Goal: Task Accomplishment & Management: Use online tool/utility

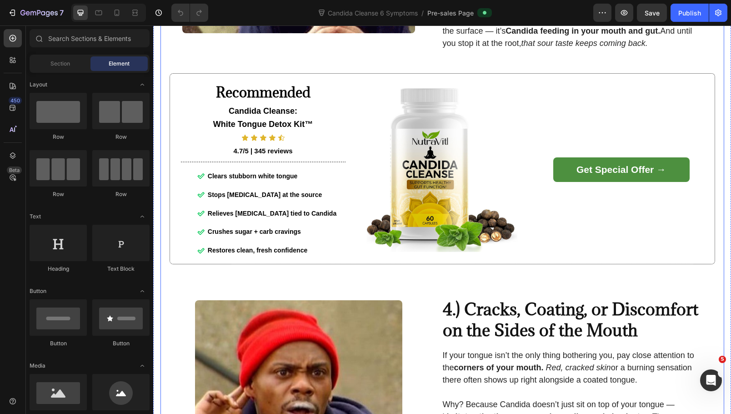
scroll to position [955, 0]
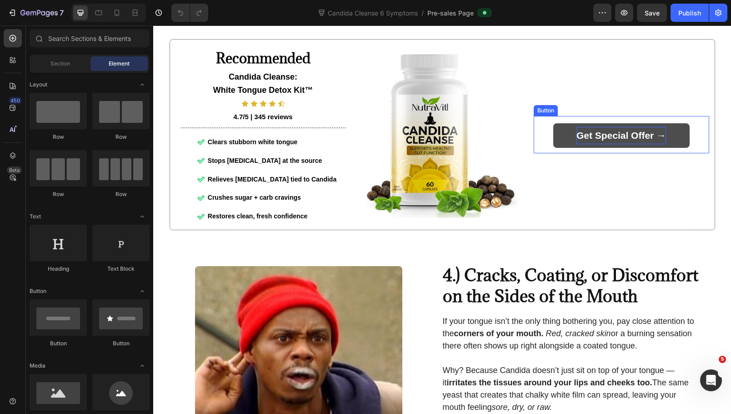
click at [599, 141] on strong "Get Special Offer →" at bounding box center [622, 135] width 90 height 10
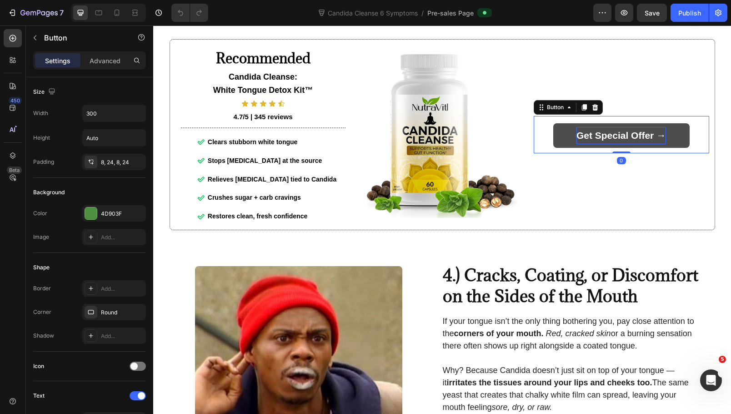
click at [599, 141] on strong "Get Special Offer →" at bounding box center [622, 135] width 90 height 10
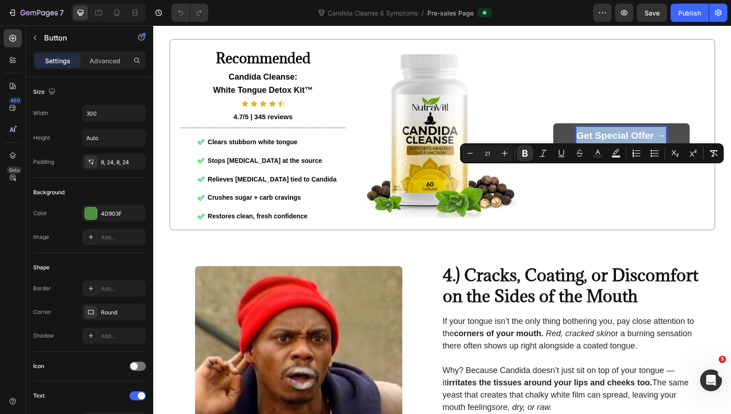
click at [599, 141] on strong "Get Special Offer →" at bounding box center [622, 135] width 90 height 10
click at [645, 141] on strong "Get Special Offer →" at bounding box center [622, 135] width 90 height 10
drag, startPoint x: 650, startPoint y: 174, endPoint x: 566, endPoint y: 171, distance: 83.7
click at [566, 148] on link "Get Special Offer →" at bounding box center [622, 135] width 136 height 25
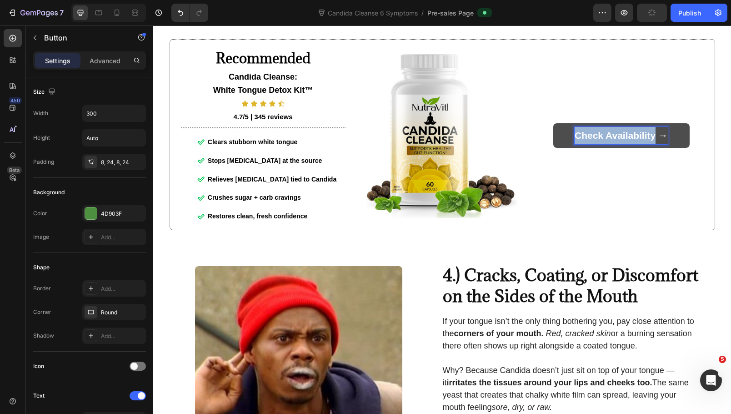
drag, startPoint x: 651, startPoint y: 173, endPoint x: 574, endPoint y: 172, distance: 77.8
click at [575, 141] on strong "Check Availability →" at bounding box center [621, 135] width 93 height 10
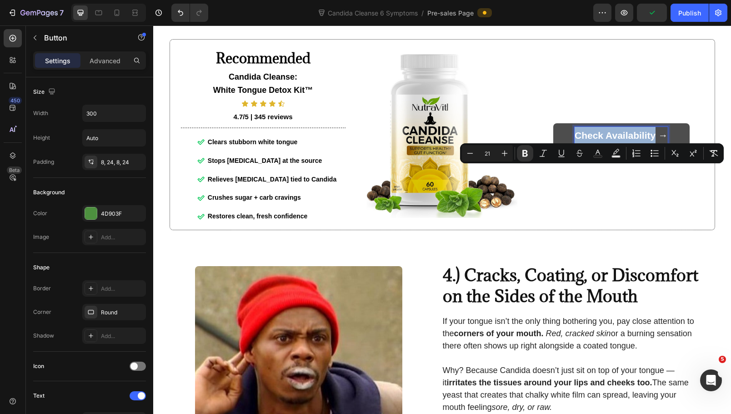
copy strong "Check Availability"
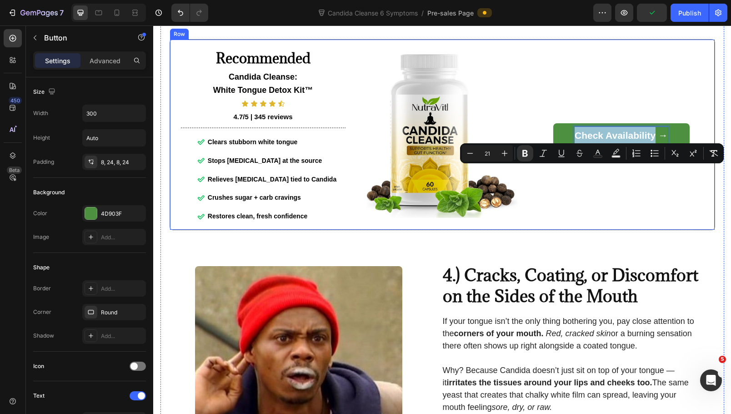
click at [606, 219] on div "Check Availability → Button 0 Row" at bounding box center [622, 134] width 176 height 179
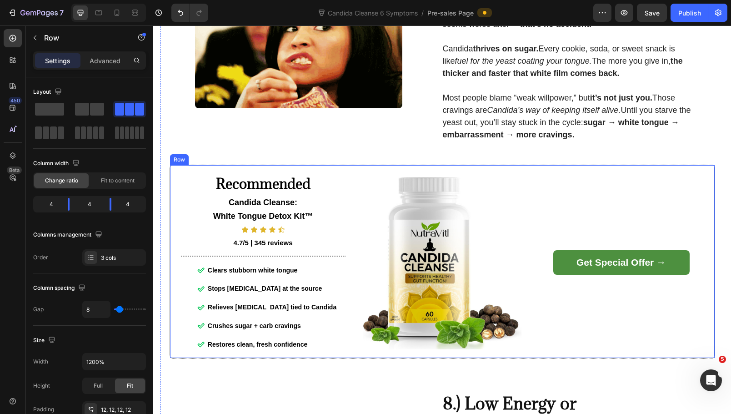
scroll to position [2229, 0]
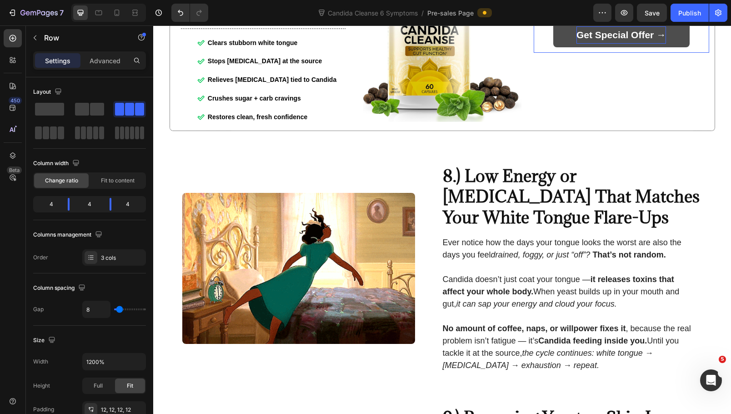
click at [610, 40] on strong "Get Special Offer →" at bounding box center [622, 35] width 90 height 10
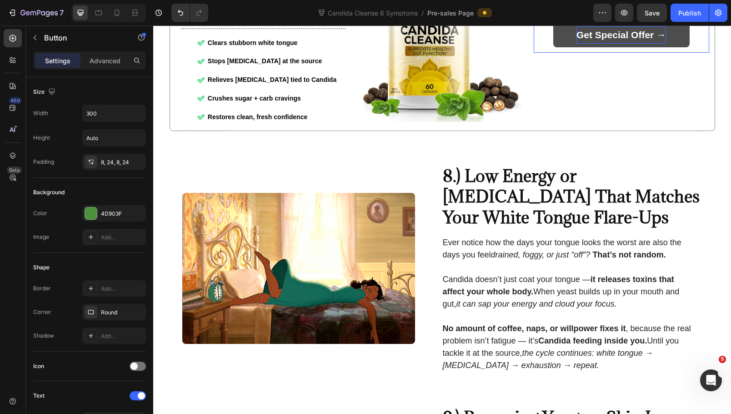
click at [610, 40] on strong "Get Special Offer →" at bounding box center [622, 35] width 90 height 10
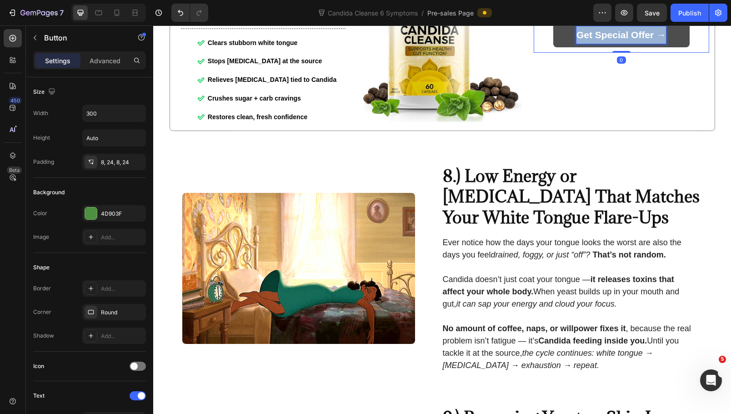
click at [610, 40] on strong "Get Special Offer →" at bounding box center [622, 35] width 90 height 10
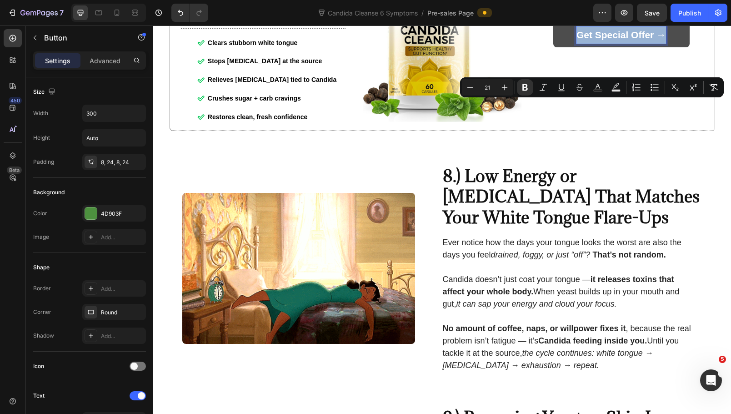
click at [653, 44] on p "Get Special Offer →" at bounding box center [622, 34] width 90 height 17
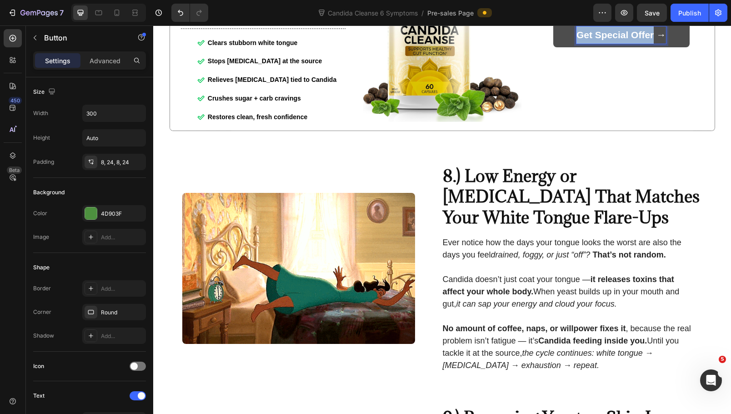
drag, startPoint x: 650, startPoint y: 105, endPoint x: 569, endPoint y: 109, distance: 81.5
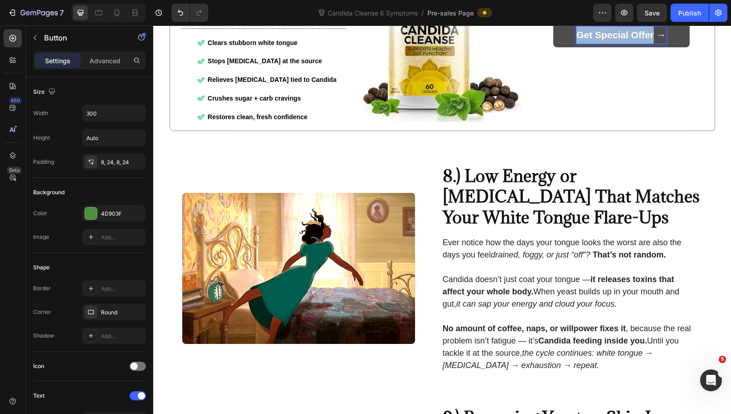
click at [569, 47] on link "Get Special Offer →" at bounding box center [622, 35] width 136 height 25
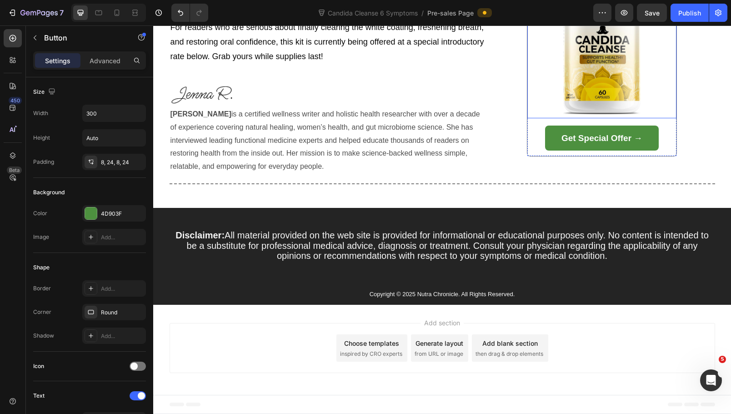
scroll to position [3412, 0]
click at [591, 143] on strong "Get Special Offer →" at bounding box center [602, 138] width 81 height 10
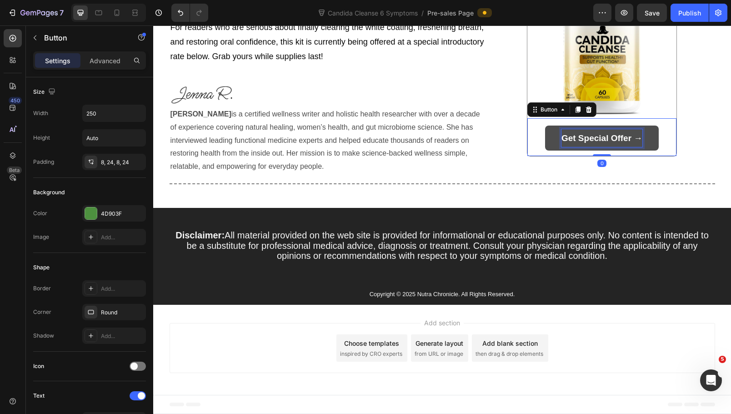
click at [620, 143] on strong "Get Special Offer →" at bounding box center [602, 138] width 81 height 10
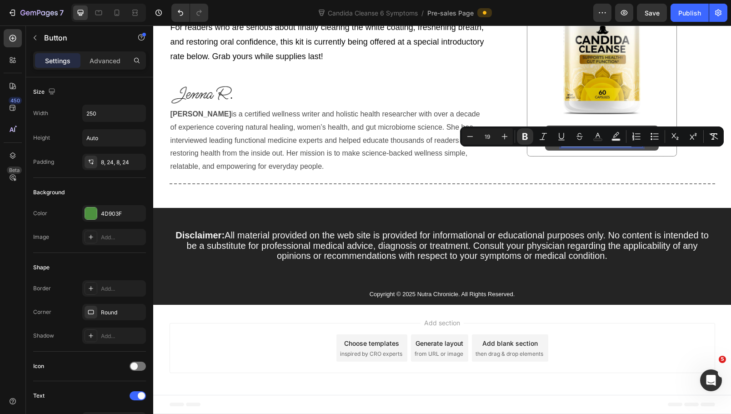
drag, startPoint x: 628, startPoint y: 157, endPoint x: 557, endPoint y: 159, distance: 71.0
click at [557, 151] on link "Get Special Offer →" at bounding box center [602, 138] width 114 height 25
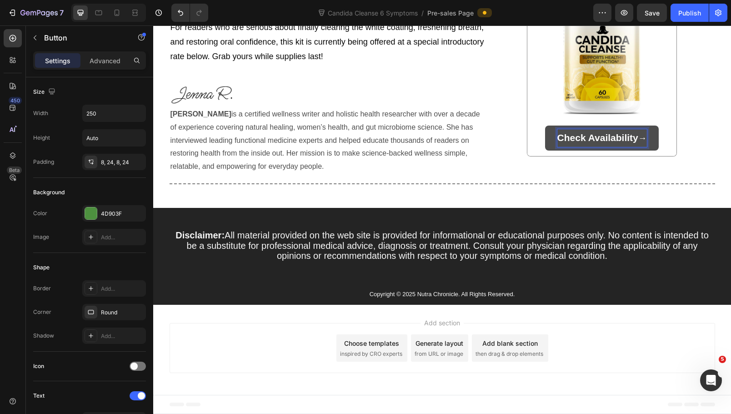
scroll to position [3403, 0]
click at [611, 143] on strong "Check Availability" at bounding box center [598, 137] width 81 height 10
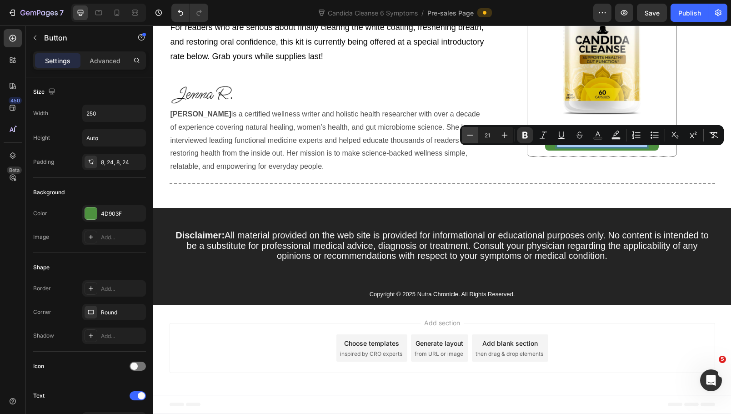
click at [467, 136] on icon "Editor contextual toolbar" at bounding box center [470, 135] width 9 height 9
type input "20"
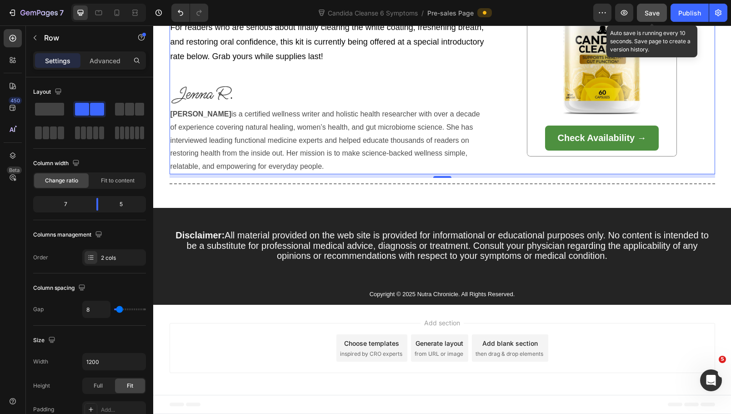
click at [658, 12] on span "Save" at bounding box center [652, 13] width 15 height 8
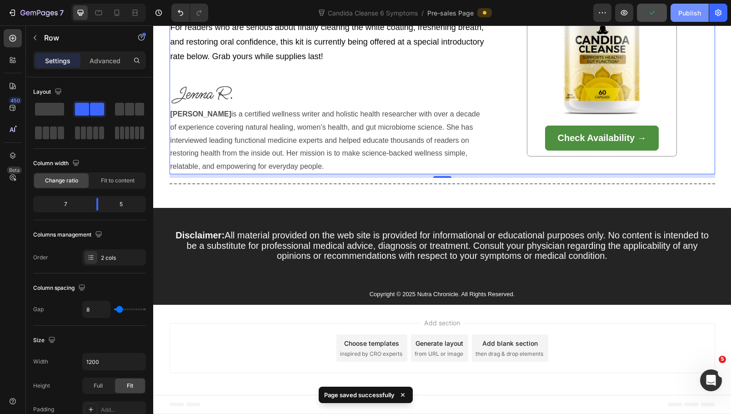
click at [684, 16] on div "Publish" at bounding box center [690, 13] width 23 height 10
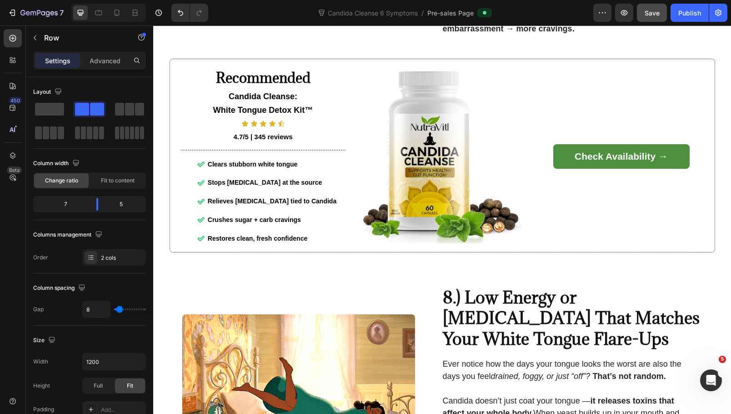
scroll to position [2175, 0]
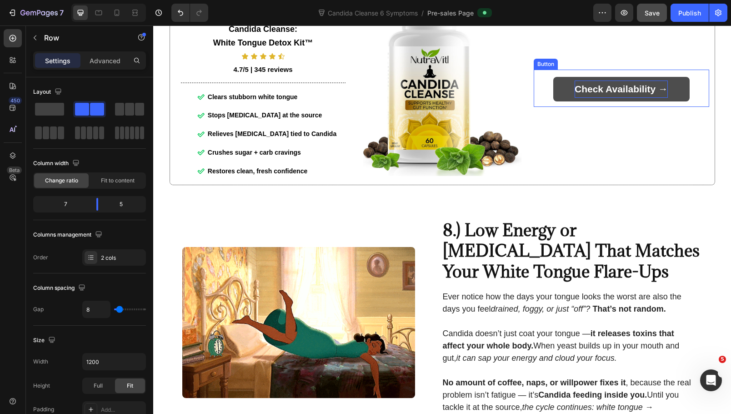
click at [590, 94] on strong "Check Availability →" at bounding box center [621, 89] width 93 height 10
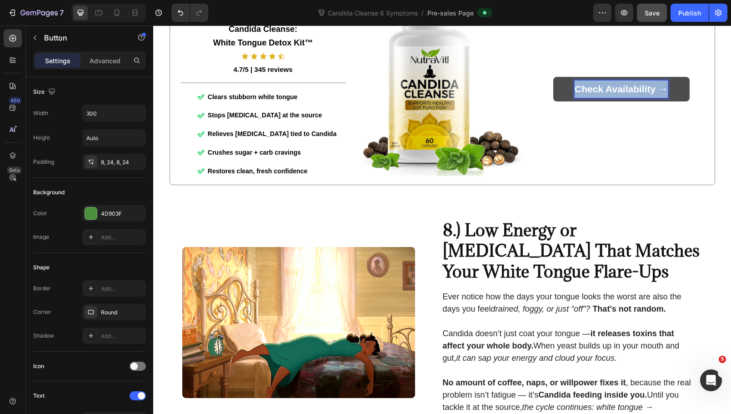
click at [590, 94] on strong "Check Availability →" at bounding box center [621, 89] width 93 height 10
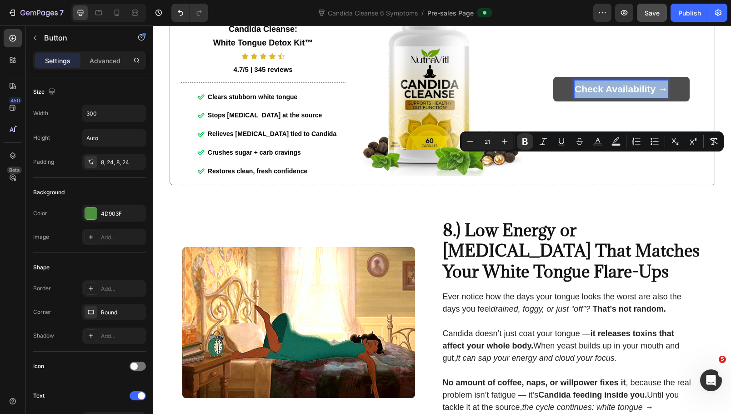
click at [641, 94] on strong "Check Availability →" at bounding box center [621, 89] width 93 height 10
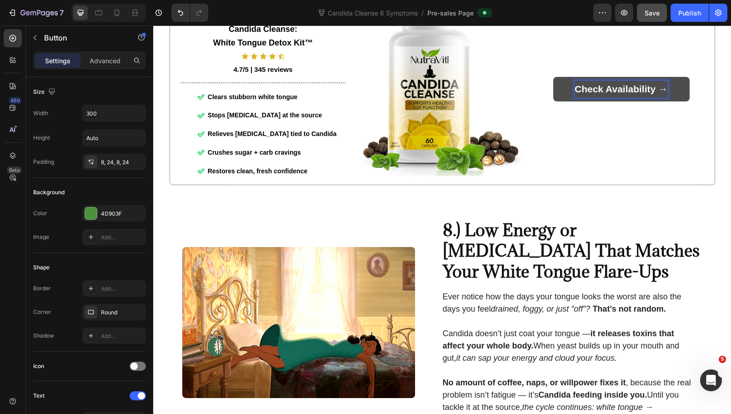
click at [650, 94] on strong "Check Availability →" at bounding box center [621, 89] width 93 height 10
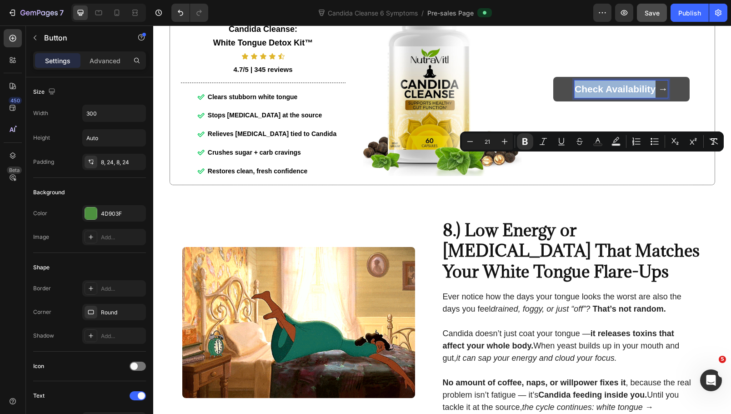
drag, startPoint x: 652, startPoint y: 161, endPoint x: 568, endPoint y: 166, distance: 84.8
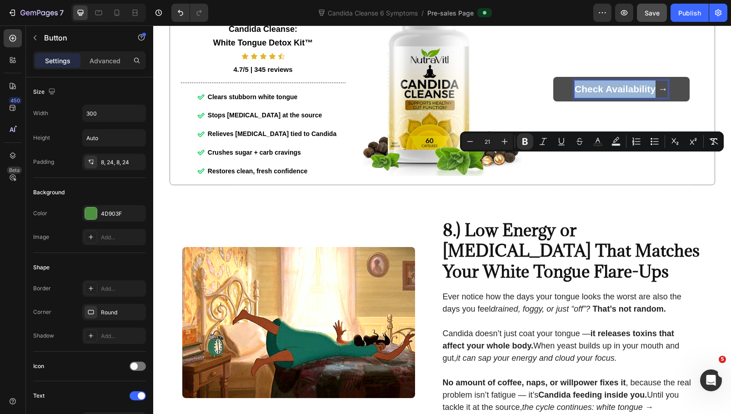
click at [568, 101] on link "Check Availability →" at bounding box center [622, 89] width 136 height 25
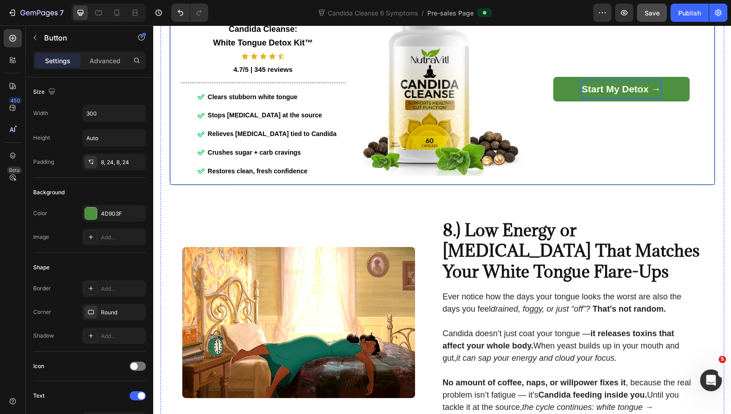
click at [628, 179] on div "Start My Detox → Button 0 Row" at bounding box center [622, 87] width 176 height 181
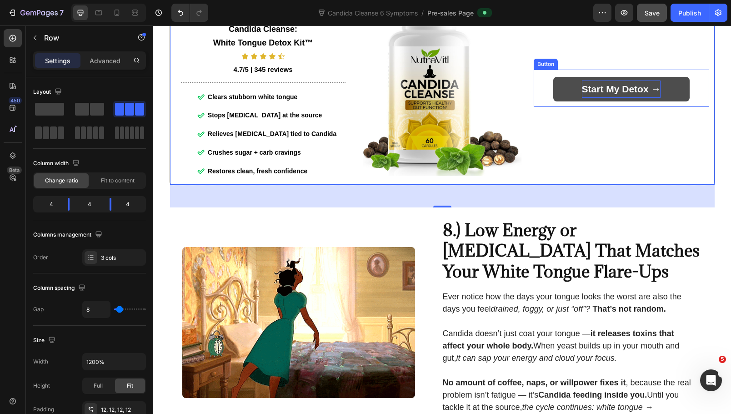
click at [616, 94] on strong "Start My Detox →" at bounding box center [621, 89] width 79 height 10
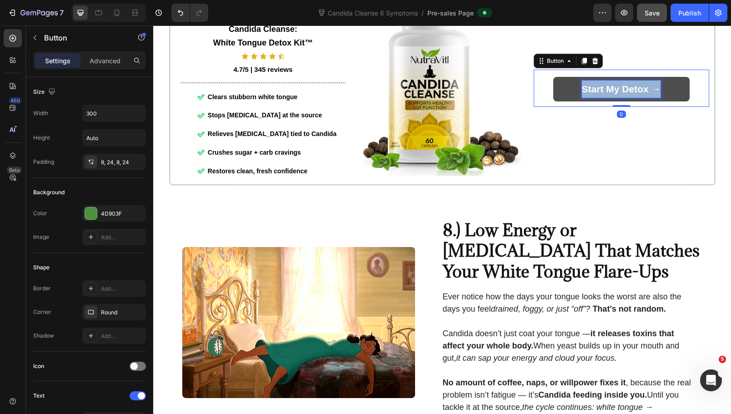
click at [616, 94] on strong "Start My Detox →" at bounding box center [621, 89] width 79 height 10
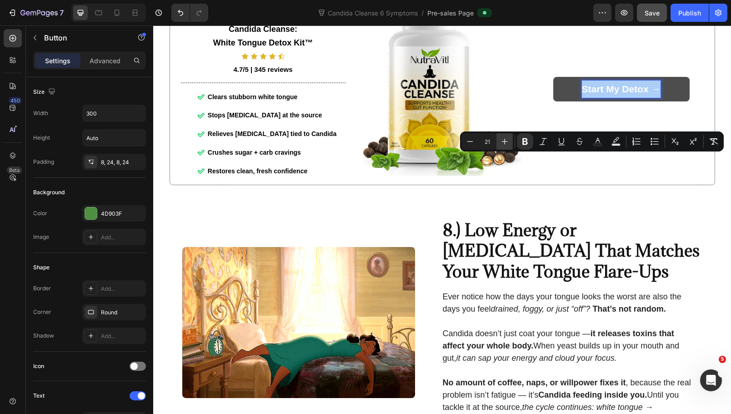
click at [508, 143] on icon "Editor contextual toolbar" at bounding box center [504, 141] width 9 height 9
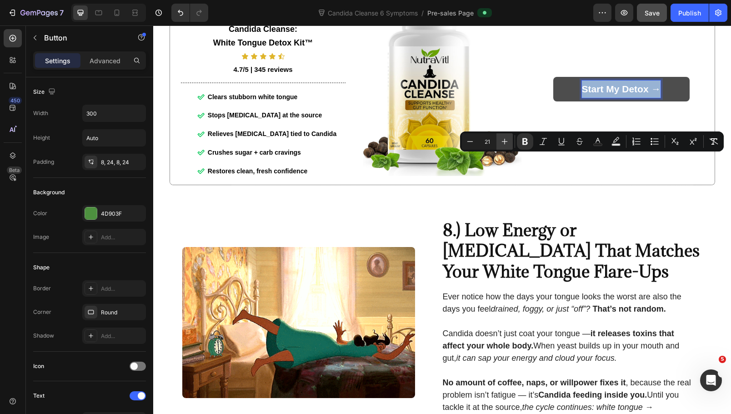
type input "22"
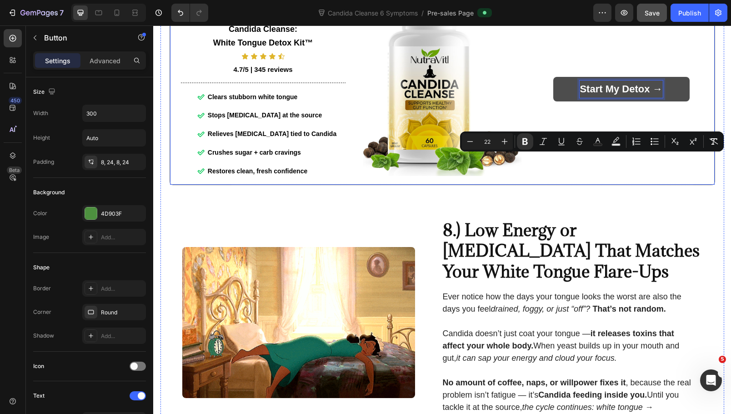
click at [599, 179] on div "Start My Detox → Button 0 Row" at bounding box center [622, 87] width 176 height 181
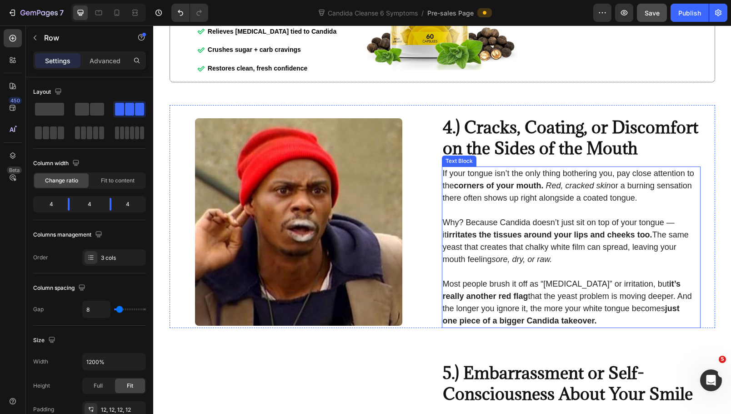
scroll to position [992, 0]
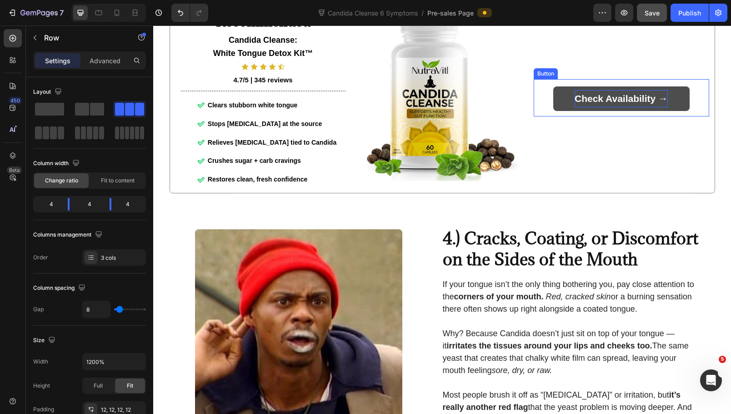
click at [642, 104] on strong "Check Availability →" at bounding box center [621, 98] width 93 height 10
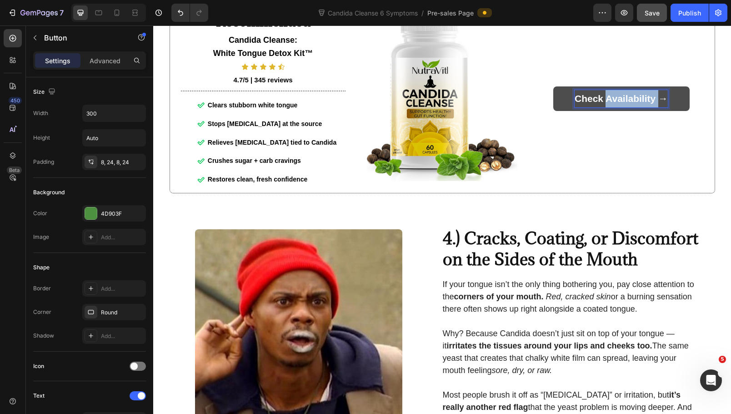
click at [630, 104] on strong "Check Availability →" at bounding box center [621, 98] width 93 height 10
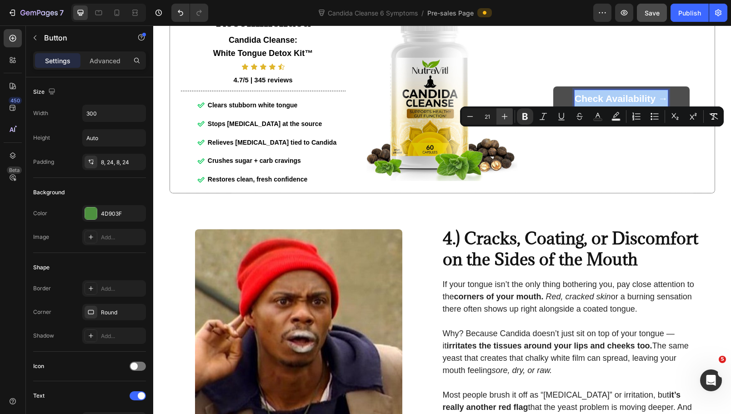
click at [501, 117] on icon "Editor contextual toolbar" at bounding box center [504, 116] width 9 height 9
type input "22"
click at [687, 168] on div "Check Availability → Button 0 Row" at bounding box center [622, 97] width 176 height 179
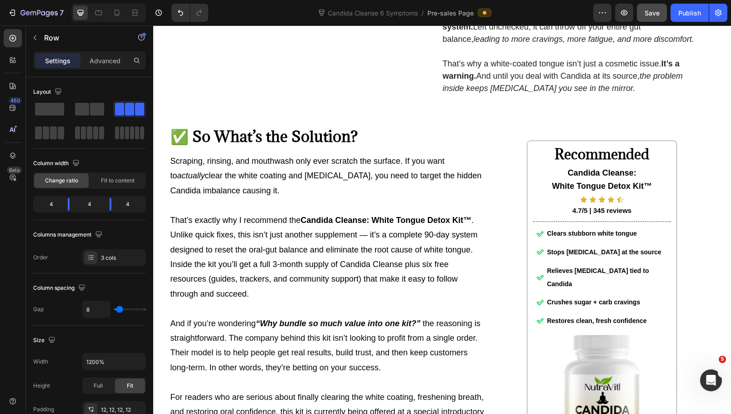
scroll to position [3266, 0]
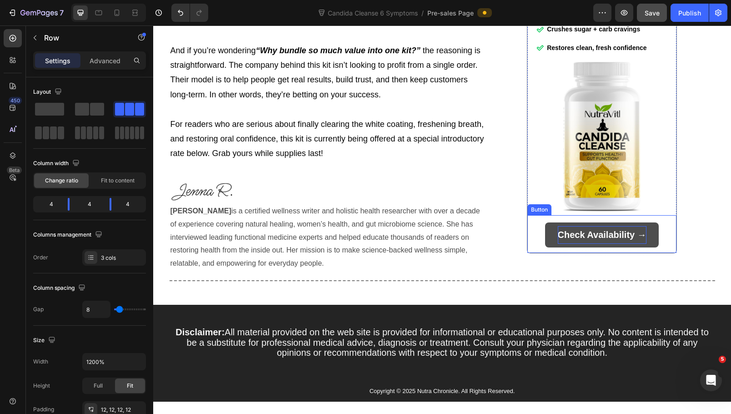
click at [595, 240] on strong "Check Availability →" at bounding box center [602, 235] width 89 height 10
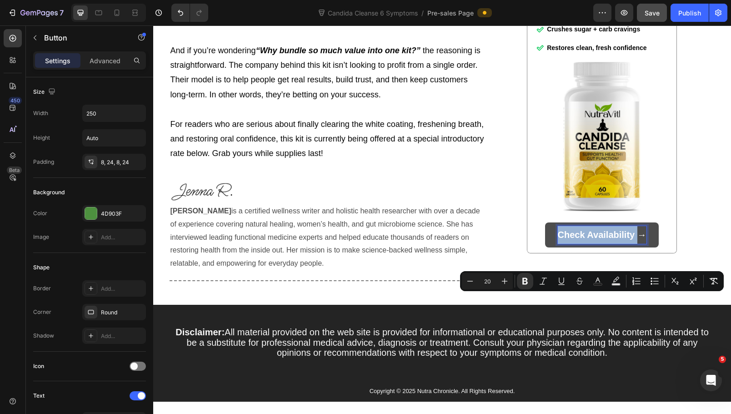
drag, startPoint x: 634, startPoint y: 302, endPoint x: 553, endPoint y: 300, distance: 81.4
click at [553, 247] on link "Check Availability →" at bounding box center [602, 234] width 114 height 25
click at [559, 240] on strong "Check Availability →" at bounding box center [602, 235] width 89 height 10
drag, startPoint x: 631, startPoint y: 300, endPoint x: 554, endPoint y: 300, distance: 76.9
click at [558, 240] on strong "Check Availability →" at bounding box center [602, 235] width 89 height 10
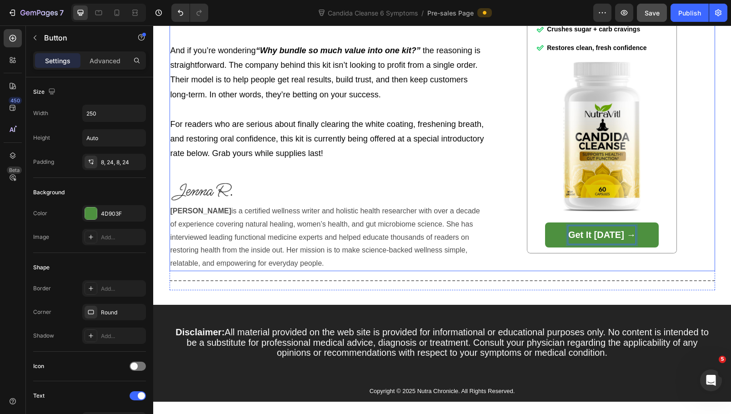
click at [690, 271] on div "Recommended Heading Candida Cleanse: White Tongue Detox Kit™ Text Block Icon Ic…" at bounding box center [602, 60] width 226 height 421
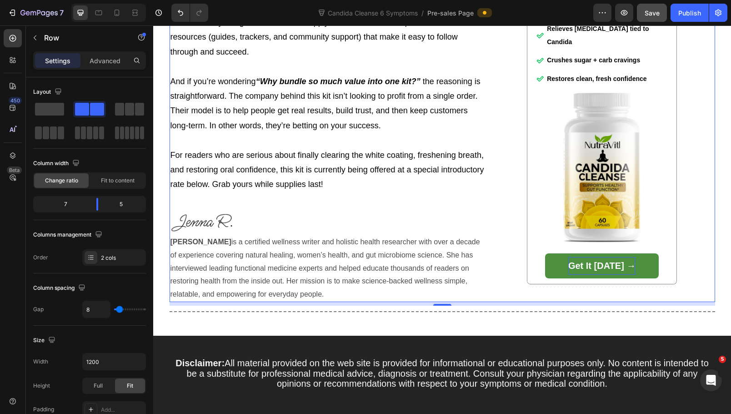
scroll to position [3312, 0]
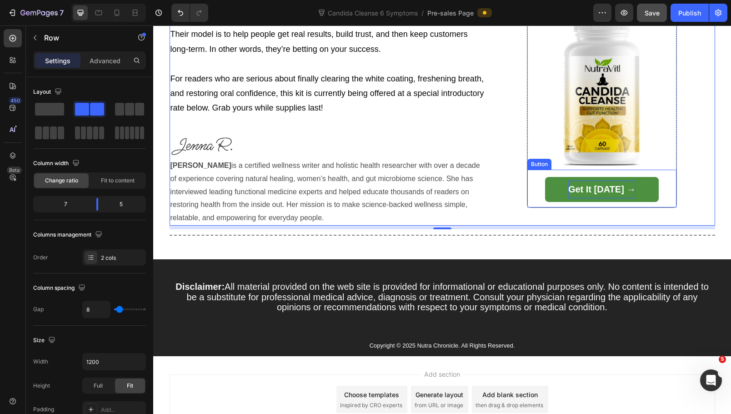
click at [607, 194] on strong "Get It Today →" at bounding box center [603, 189] width 68 height 10
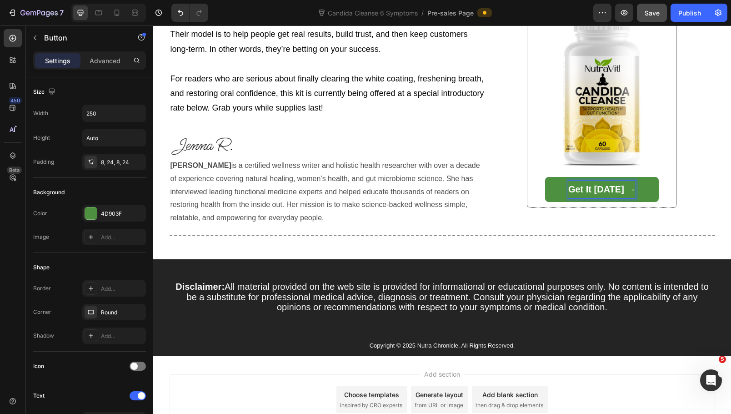
click at [607, 194] on strong "Get It Today →" at bounding box center [603, 189] width 68 height 10
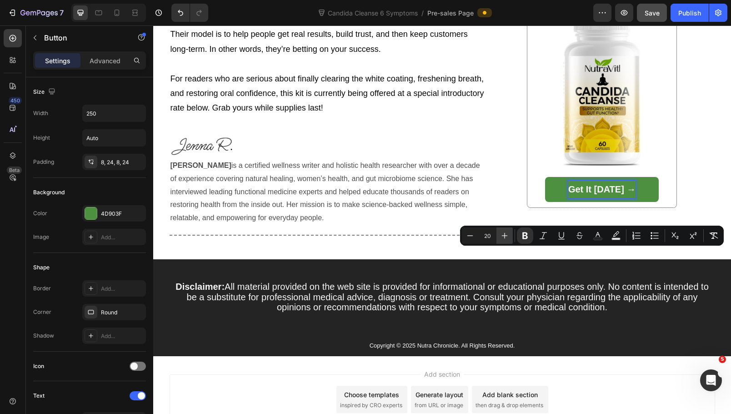
click at [506, 236] on icon "Editor contextual toolbar" at bounding box center [504, 235] width 9 height 9
type input "21"
click at [680, 226] on div "Recommended Heading Candida Cleanse: White Tongue Detox Kit™ Text Block Icon Ic…" at bounding box center [602, 14] width 226 height 421
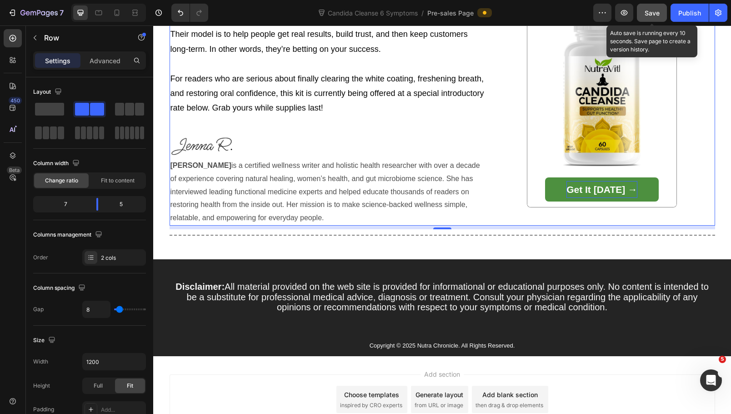
click at [653, 13] on span "Save" at bounding box center [652, 13] width 15 height 8
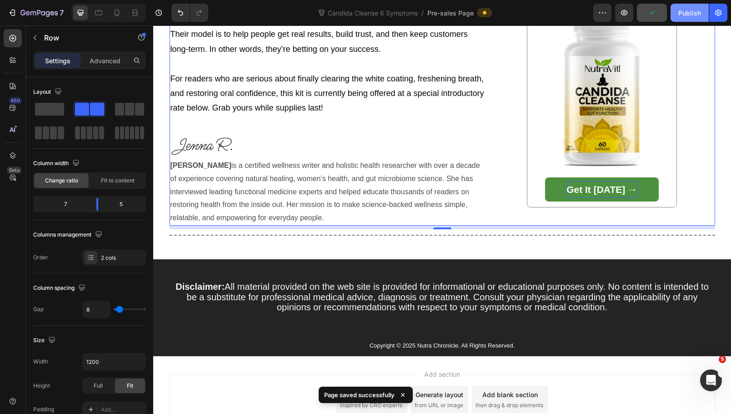
click at [687, 20] on button "Publish" at bounding box center [690, 13] width 38 height 18
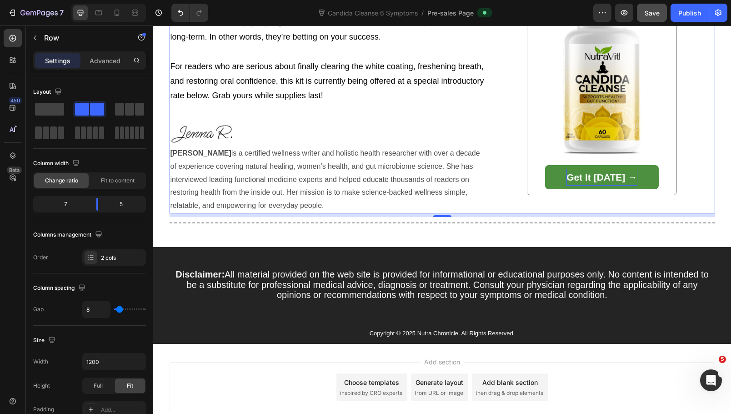
scroll to position [3435, 0]
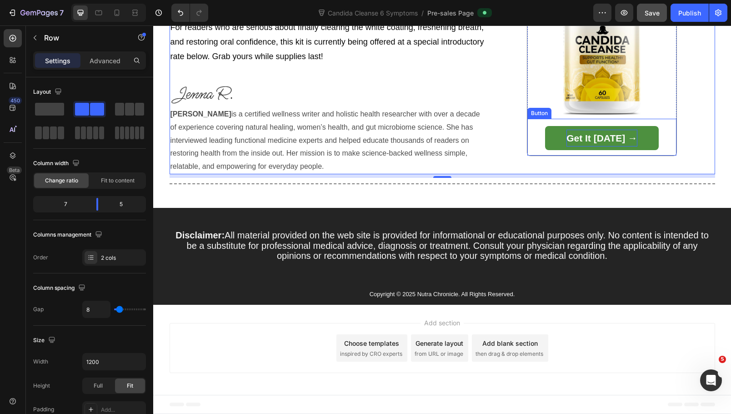
click at [621, 133] on strong "Get It Today →" at bounding box center [602, 138] width 71 height 10
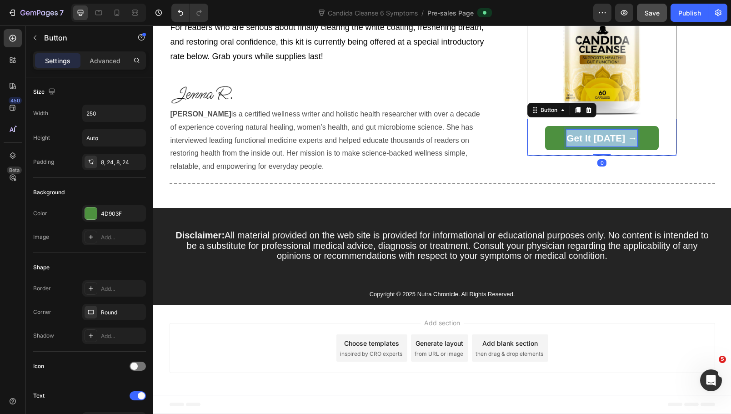
click at [621, 133] on strong "Get It Today →" at bounding box center [602, 138] width 71 height 10
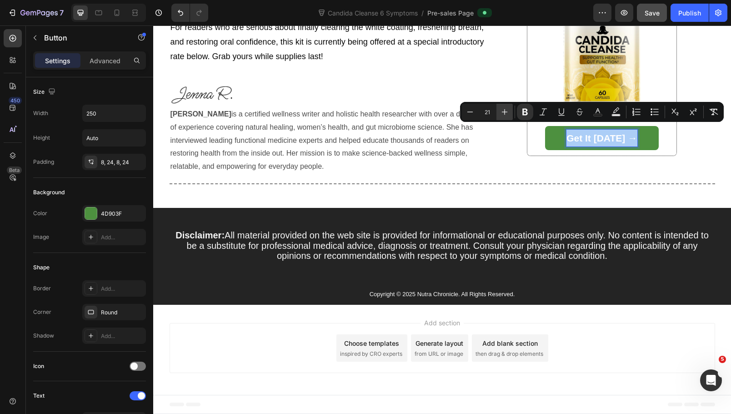
click at [504, 113] on icon "Editor contextual toolbar" at bounding box center [504, 111] width 9 height 9
type input "22"
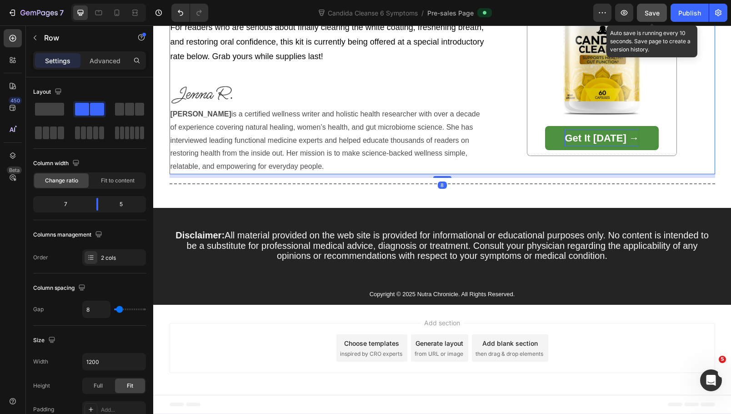
click at [655, 15] on span "Save" at bounding box center [652, 13] width 15 height 8
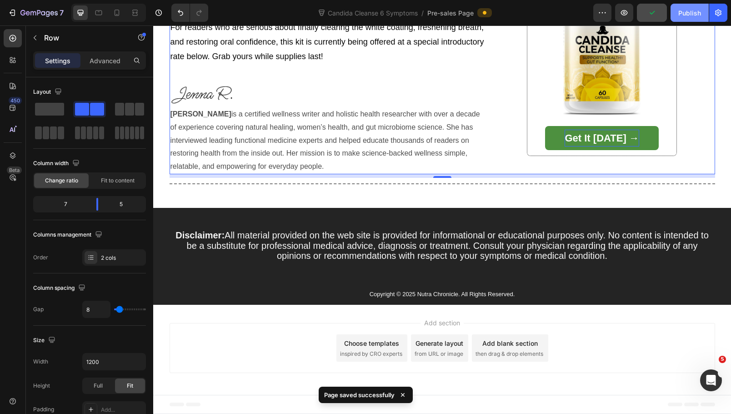
click at [690, 12] on div "Publish" at bounding box center [690, 13] width 23 height 10
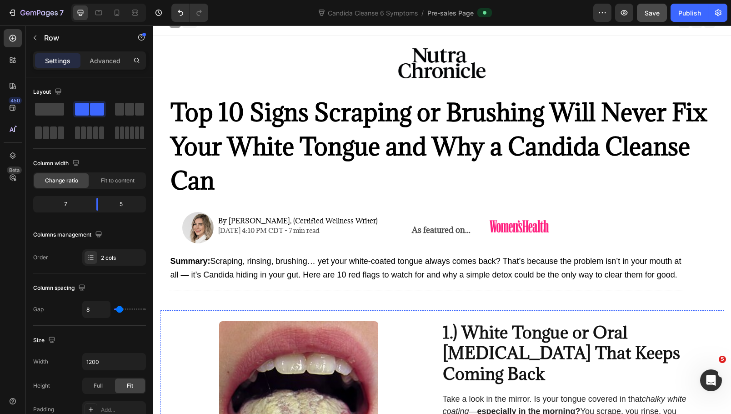
scroll to position [0, 0]
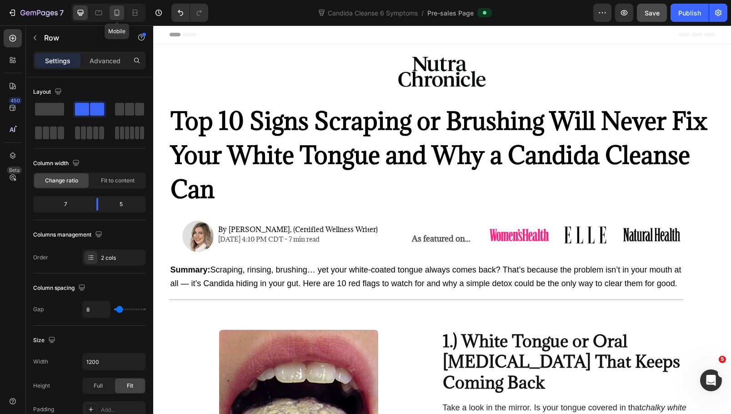
click at [118, 12] on icon at bounding box center [116, 12] width 9 height 9
type input "0"
type input "100%"
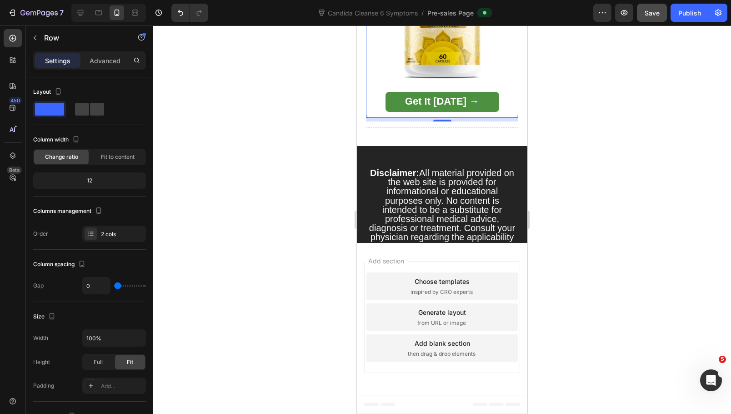
scroll to position [5907, 0]
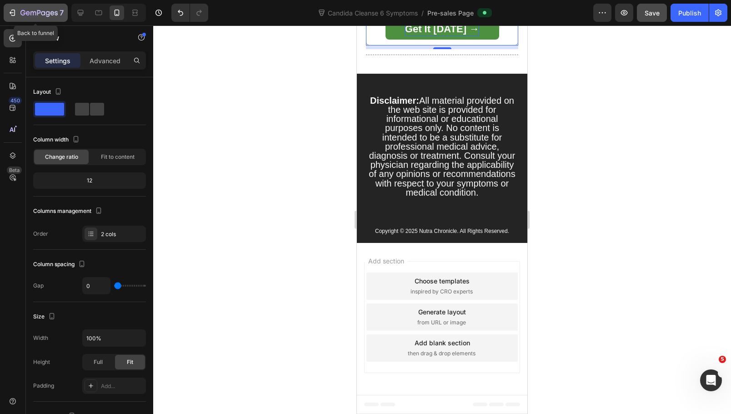
click at [10, 10] on icon "button" at bounding box center [12, 12] width 9 height 9
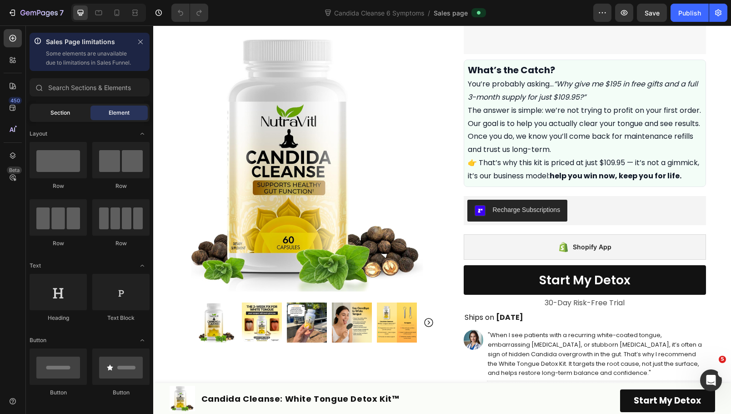
click at [51, 117] on span "Section" at bounding box center [60, 113] width 20 height 8
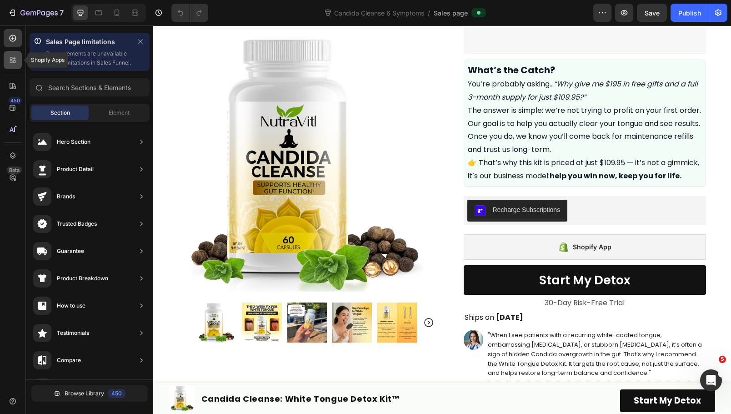
click at [15, 62] on icon at bounding box center [14, 61] width 3 height 3
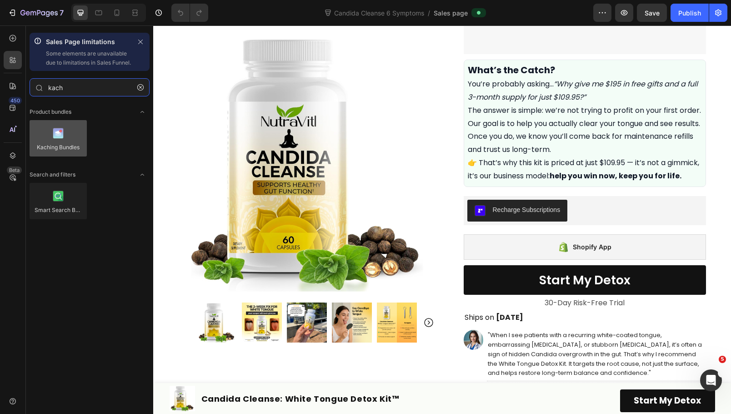
type input "kach"
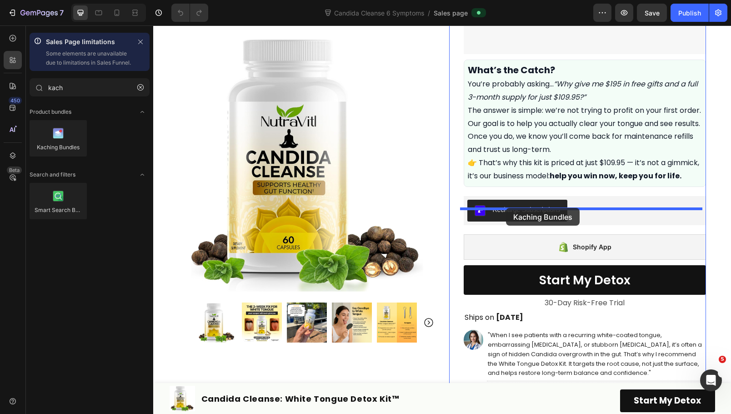
drag, startPoint x: 207, startPoint y: 168, endPoint x: 506, endPoint y: 208, distance: 301.5
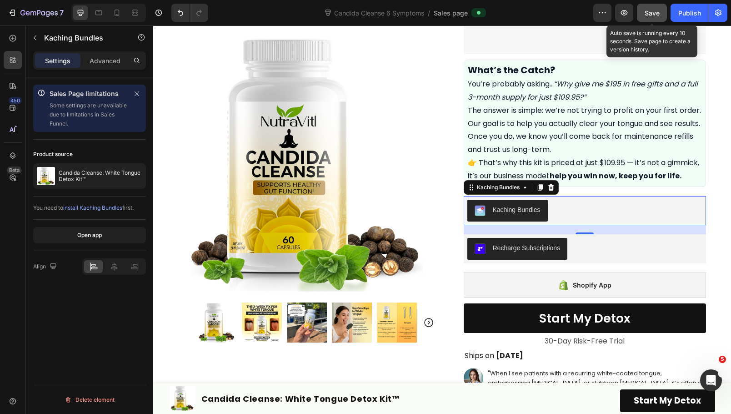
click at [650, 15] on span "Save" at bounding box center [652, 13] width 15 height 8
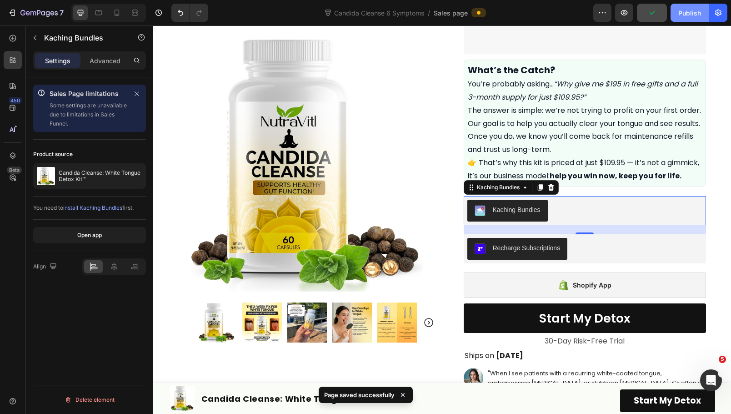
click at [682, 17] on div "Publish" at bounding box center [690, 13] width 23 height 10
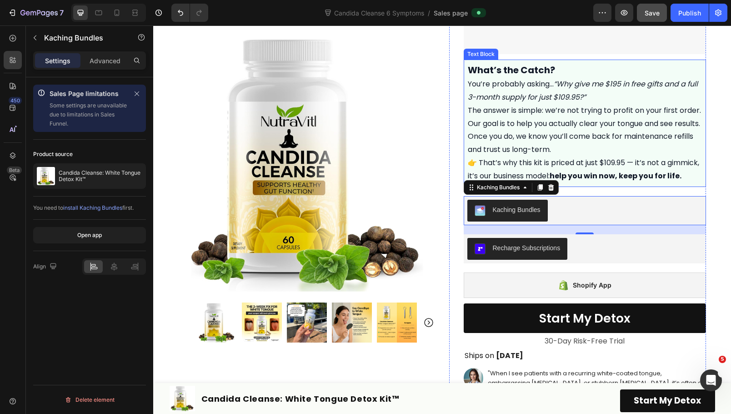
click at [606, 161] on p "👉 That’s why this kit is priced at just $109.95 — it’s not a gimmick, it’s our …" at bounding box center [585, 169] width 234 height 26
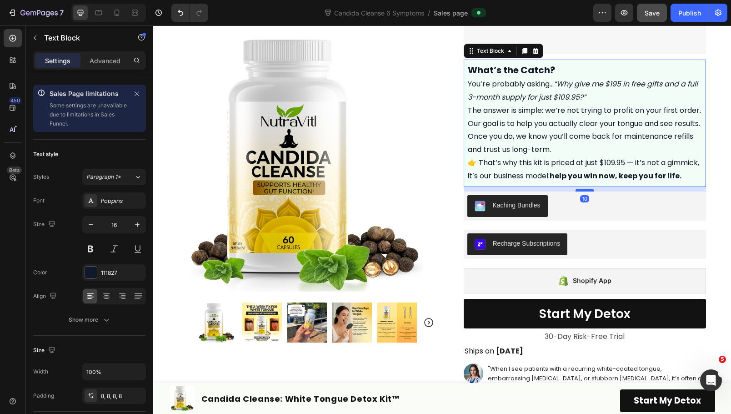
drag, startPoint x: 586, startPoint y: 208, endPoint x: 588, endPoint y: 203, distance: 4.7
click at [588, 192] on div at bounding box center [585, 190] width 18 height 3
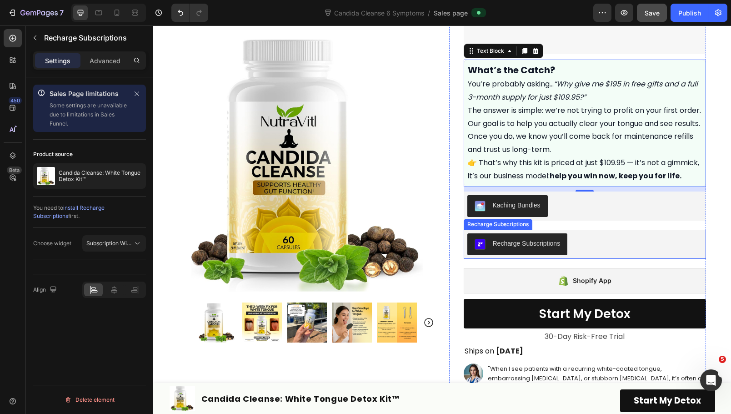
click at [632, 249] on div "Recharge Subscriptions" at bounding box center [585, 244] width 235 height 22
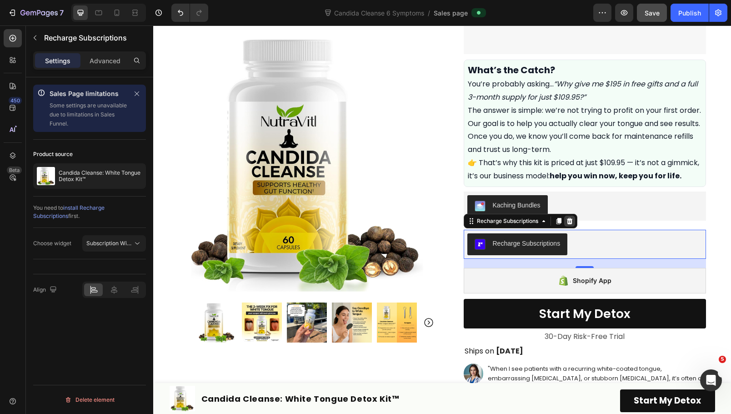
click at [569, 227] on div at bounding box center [569, 221] width 11 height 11
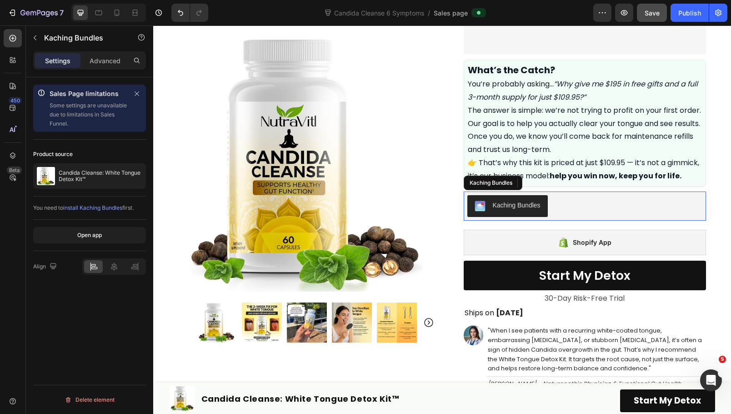
click at [608, 217] on div "Kaching Bundles" at bounding box center [585, 206] width 235 height 22
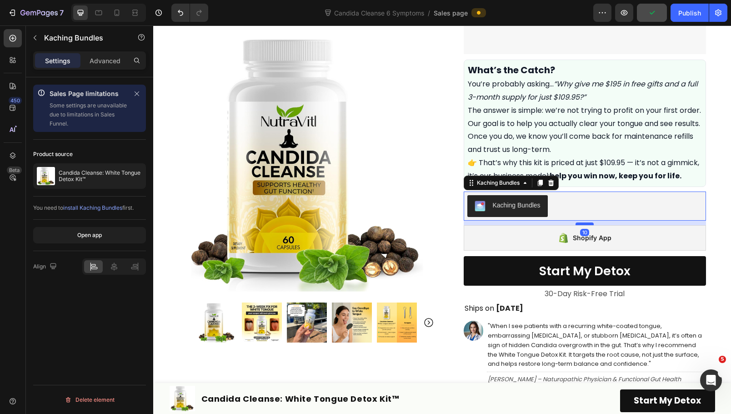
drag, startPoint x: 587, startPoint y: 242, endPoint x: 587, endPoint y: 238, distance: 4.6
click at [587, 225] on div at bounding box center [585, 223] width 18 height 3
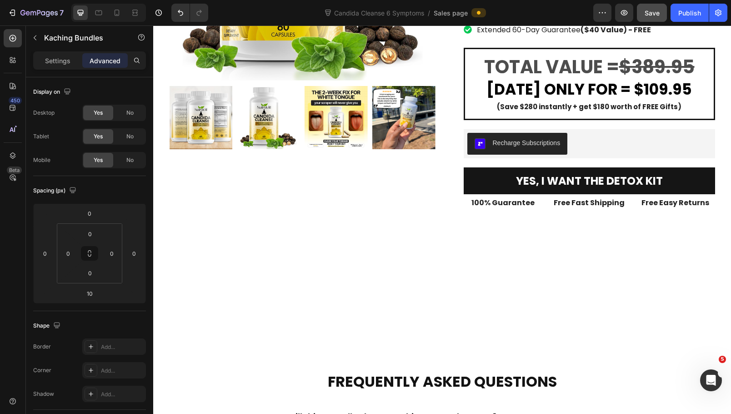
scroll to position [4704, 0]
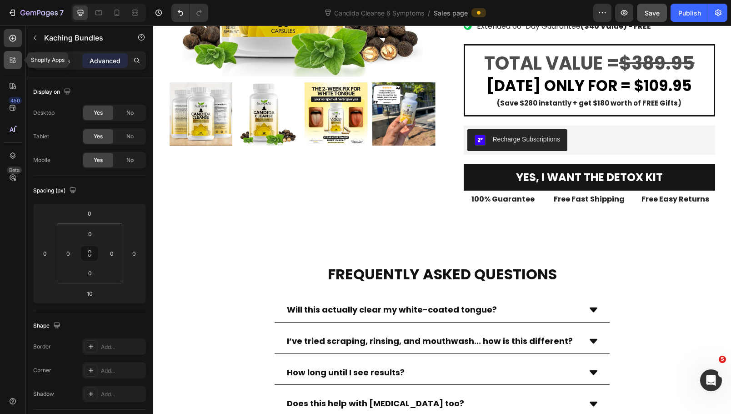
click at [11, 65] on div at bounding box center [13, 60] width 18 height 18
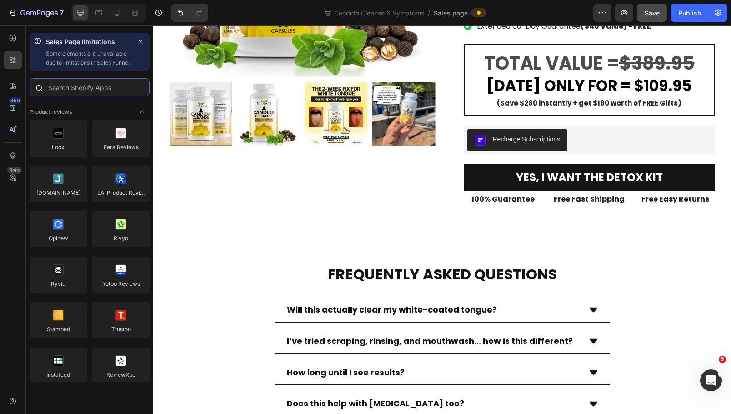
click at [109, 96] on input "text" at bounding box center [90, 87] width 120 height 18
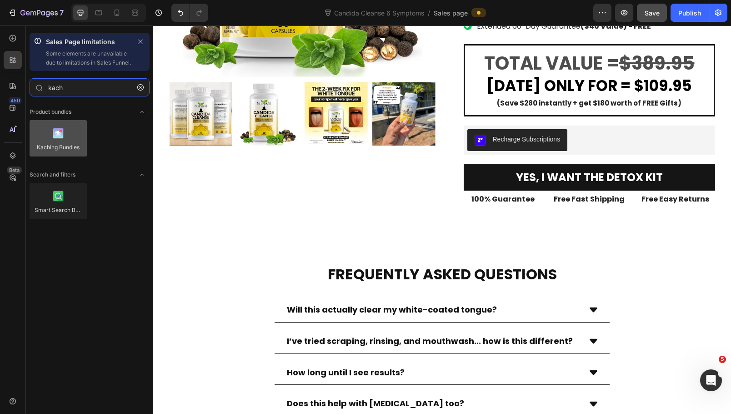
type input "kach"
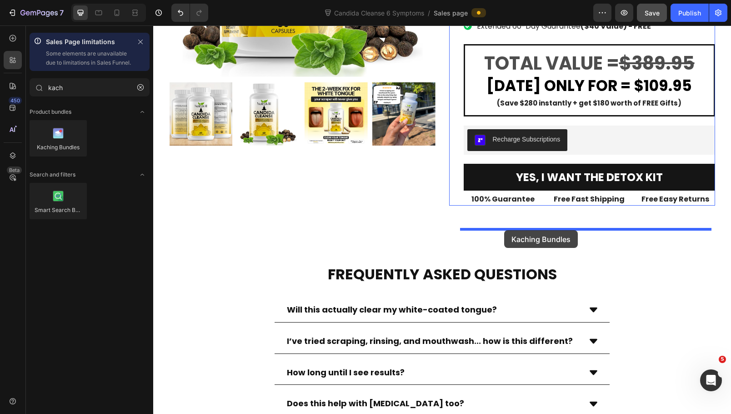
drag, startPoint x: 206, startPoint y: 173, endPoint x: 504, endPoint y: 230, distance: 303.8
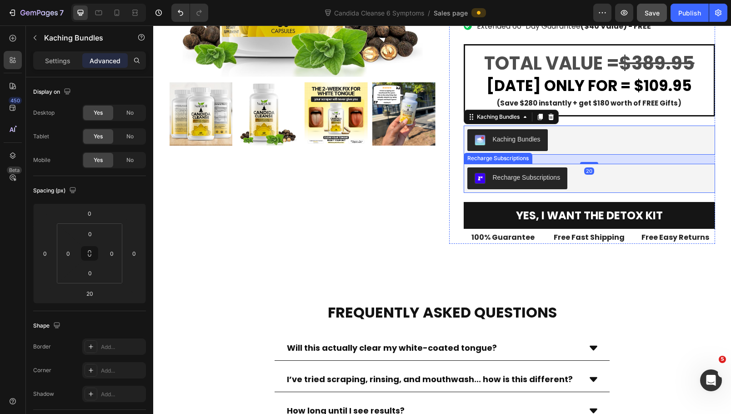
click at [596, 189] on div "Recharge Subscriptions" at bounding box center [590, 178] width 244 height 22
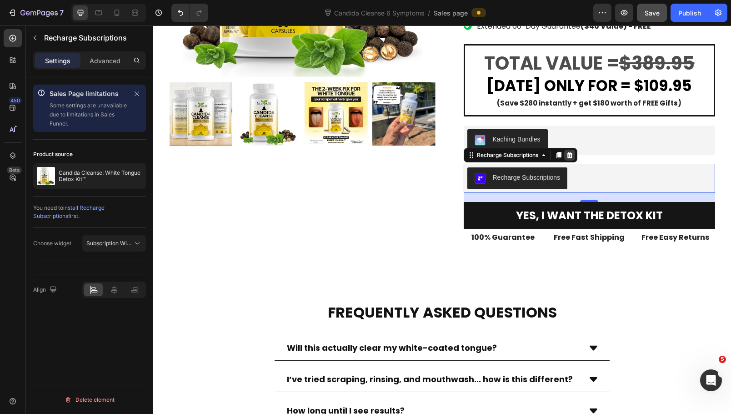
click at [569, 158] on icon at bounding box center [570, 155] width 6 height 6
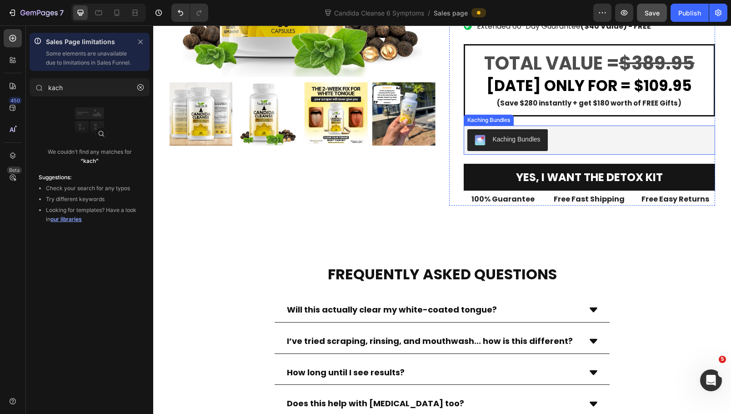
click at [615, 151] on div "Kaching Bundles" at bounding box center [590, 140] width 244 height 22
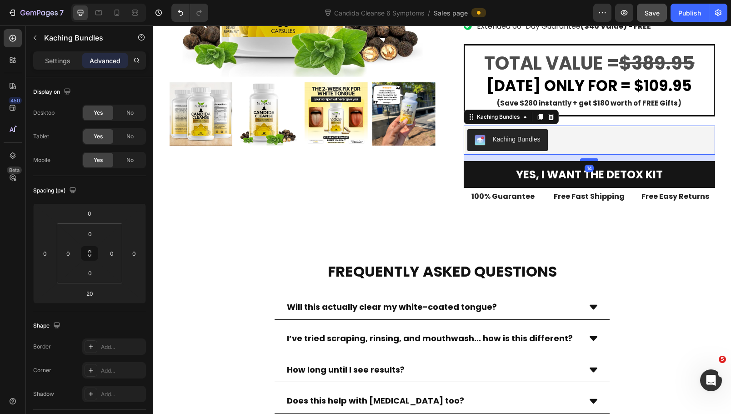
click at [589, 161] on div at bounding box center [589, 159] width 18 height 3
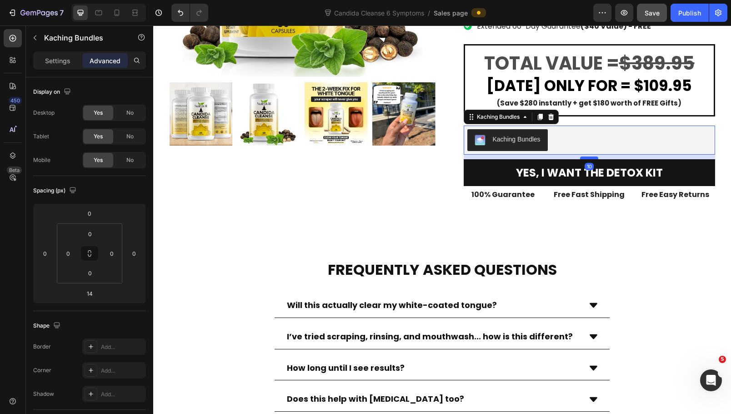
click at [591, 159] on div at bounding box center [589, 157] width 18 height 3
type input "10"
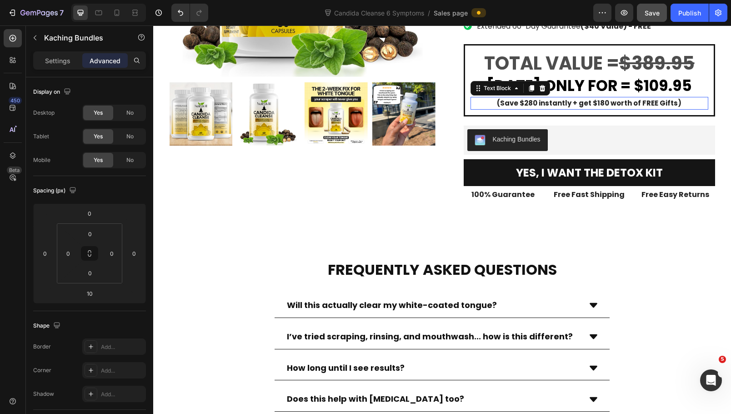
click at [618, 108] on strong "(Save $280 instantly + get $180 worth of FREE Gifts)" at bounding box center [589, 103] width 185 height 10
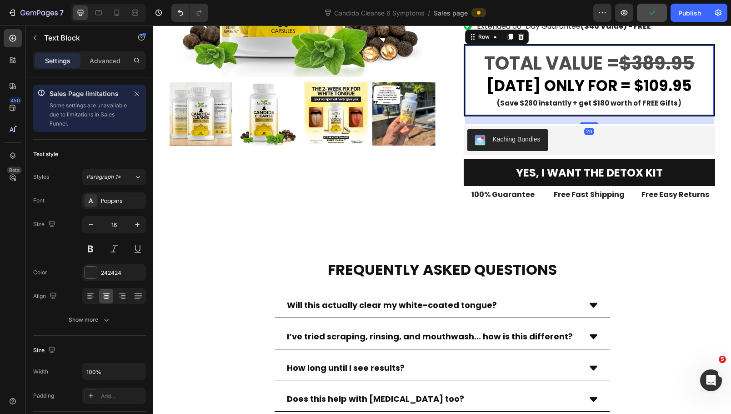
click at [465, 116] on div "TOTAL VALUE = $389.95 Text Block TODAY ONLY FOR = $109.95 Text Block (Save $280…" at bounding box center [590, 80] width 252 height 72
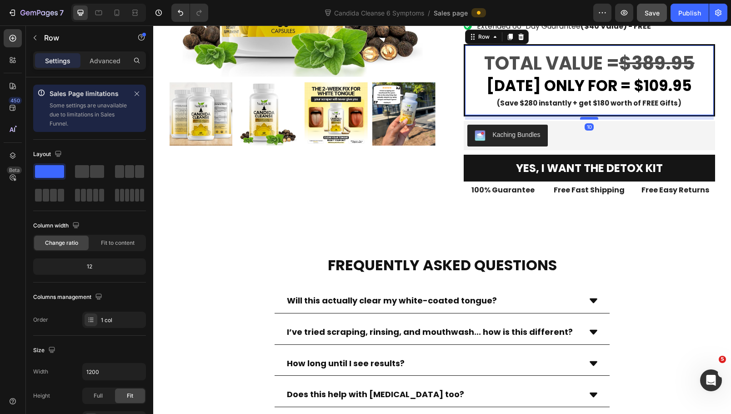
drag, startPoint x: 590, startPoint y: 226, endPoint x: 592, endPoint y: 222, distance: 5.3
click at [592, 120] on div at bounding box center [589, 118] width 18 height 3
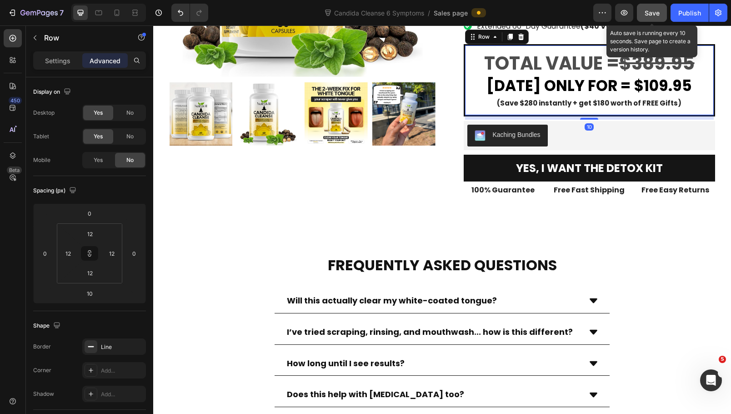
click at [656, 15] on span "Save" at bounding box center [652, 13] width 15 height 8
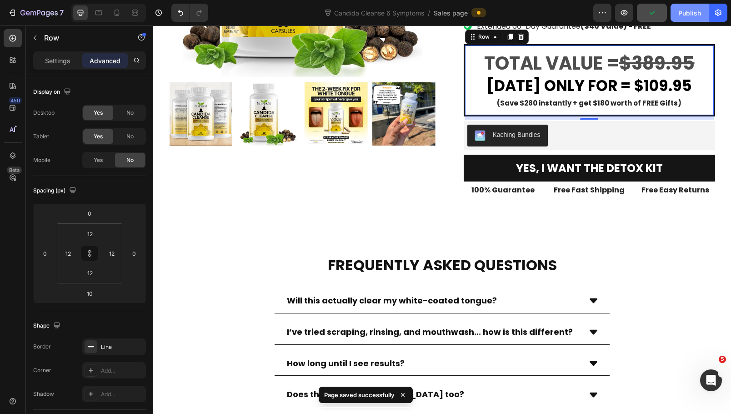
click at [692, 14] on div "Publish" at bounding box center [690, 13] width 23 height 10
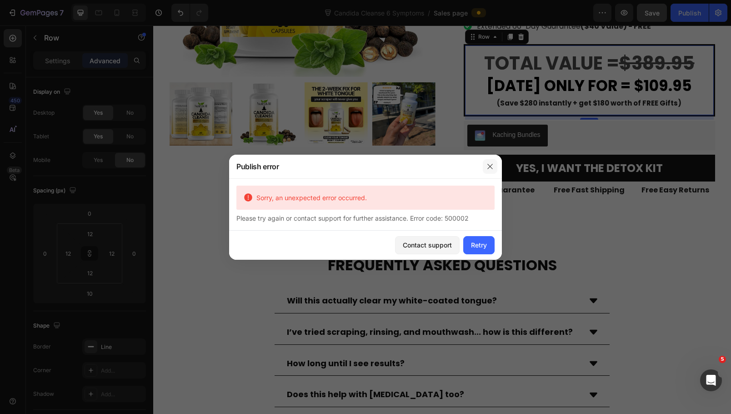
click at [494, 167] on icon "button" at bounding box center [490, 166] width 7 height 7
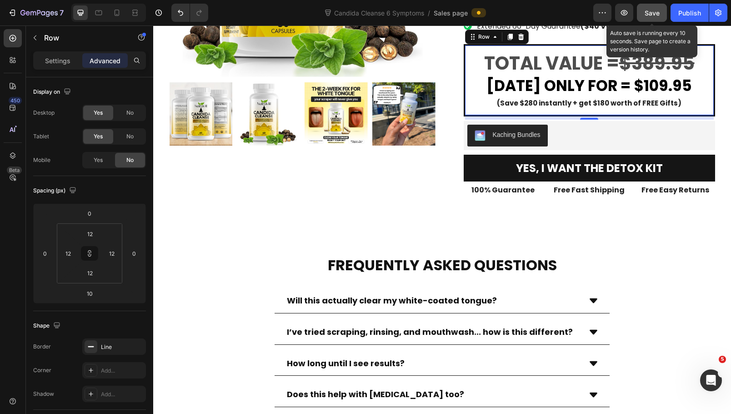
click at [645, 12] on span "Save" at bounding box center [652, 13] width 15 height 8
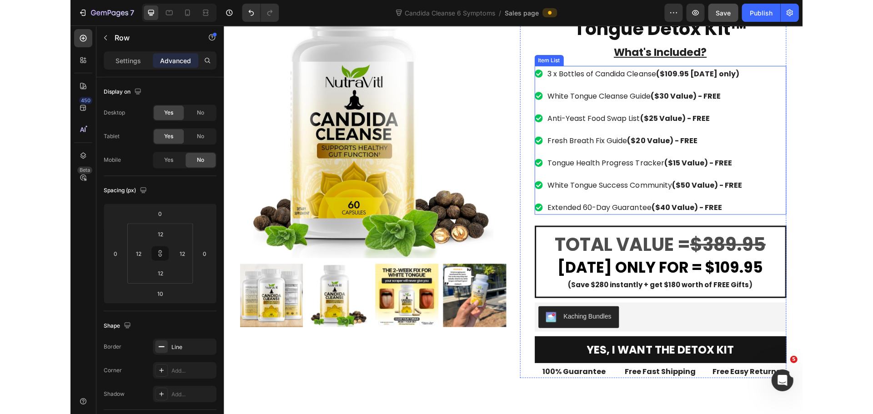
scroll to position [4513, 0]
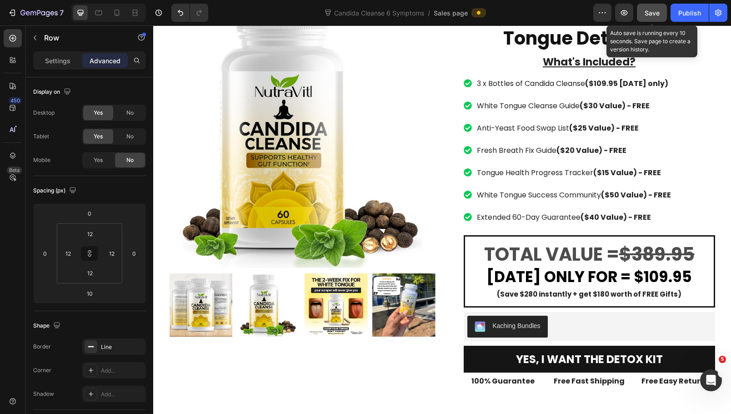
click at [647, 10] on span "Save" at bounding box center [652, 13] width 15 height 8
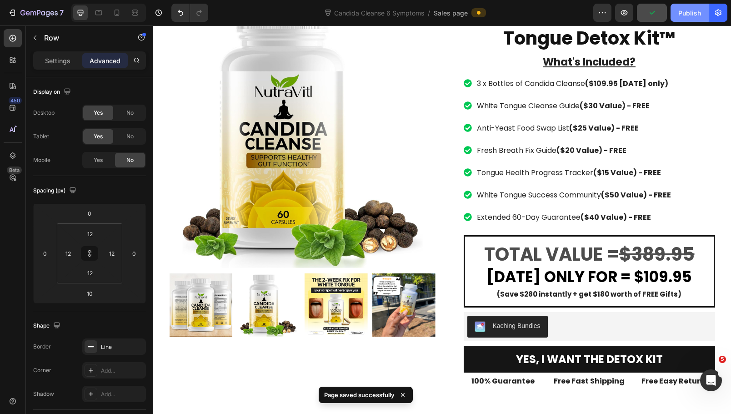
click at [688, 19] on button "Publish" at bounding box center [690, 13] width 38 height 18
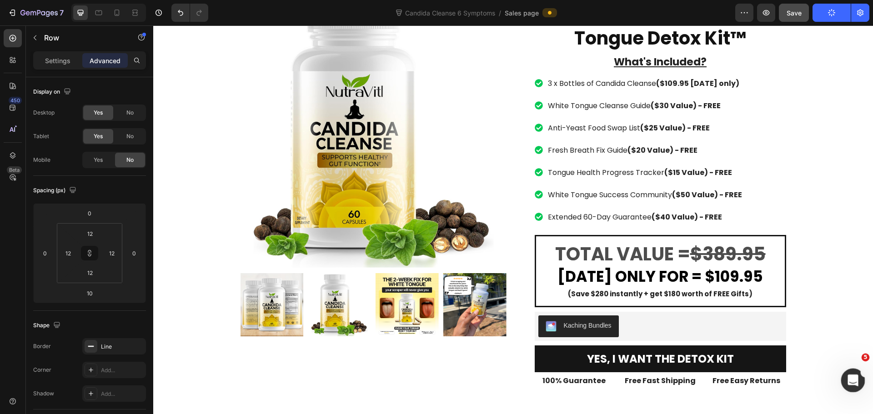
click at [731, 375] on icon "Open Intercom Messenger" at bounding box center [852, 379] width 15 height 15
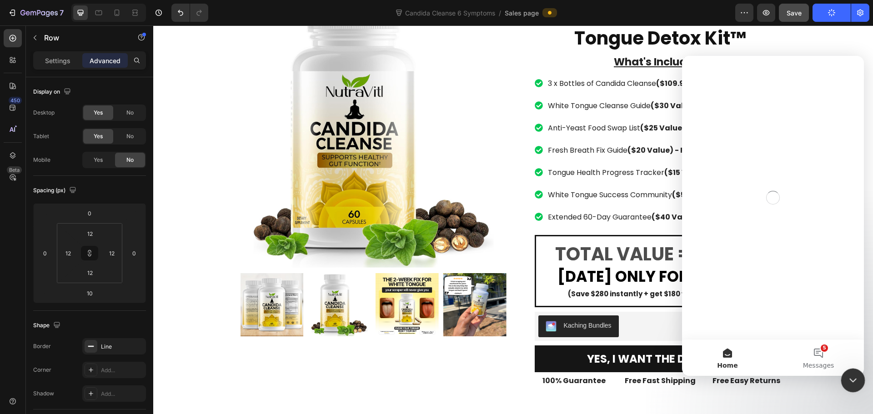
scroll to position [0, 0]
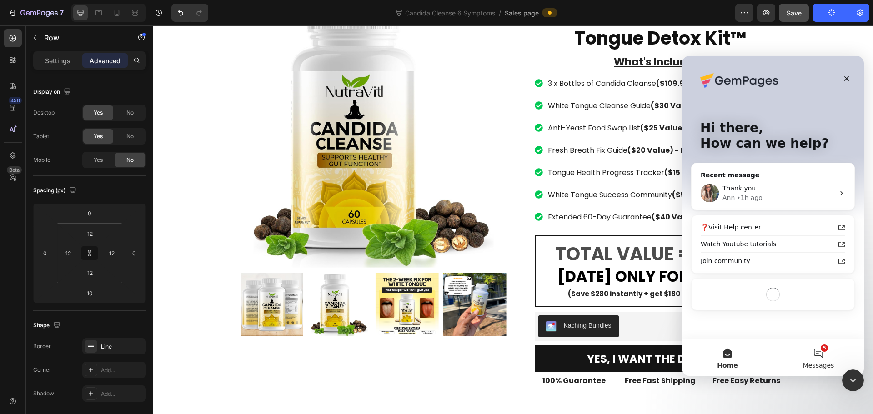
click at [731, 358] on button "5 Messages" at bounding box center [818, 358] width 91 height 36
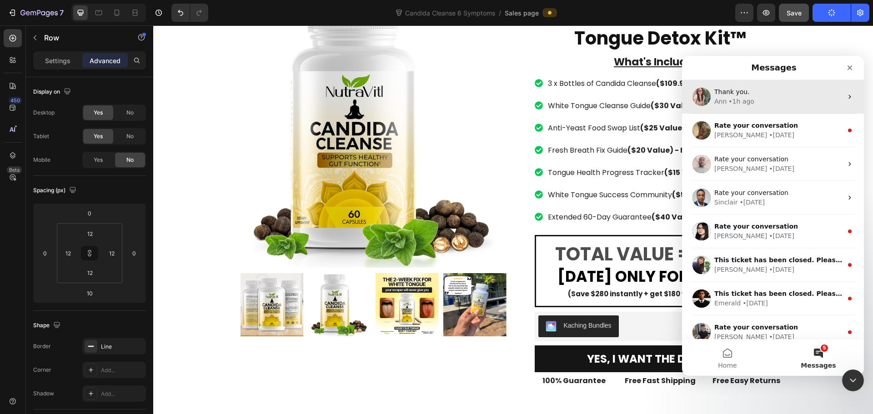
click at [731, 98] on div "Ann • 1h ago" at bounding box center [779, 102] width 128 height 10
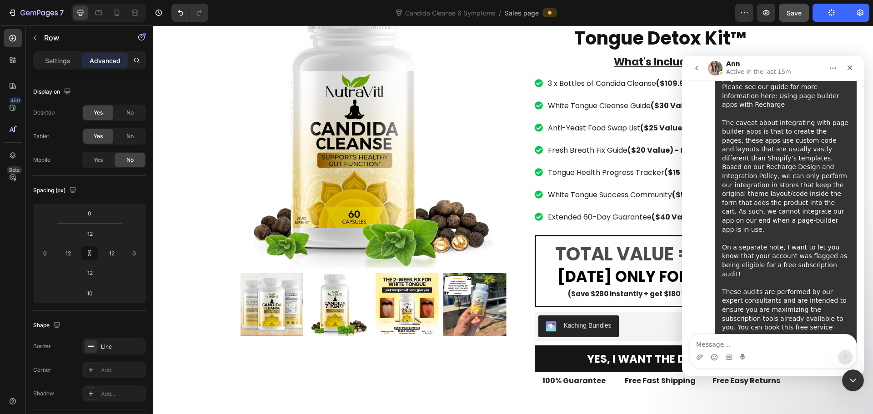
scroll to position [8244, 0]
type textarea "o"
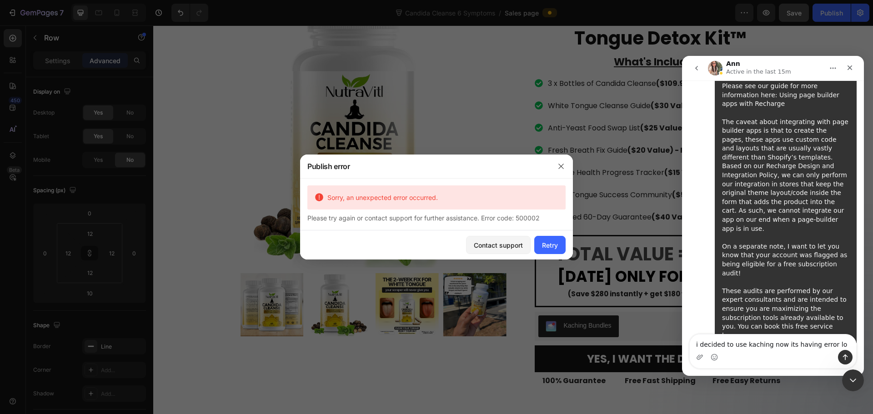
type textarea "i decided to use kaching now its having error lol"
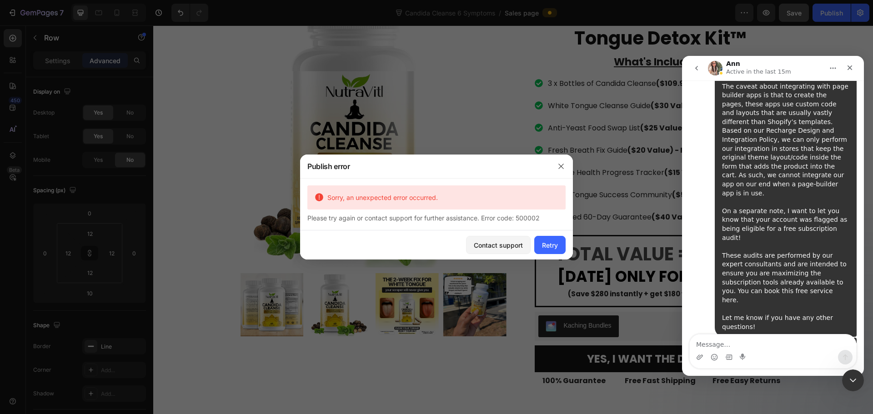
scroll to position [8280, 0]
drag, startPoint x: 853, startPoint y: 377, endPoint x: 1402, endPoint y: 605, distance: 594.6
click at [731, 377] on icon "Close Intercom Messenger" at bounding box center [852, 379] width 11 height 11
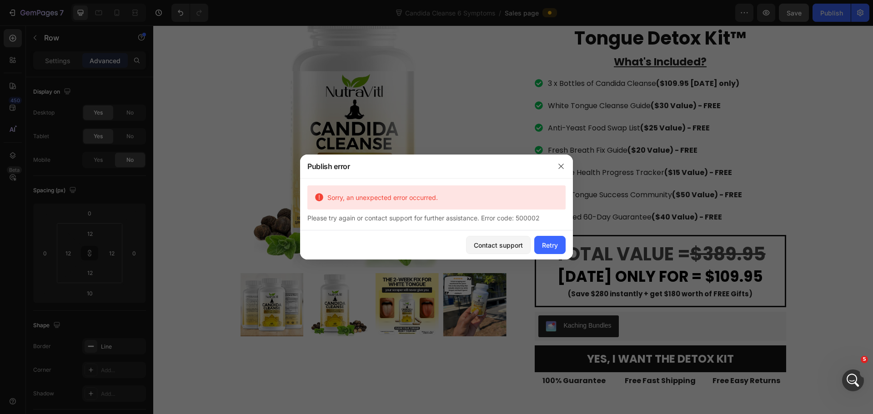
scroll to position [0, 0]
click at [296, 94] on div at bounding box center [436, 207] width 873 height 414
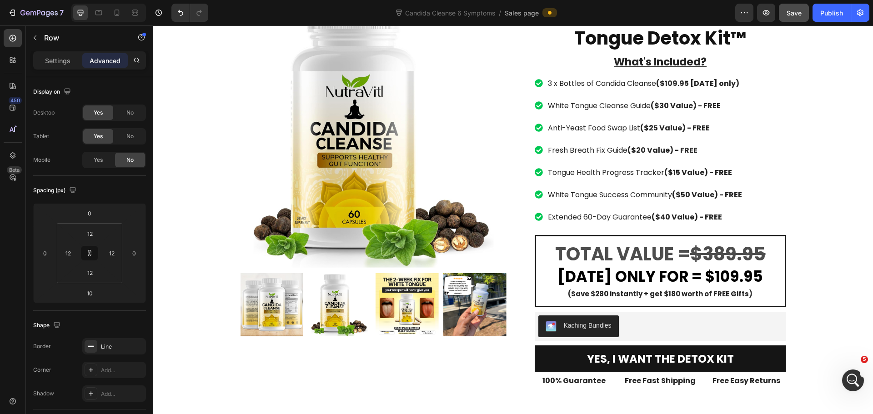
scroll to position [8280, 0]
click at [10, 11] on icon "button" at bounding box center [12, 12] width 9 height 9
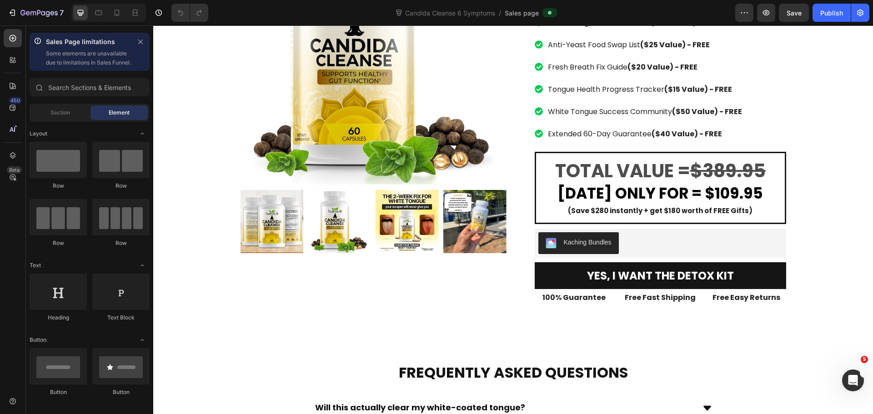
scroll to position [4685, 0]
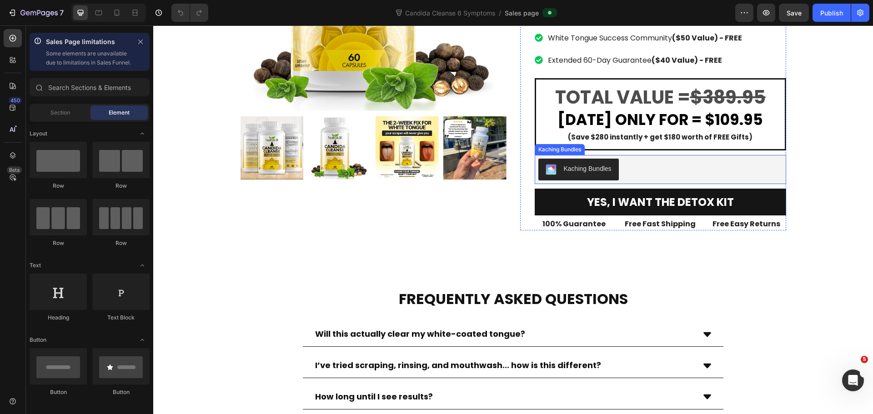
click at [656, 181] on div "Kaching Bundles" at bounding box center [661, 170] width 244 height 22
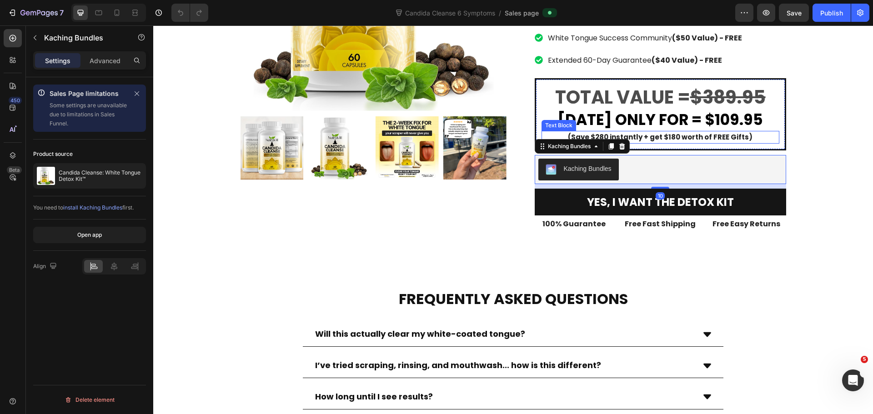
click at [694, 142] on strong "(Save $280 instantly + get $180 worth of FREE Gifts)" at bounding box center [660, 137] width 185 height 10
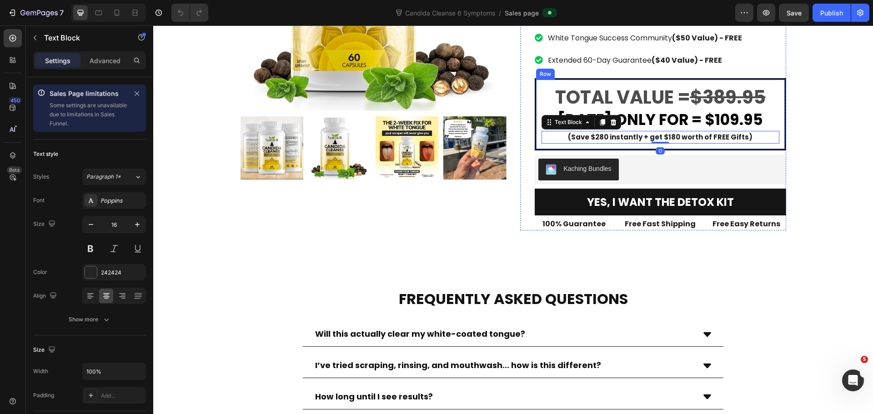
click at [535, 151] on div "TOTAL VALUE = $389.95 Text Block TODAY ONLY FOR = $109.95 Text Block (Save $280…" at bounding box center [661, 114] width 252 height 72
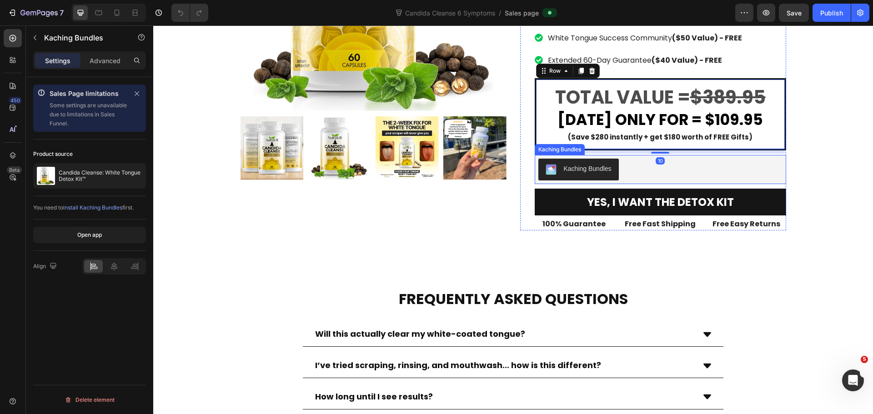
click at [696, 181] on div "Kaching Bundles" at bounding box center [661, 170] width 244 height 22
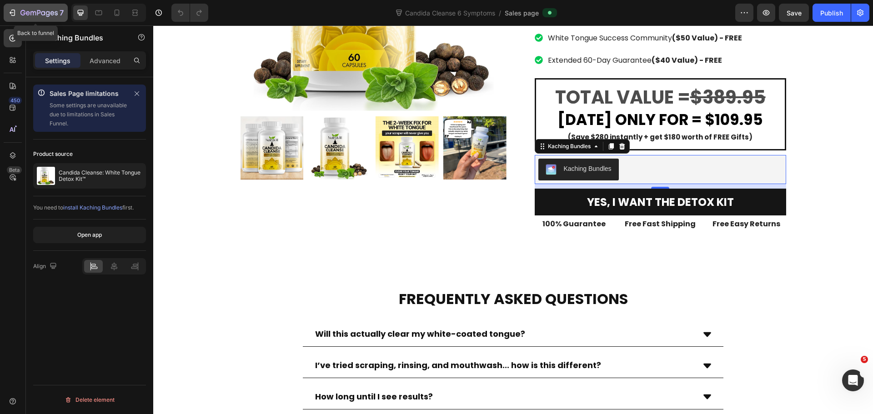
drag, startPoint x: 35, startPoint y: 14, endPoint x: 373, endPoint y: 5, distance: 337.2
click at [35, 14] on icon "button" at bounding box center [32, 13] width 5 height 4
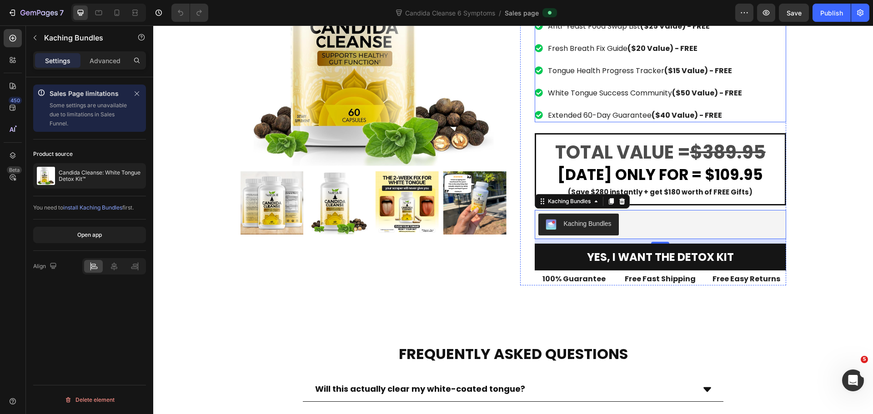
scroll to position [4549, 0]
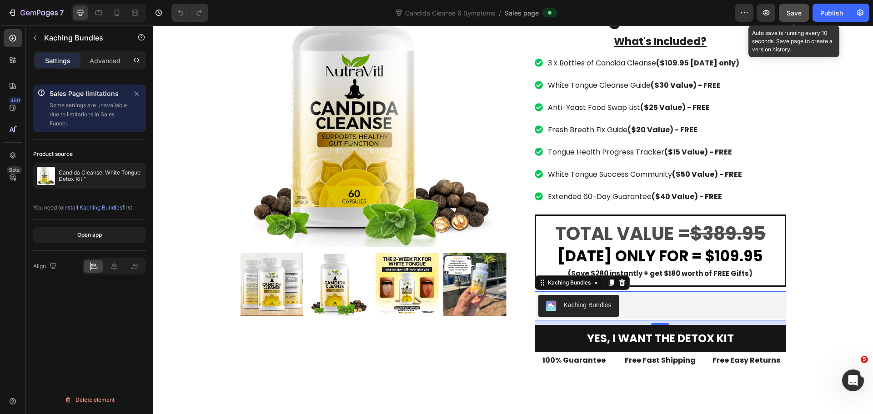
click at [789, 15] on span "Save" at bounding box center [794, 13] width 15 height 8
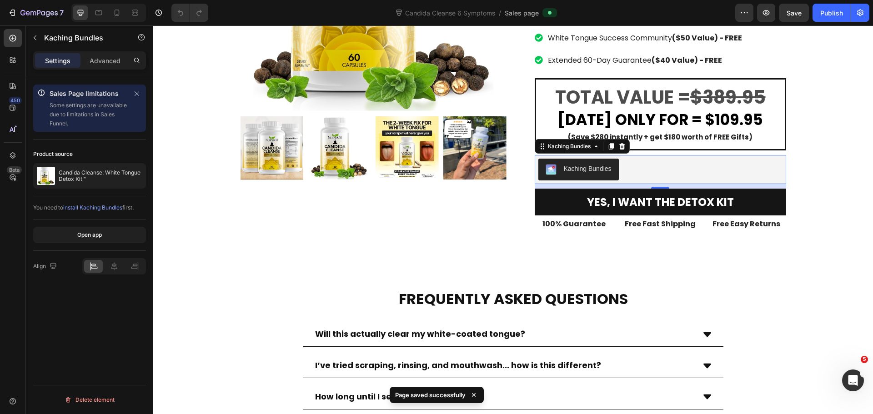
scroll to position [4776, 0]
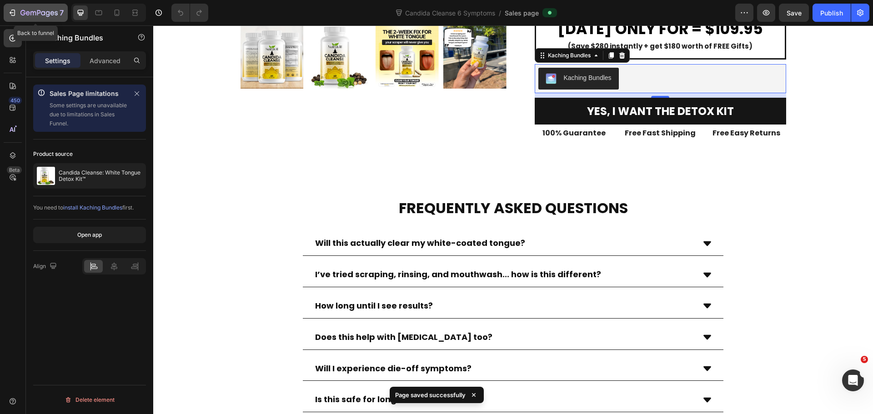
click at [15, 10] on icon "button" at bounding box center [12, 12] width 9 height 9
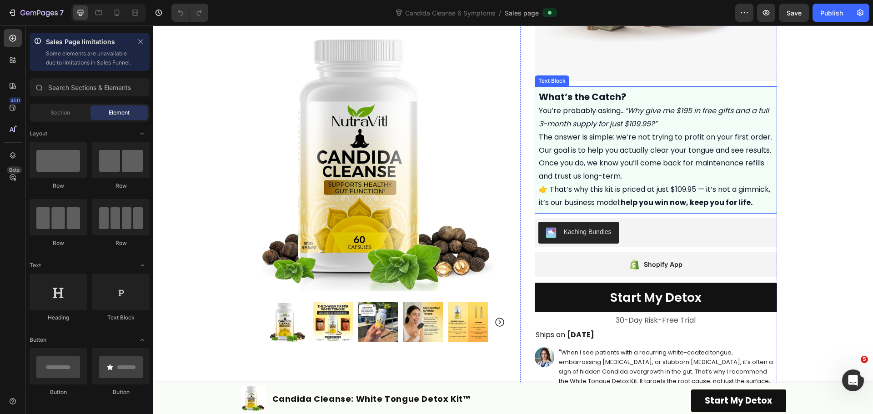
scroll to position [409, 0]
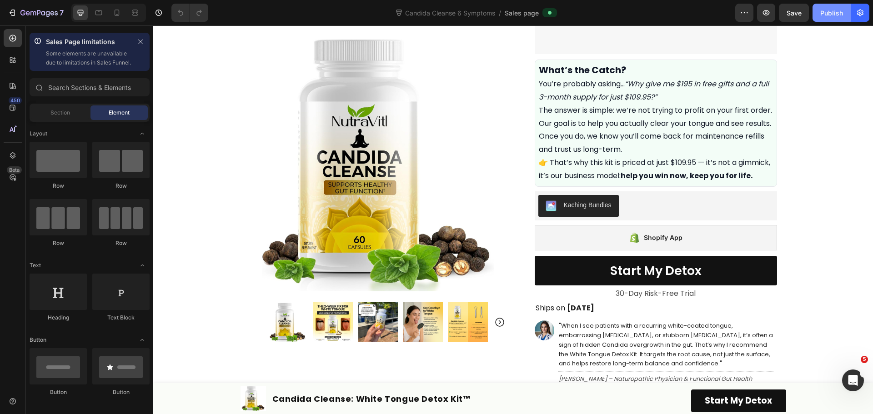
click at [832, 9] on div "Publish" at bounding box center [832, 13] width 23 height 10
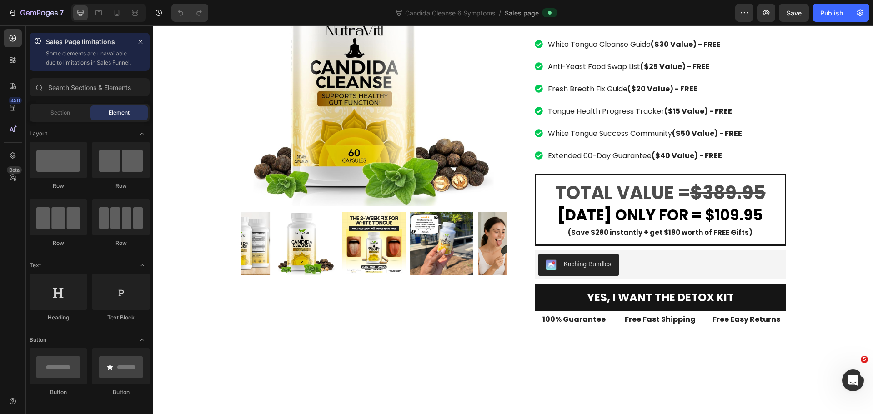
scroll to position [4573, 0]
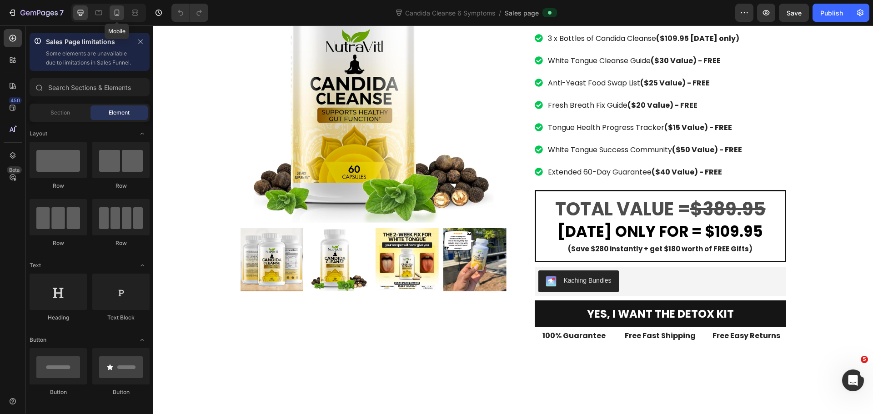
click at [117, 17] on div at bounding box center [117, 12] width 15 height 15
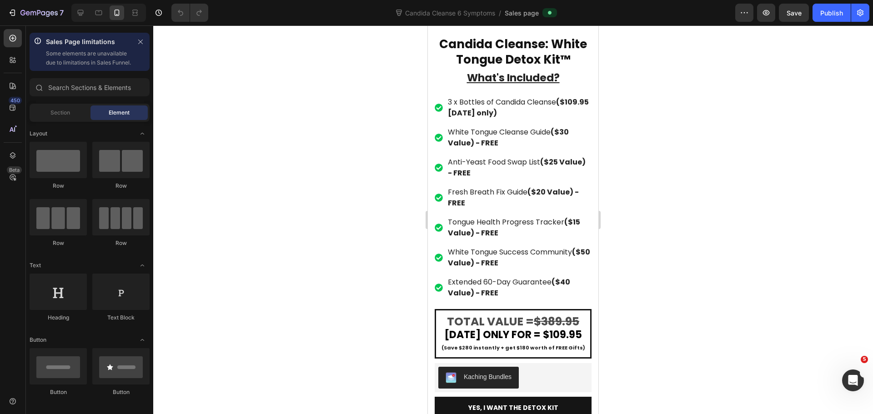
scroll to position [5425, 0]
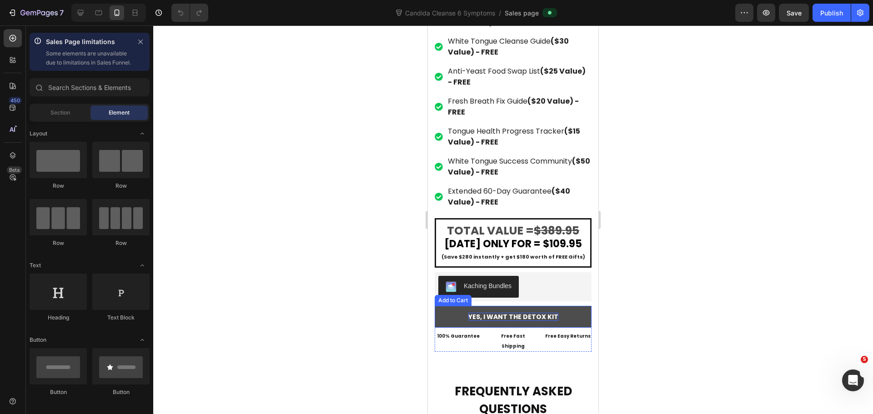
click at [529, 321] on div "Yes, I Want the detox kit" at bounding box center [514, 317] width 90 height 8
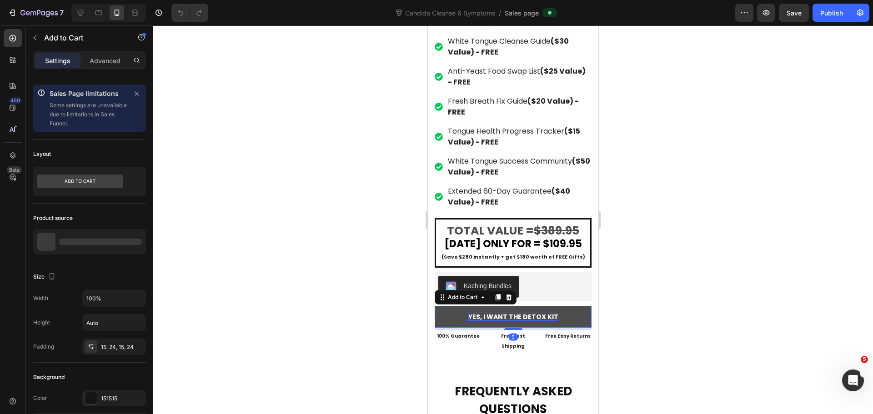
click at [529, 321] on div "Yes, I Want the detox kit" at bounding box center [514, 317] width 90 height 8
click at [529, 321] on p "Yes, I Want the detox kit" at bounding box center [514, 317] width 90 height 8
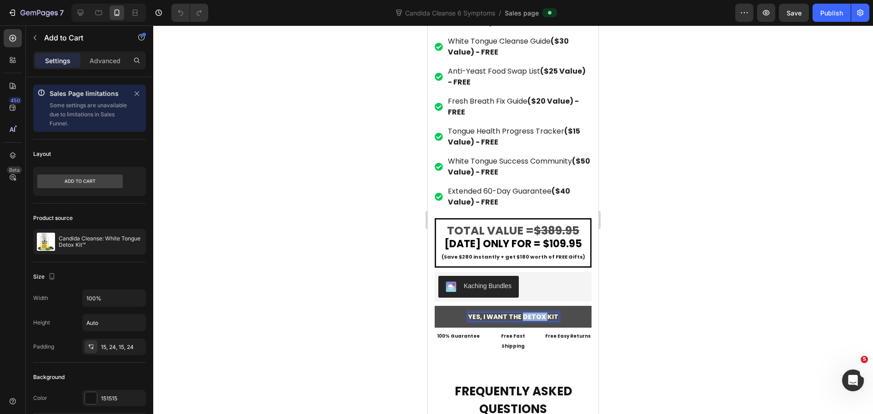
click at [529, 321] on p "Yes, I Want the detox kit" at bounding box center [514, 317] width 90 height 8
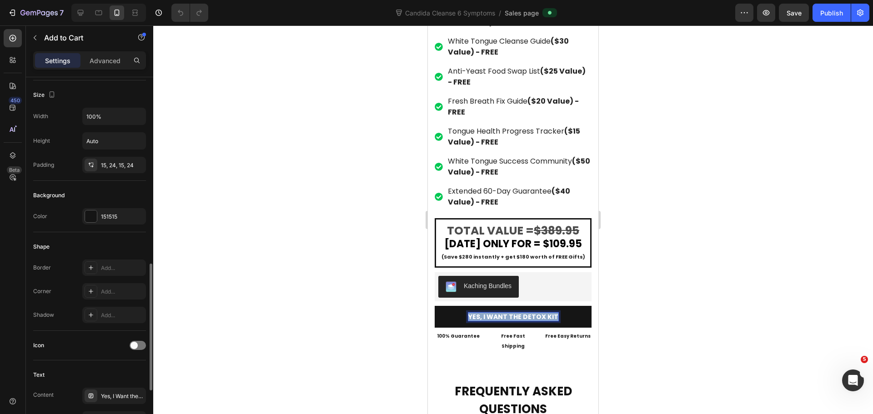
scroll to position [273, 0]
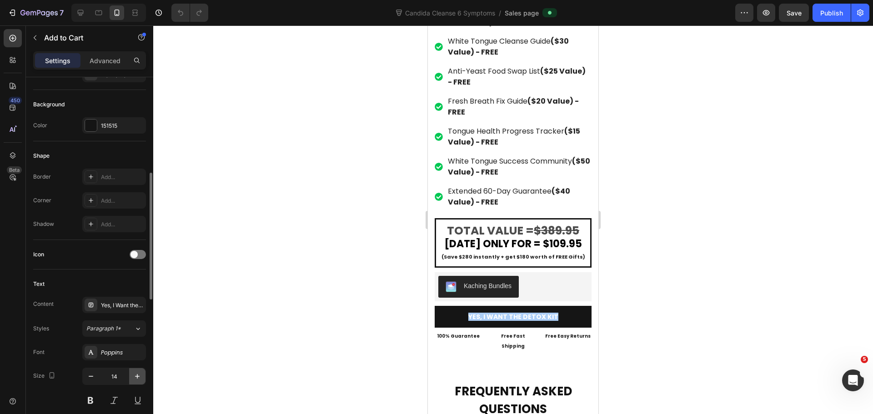
click at [137, 374] on icon "button" at bounding box center [137, 376] width 9 height 9
click at [137, 377] on icon "button" at bounding box center [137, 376] width 5 height 5
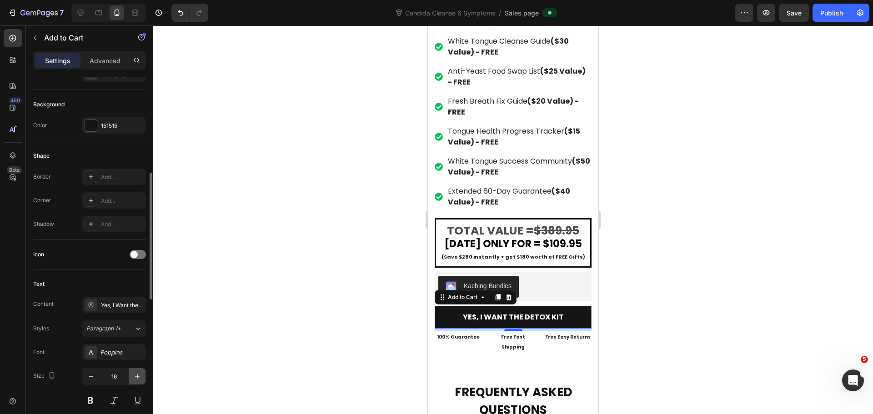
click at [137, 377] on icon "button" at bounding box center [137, 376] width 5 height 5
type input "18"
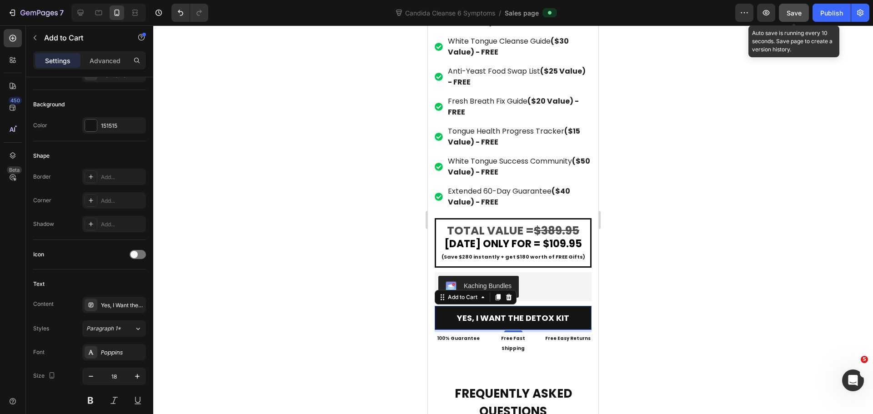
click at [798, 13] on span "Save" at bounding box center [794, 13] width 15 height 8
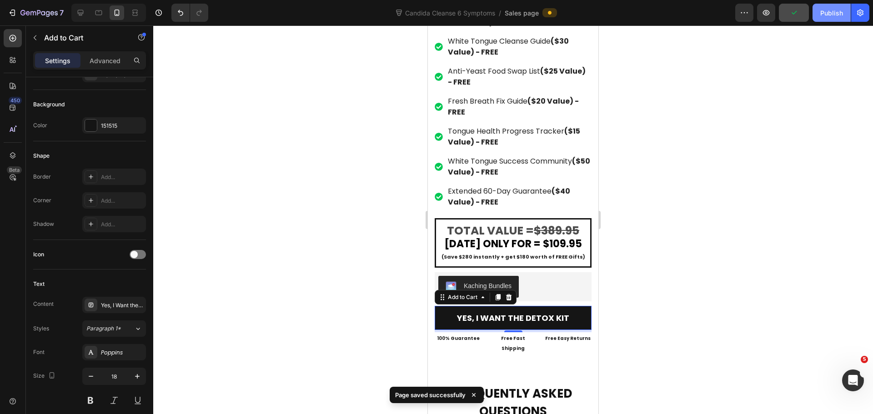
click at [828, 16] on div "Publish" at bounding box center [832, 13] width 23 height 10
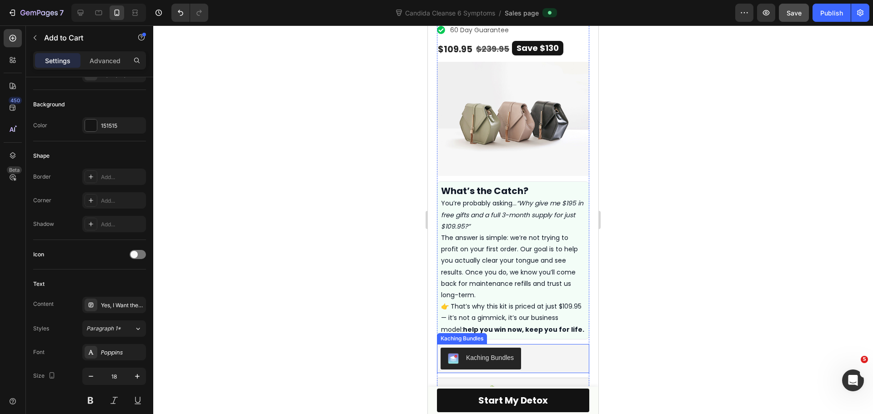
scroll to position [364, 0]
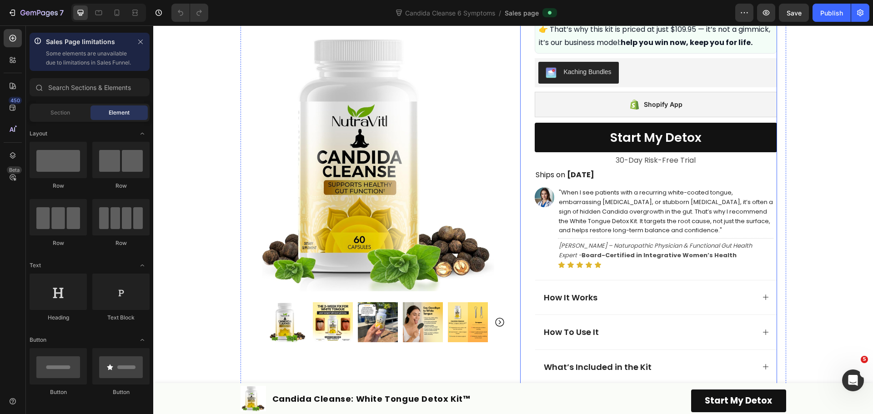
scroll to position [546, 0]
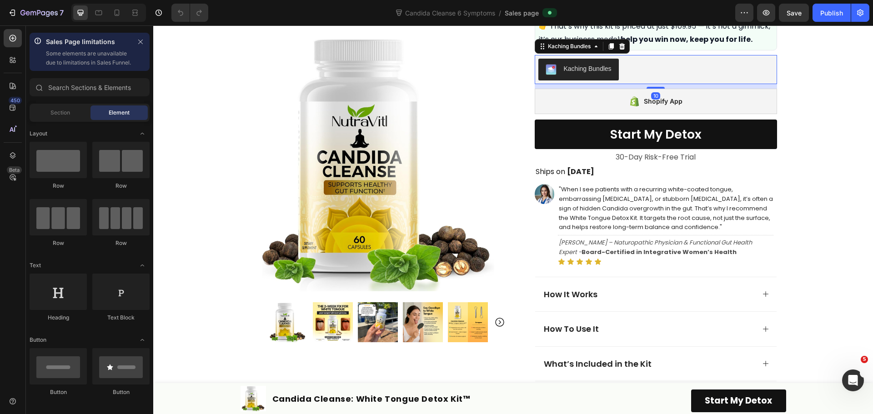
click at [664, 81] on div "Kaching Bundles" at bounding box center [656, 70] width 235 height 22
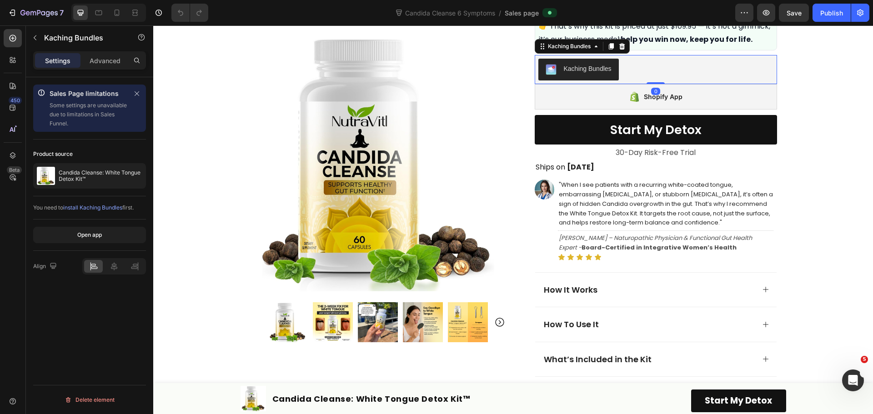
drag, startPoint x: 658, startPoint y: 101, endPoint x: 657, endPoint y: 92, distance: 8.2
click at [657, 84] on div "Kaching Bundles Kaching Bundles 0" at bounding box center [656, 69] width 242 height 29
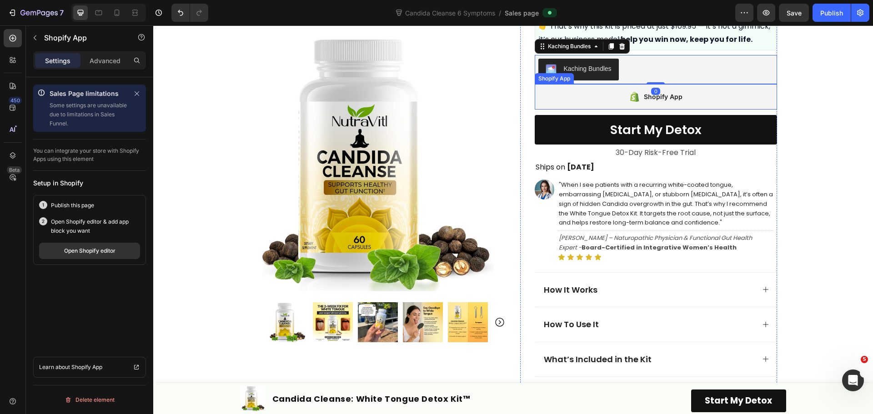
click at [671, 102] on div "Shopify App" at bounding box center [663, 96] width 39 height 11
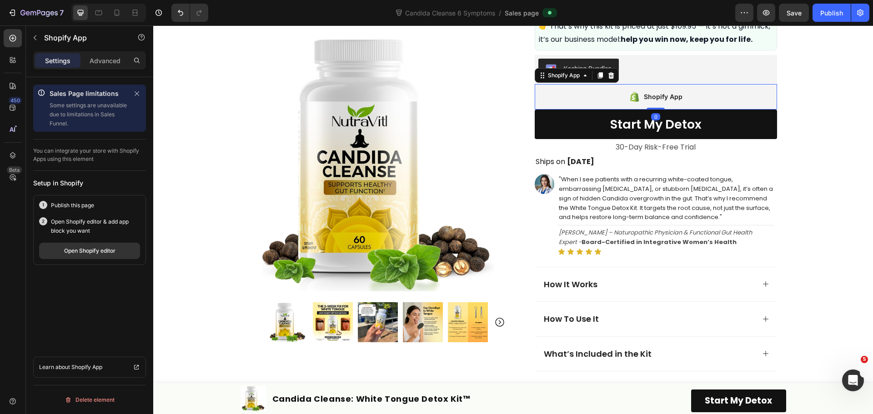
drag, startPoint x: 655, startPoint y: 126, endPoint x: 655, endPoint y: 118, distance: 7.7
click at [655, 110] on div "Shopify App Shopify App 0" at bounding box center [656, 96] width 242 height 25
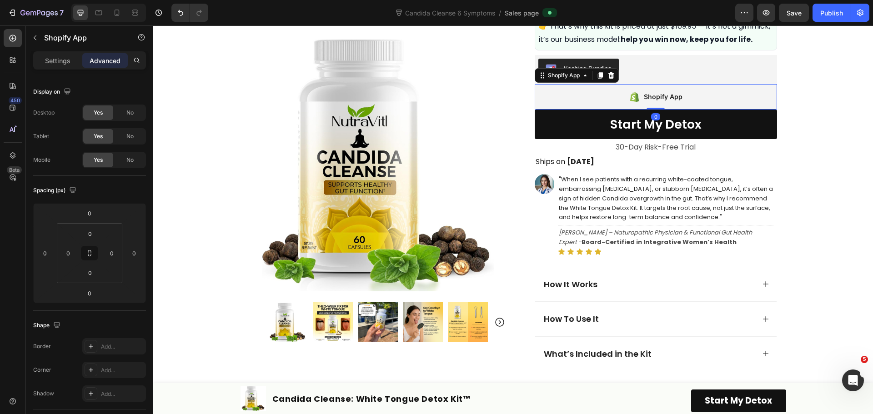
scroll to position [455, 0]
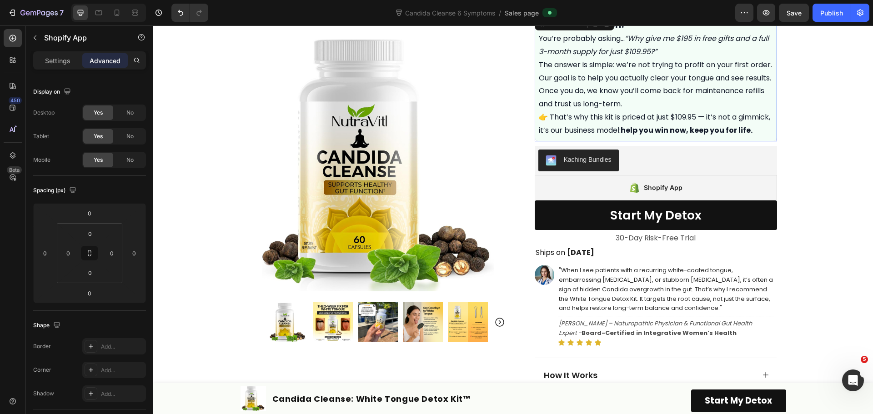
click at [658, 136] on p "👉 That’s why this kit is priced at just $109.95 — it’s not a gimmick, it’s our …" at bounding box center [656, 124] width 234 height 26
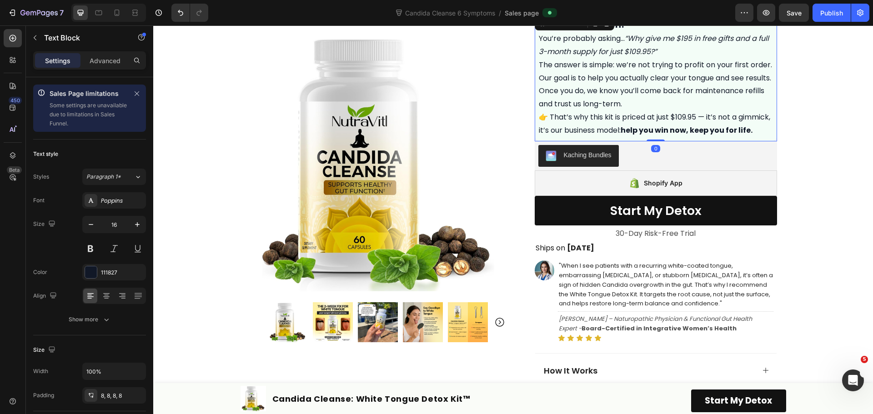
drag, startPoint x: 654, startPoint y: 158, endPoint x: 654, endPoint y: 146, distance: 11.8
click at [654, 141] on div "What’s the Catch? You’re probably asking… “Why give me $195 in free gifts and a…" at bounding box center [656, 77] width 242 height 127
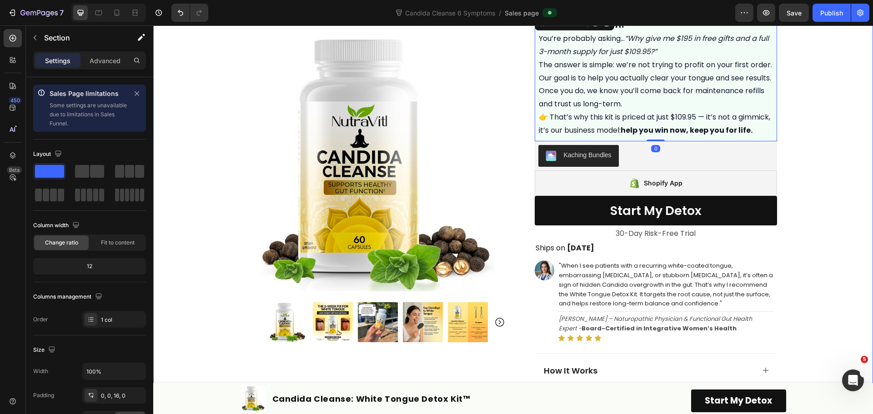
click at [802, 137] on div "Product Images Row Icon Icon Icon Icon Icon Icon List Rated 4.7/5 based on 345 …" at bounding box center [513, 131] width 720 height 1084
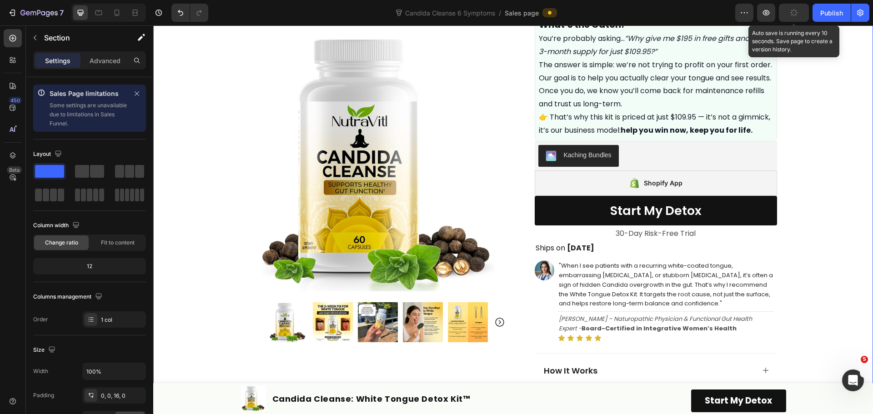
click at [793, 18] on button "button" at bounding box center [794, 13] width 30 height 18
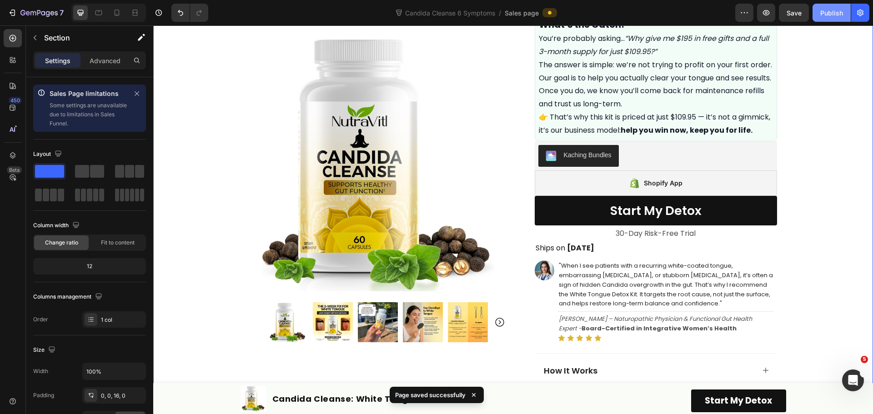
click at [822, 18] on button "Publish" at bounding box center [832, 13] width 38 height 18
click at [691, 137] on p "👉 That’s why this kit is priced at just $109.95 — it’s not a gimmick, it’s our …" at bounding box center [656, 124] width 234 height 26
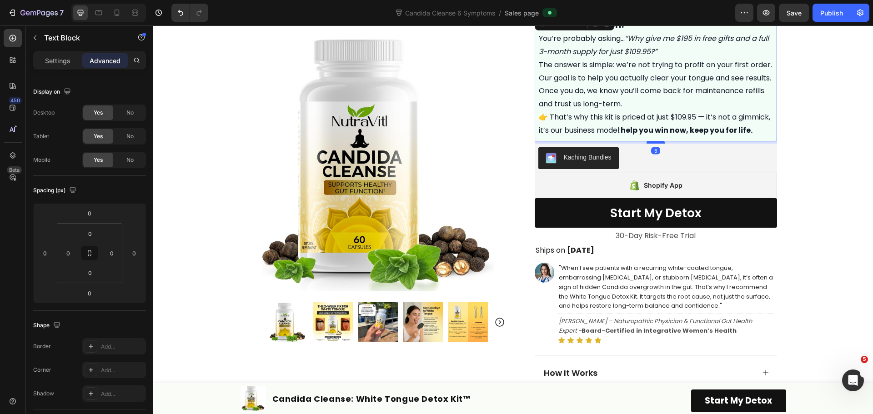
click at [658, 144] on div at bounding box center [656, 142] width 18 height 3
type input "5"
click at [688, 197] on div "Shopify App" at bounding box center [656, 185] width 242 height 25
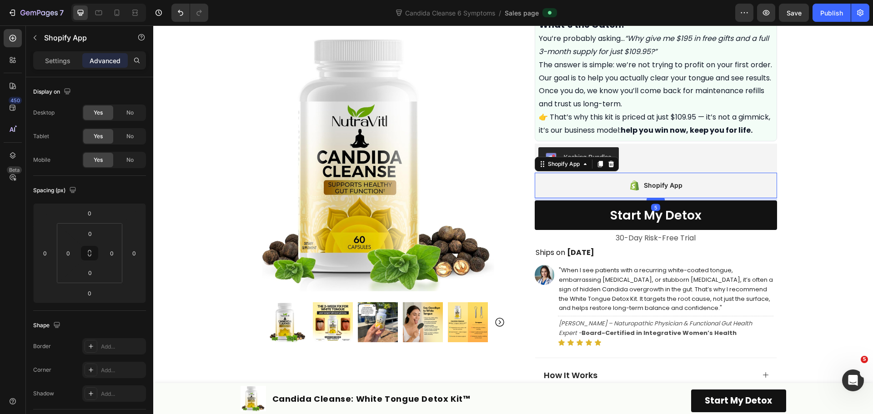
click at [657, 201] on div at bounding box center [656, 199] width 18 height 3
type input "5"
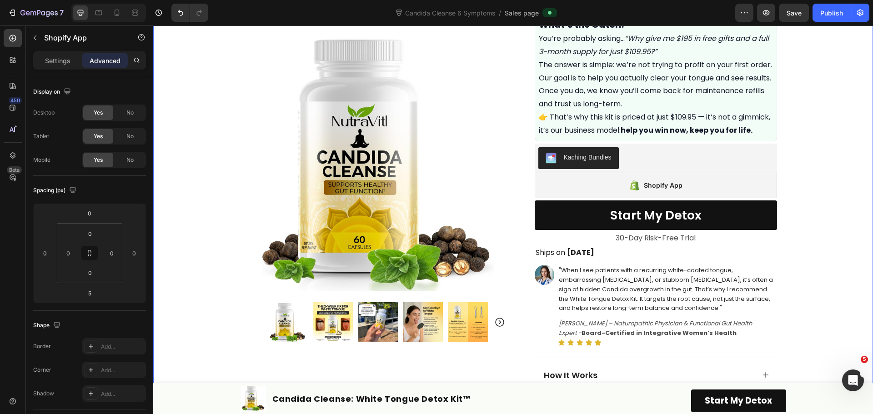
click at [791, 161] on div "Product Images Row Icon Icon Icon Icon Icon Icon List Rated 4.7/5 based on 345 …" at bounding box center [513, 133] width 720 height 1089
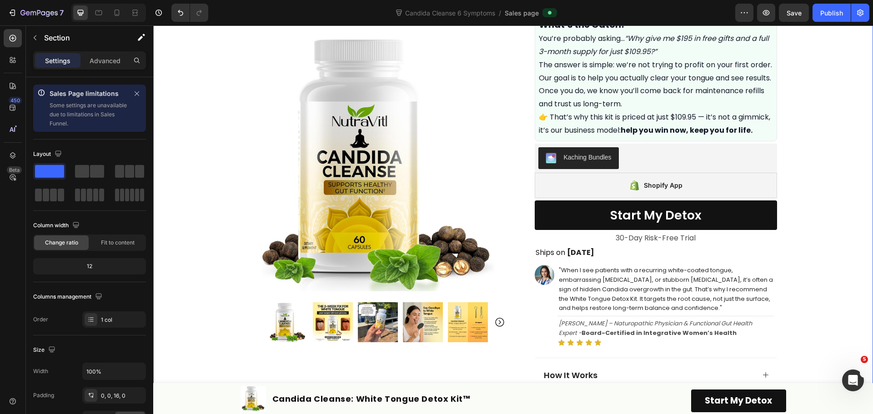
click at [791, 24] on div "7 Version history Candida Cleanse 6 Symptoms / Sales page Preview Save Publish" at bounding box center [436, 13] width 873 height 26
click at [795, 14] on span "Save" at bounding box center [794, 13] width 15 height 8
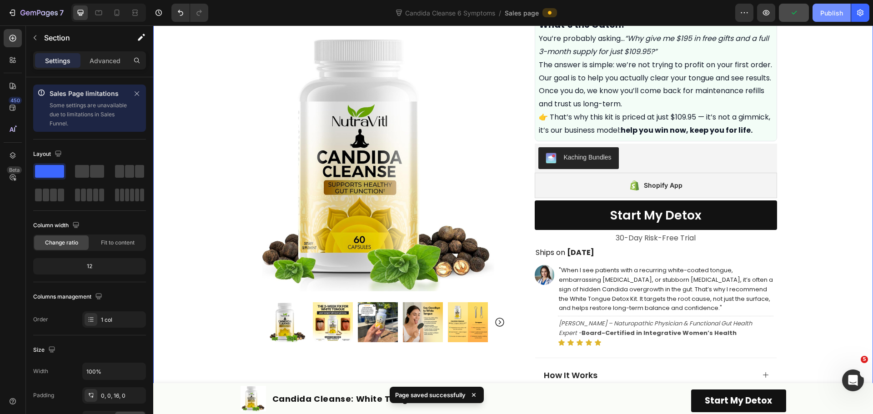
click at [824, 11] on div "Publish" at bounding box center [832, 13] width 23 height 10
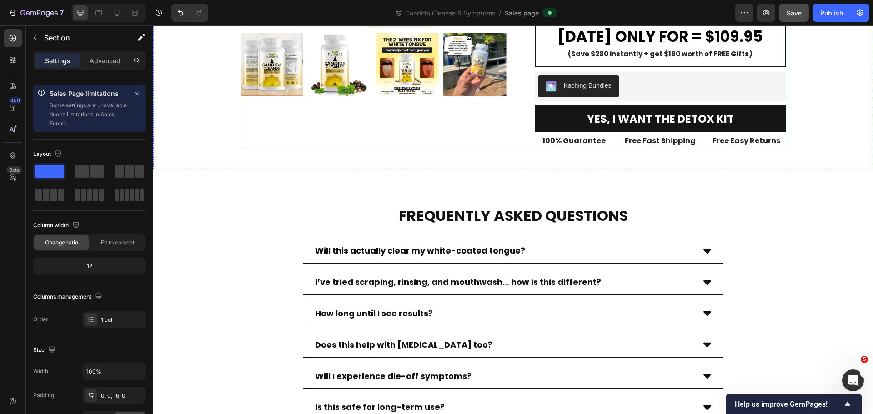
scroll to position [4731, 0]
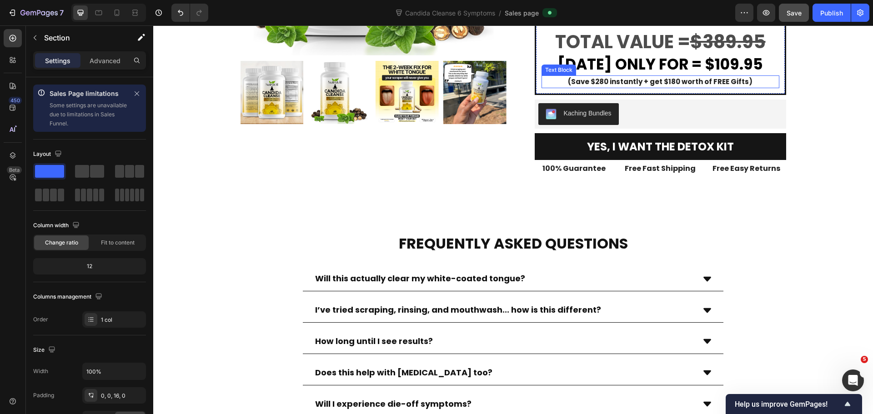
click at [551, 87] on p "(Save $280 instantly + get $180 worth of FREE Gifts)" at bounding box center [661, 81] width 236 height 11
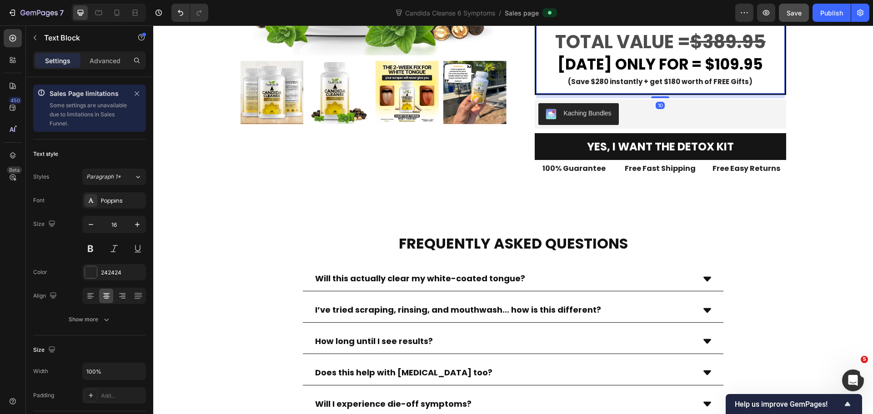
click at [536, 95] on div "TOTAL VALUE = $389.95 Text Block TODAY ONLY FOR = $109.95 Text Block (Save $280…" at bounding box center [661, 59] width 252 height 72
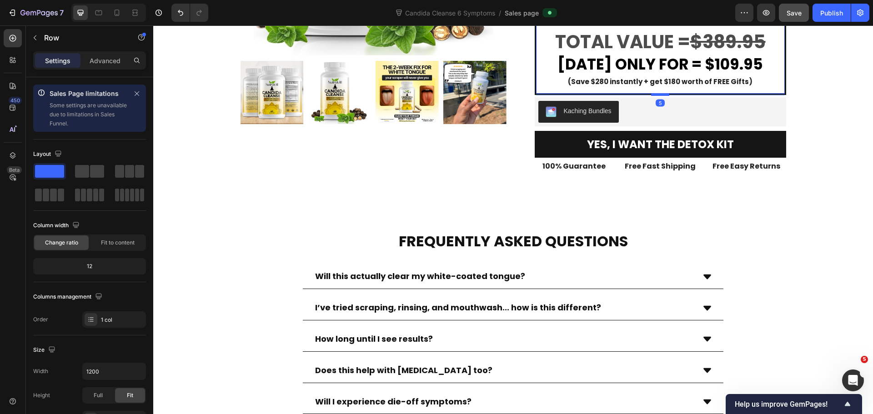
click at [661, 96] on div at bounding box center [660, 94] width 18 height 3
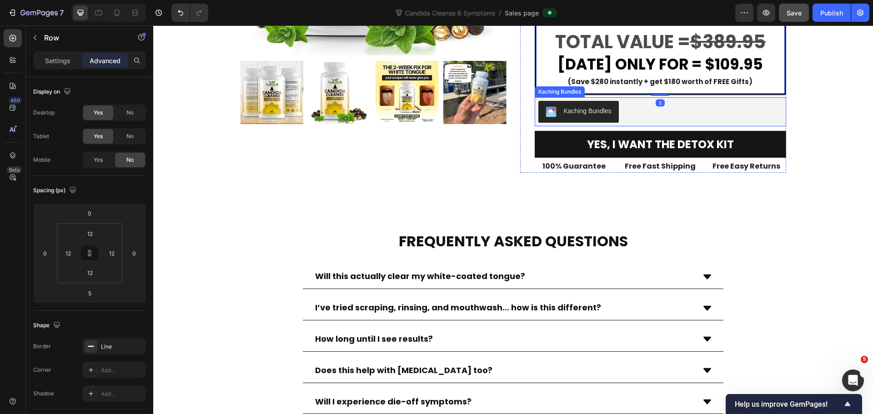
click at [660, 123] on div "Kaching Bundles" at bounding box center [661, 112] width 244 height 22
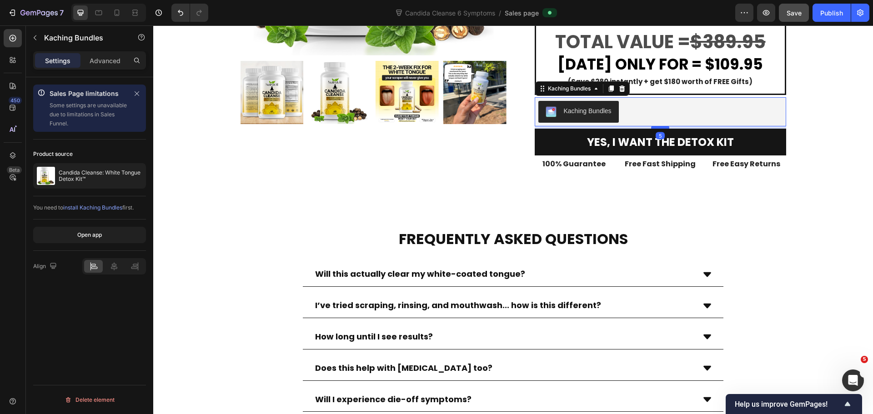
click at [661, 129] on div at bounding box center [660, 127] width 18 height 3
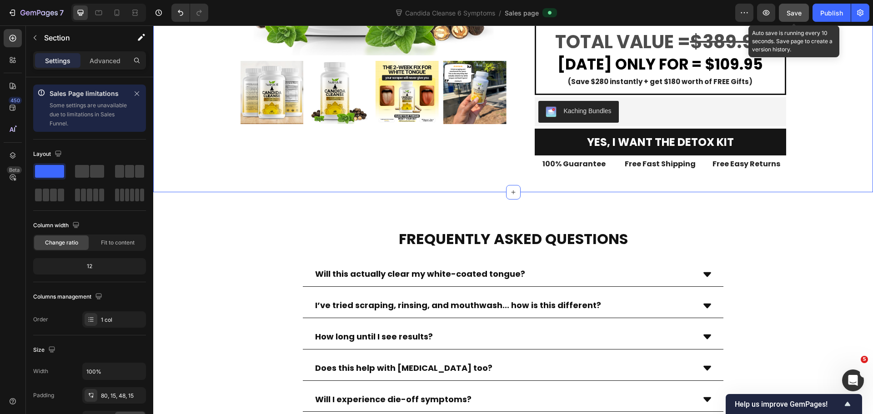
click at [796, 19] on button "Save" at bounding box center [794, 13] width 30 height 18
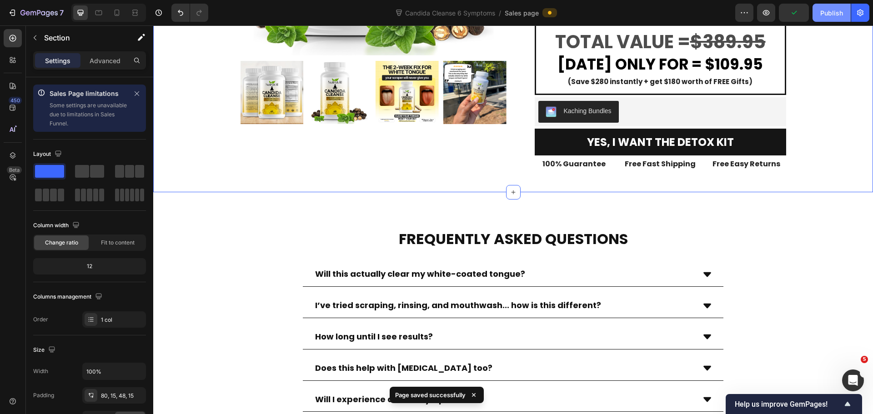
click at [836, 14] on div "Publish" at bounding box center [832, 13] width 23 height 10
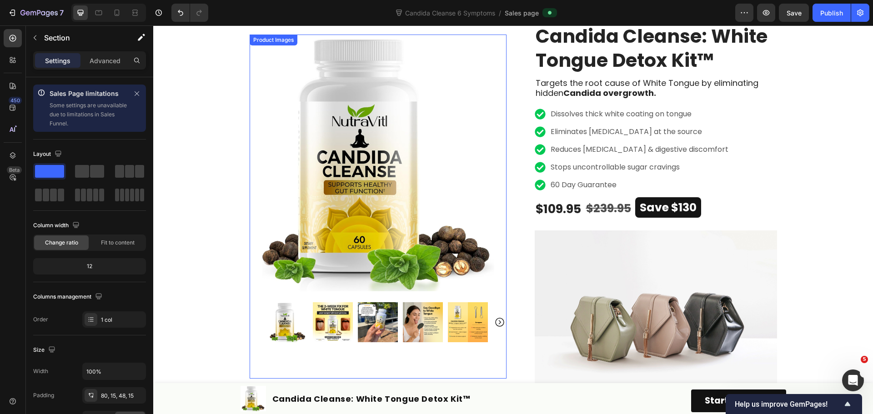
scroll to position [0, 0]
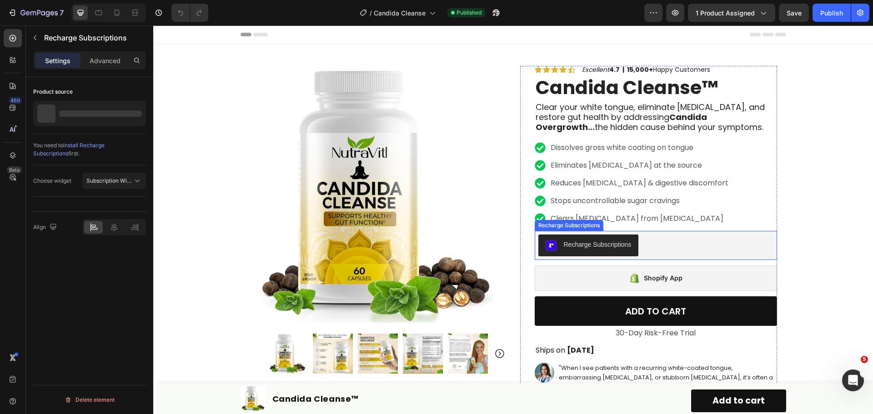
click at [666, 247] on div "Recharge Subscriptions" at bounding box center [656, 246] width 235 height 22
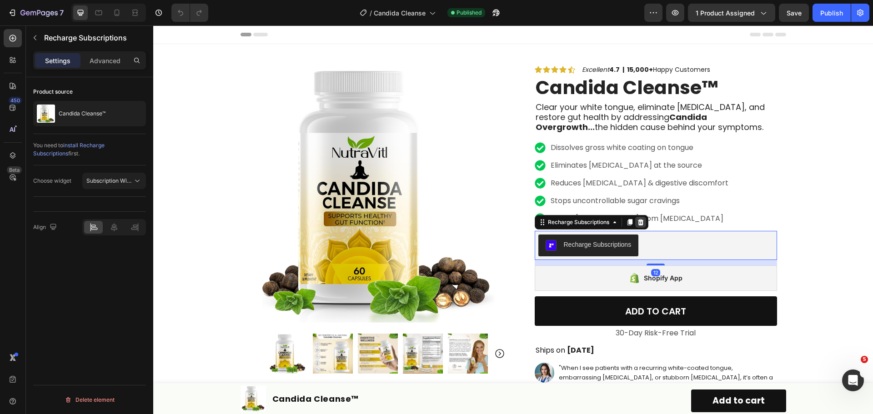
click at [636, 218] on div at bounding box center [640, 222] width 11 height 11
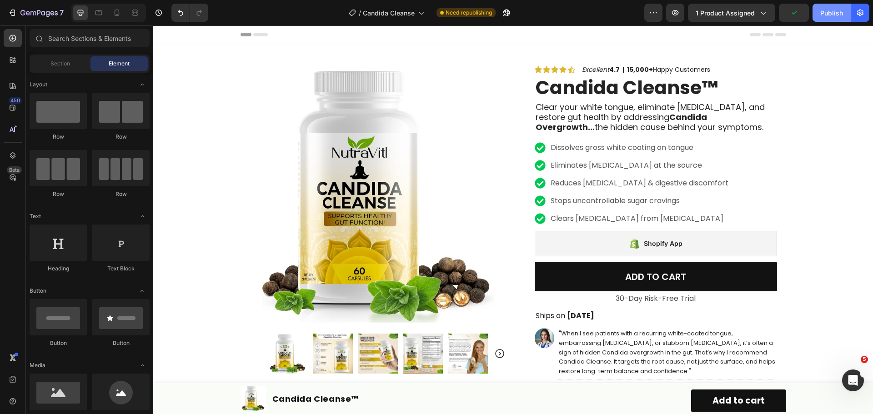
click at [821, 12] on div "Publish" at bounding box center [832, 13] width 23 height 10
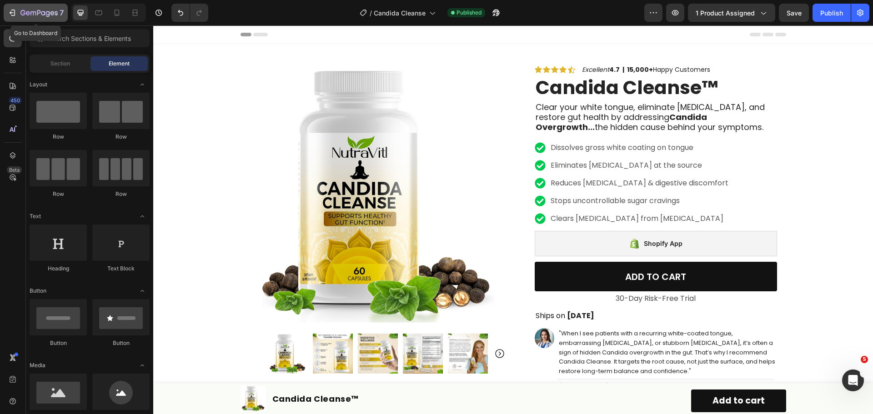
click at [11, 15] on icon "button" at bounding box center [13, 13] width 4 height 6
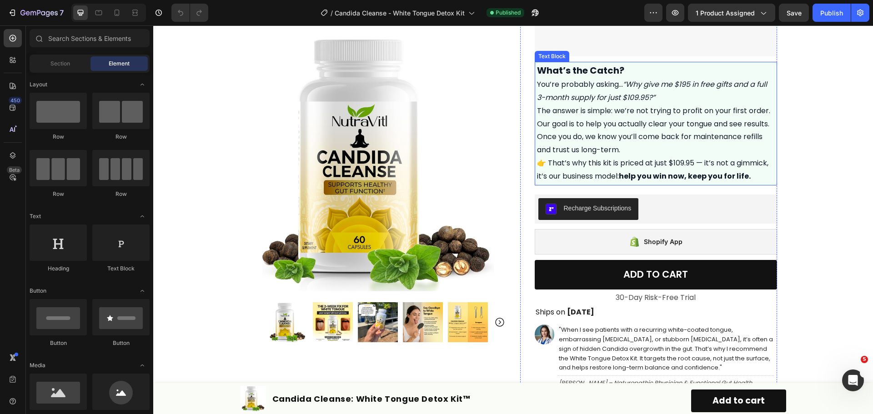
scroll to position [455, 0]
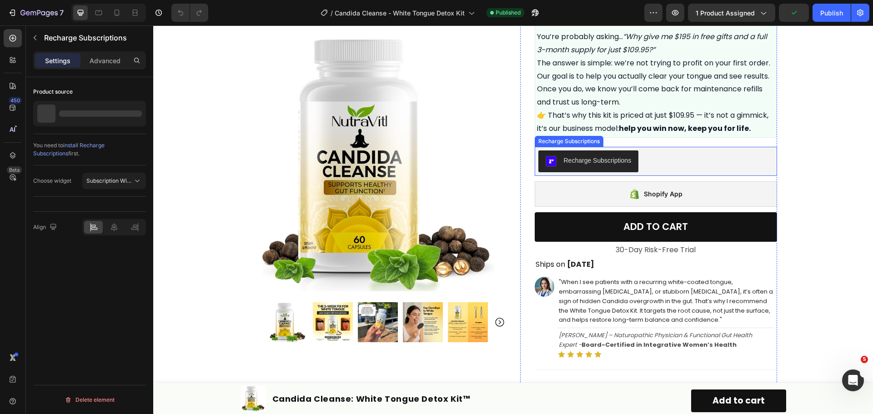
click at [681, 158] on div "Recharge Subscriptions" at bounding box center [656, 162] width 235 height 22
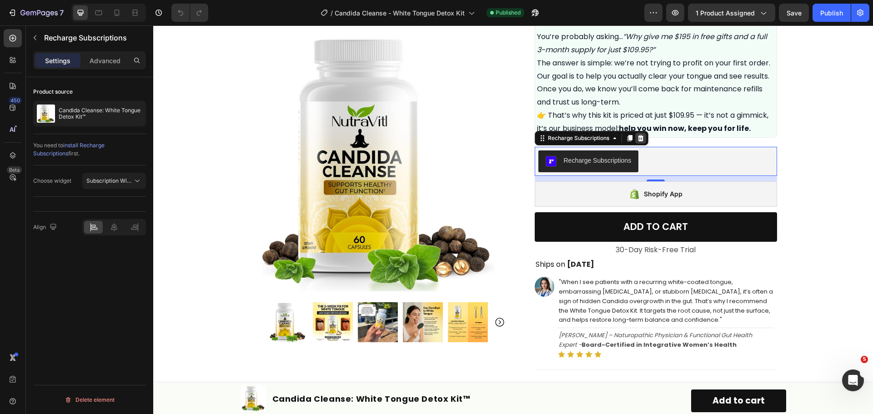
click at [638, 138] on icon at bounding box center [641, 138] width 6 height 6
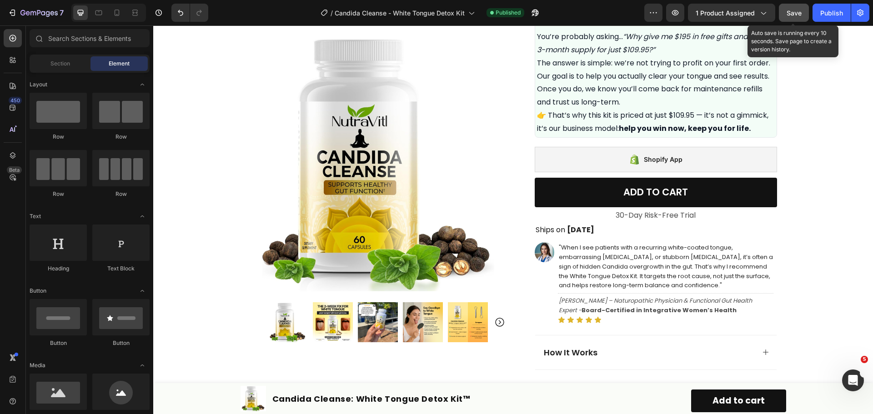
click at [788, 12] on span "Save" at bounding box center [794, 13] width 15 height 8
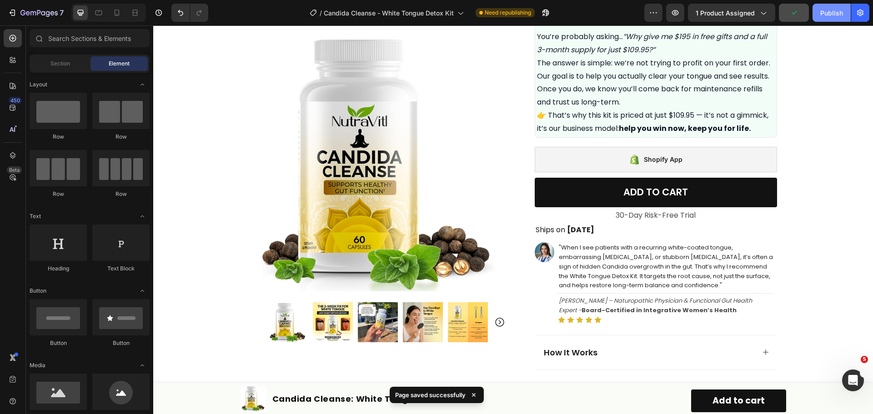
click at [827, 15] on div "Publish" at bounding box center [832, 13] width 23 height 10
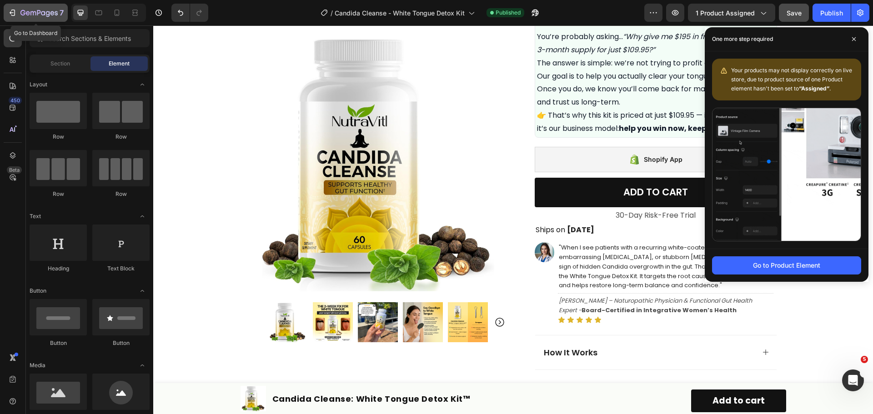
click at [9, 10] on icon "button" at bounding box center [12, 12] width 9 height 9
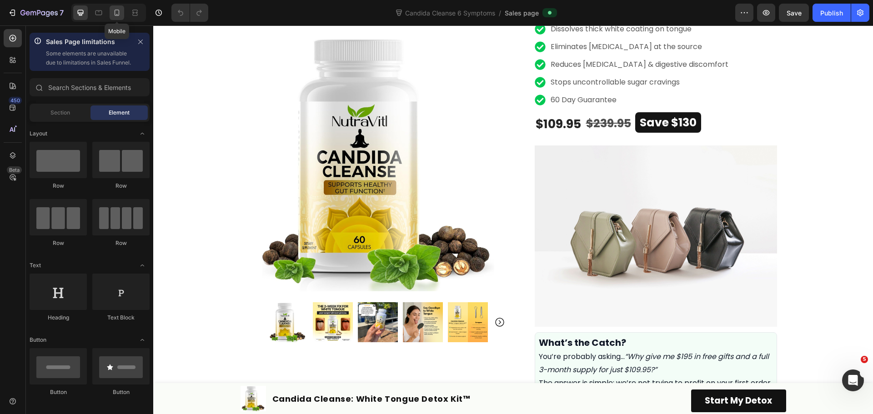
click at [121, 12] on icon at bounding box center [116, 12] width 9 height 9
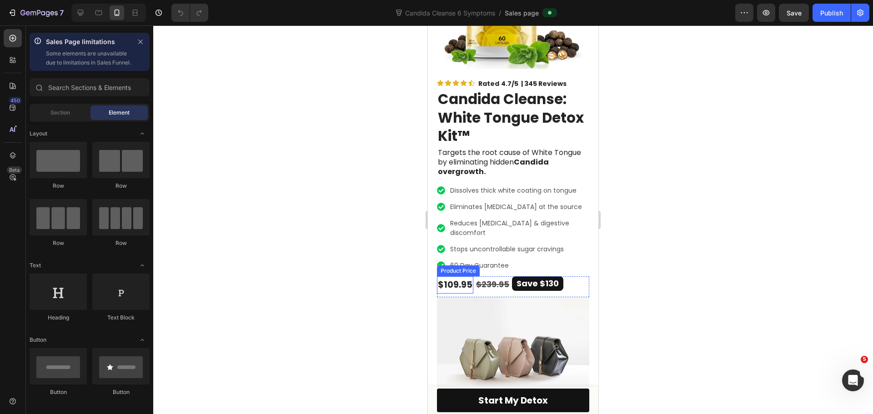
click at [458, 277] on div "$109.95" at bounding box center [455, 285] width 36 height 17
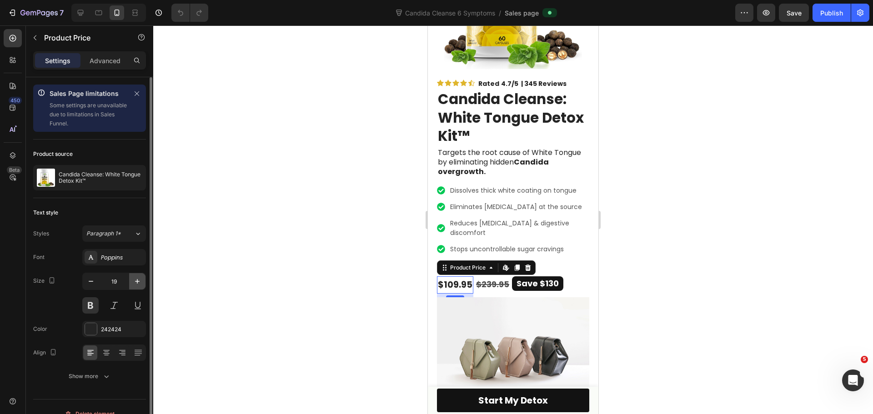
click at [135, 276] on button "button" at bounding box center [137, 281] width 16 height 16
type input "23"
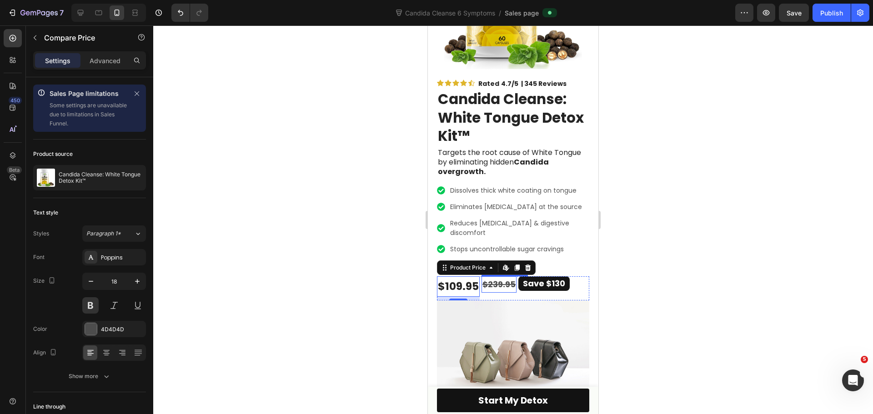
click at [494, 277] on div "$239.95" at bounding box center [499, 285] width 35 height 16
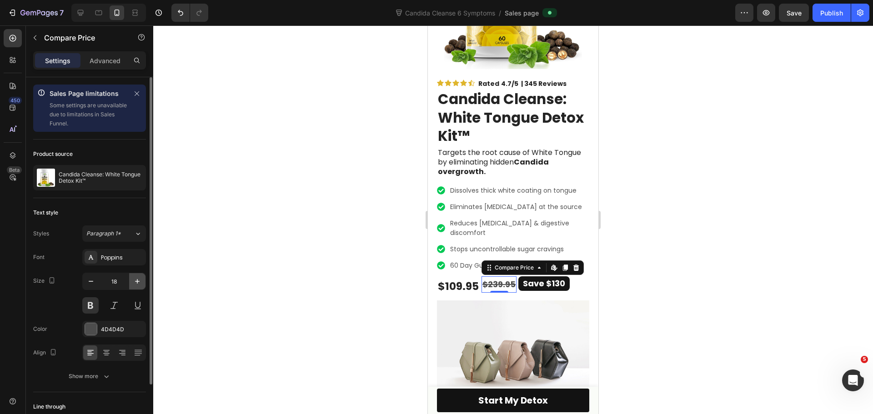
click at [136, 276] on button "button" at bounding box center [137, 281] width 16 height 16
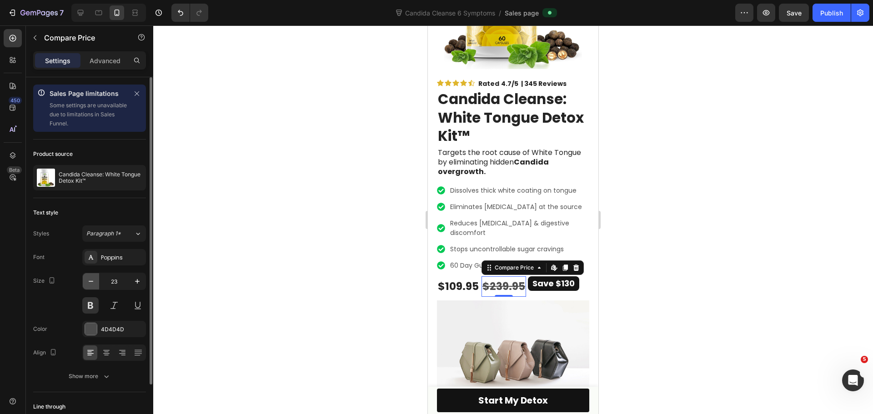
click at [93, 278] on icon "button" at bounding box center [90, 281] width 9 height 9
type input "22"
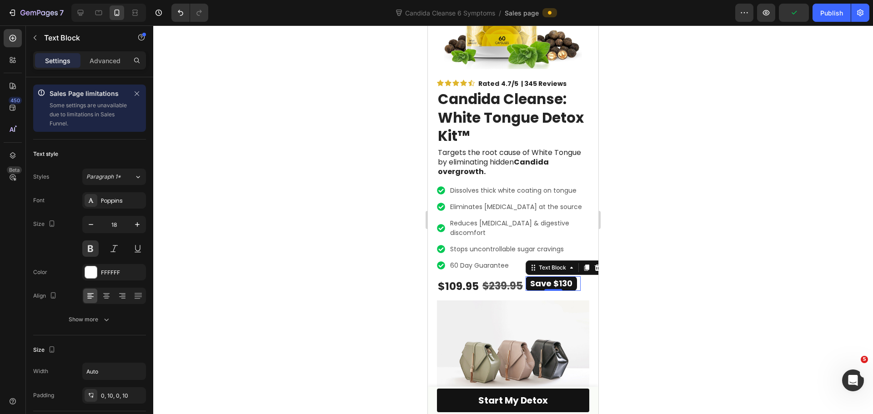
click at [544, 277] on p "Save $130" at bounding box center [551, 284] width 42 height 15
click at [135, 226] on icon "button" at bounding box center [137, 224] width 9 height 9
click at [96, 221] on button "button" at bounding box center [91, 225] width 16 height 16
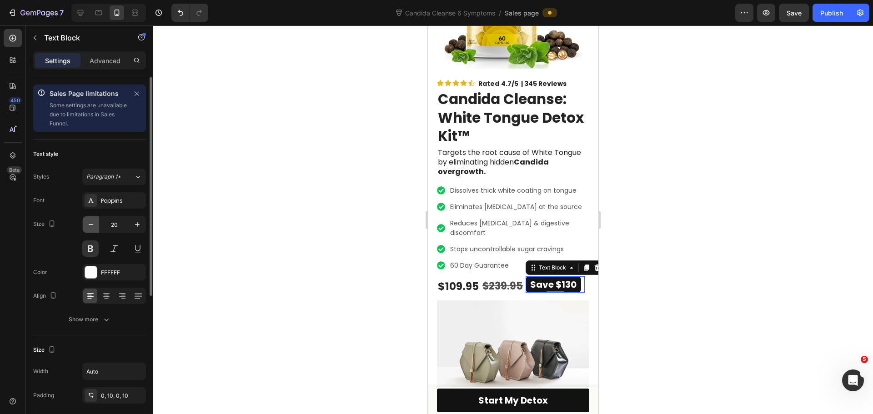
click at [96, 221] on button "button" at bounding box center [91, 225] width 16 height 16
click at [139, 221] on icon "button" at bounding box center [137, 224] width 9 height 9
click at [92, 224] on icon "button" at bounding box center [90, 224] width 9 height 9
type input "19"
click at [544, 277] on p "Save $130" at bounding box center [552, 284] width 45 height 15
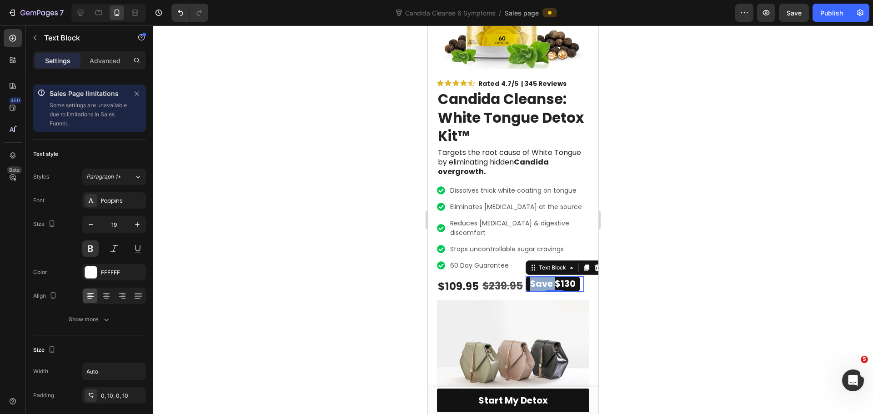
click at [544, 277] on p "Save $130" at bounding box center [552, 284] width 45 height 15
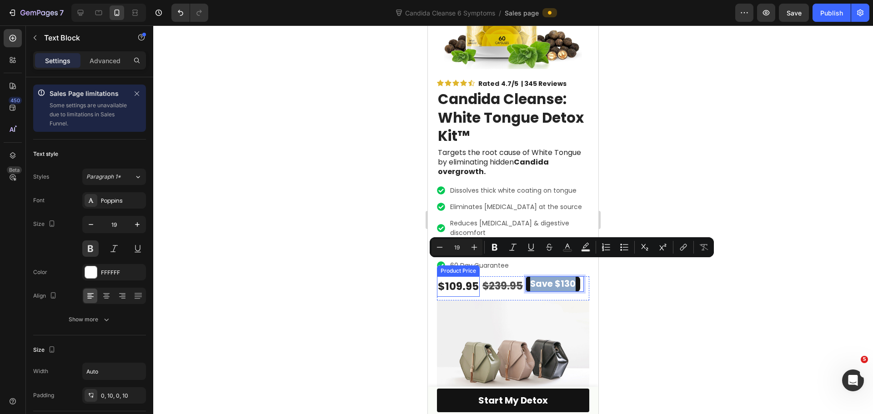
click at [458, 277] on div "$109.95" at bounding box center [458, 287] width 43 height 20
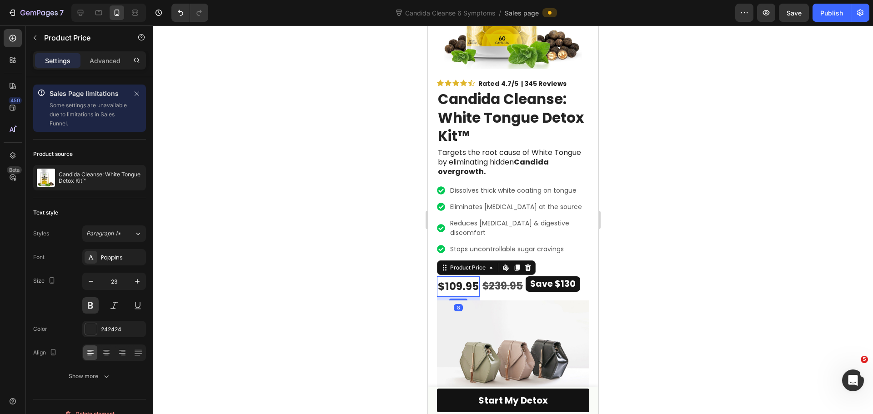
click at [458, 277] on div "$109.95" at bounding box center [458, 287] width 43 height 20
click at [497, 277] on div "$239.95" at bounding box center [503, 287] width 42 height 20
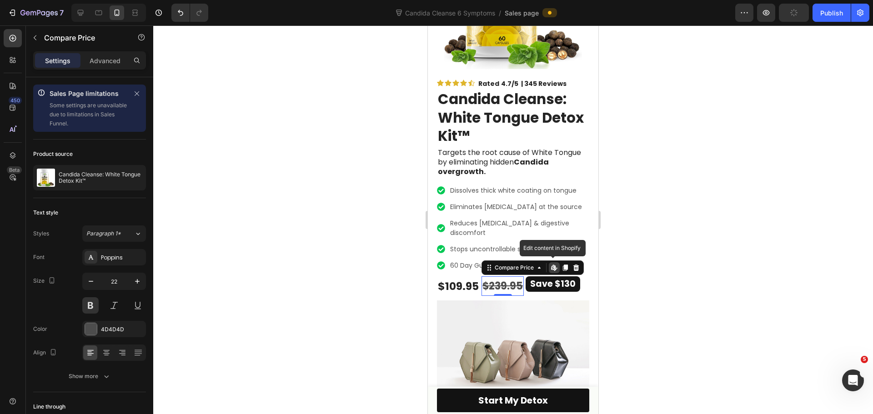
click at [497, 277] on div "$239.95" at bounding box center [503, 287] width 42 height 20
click at [549, 277] on p "Save $130" at bounding box center [552, 284] width 45 height 15
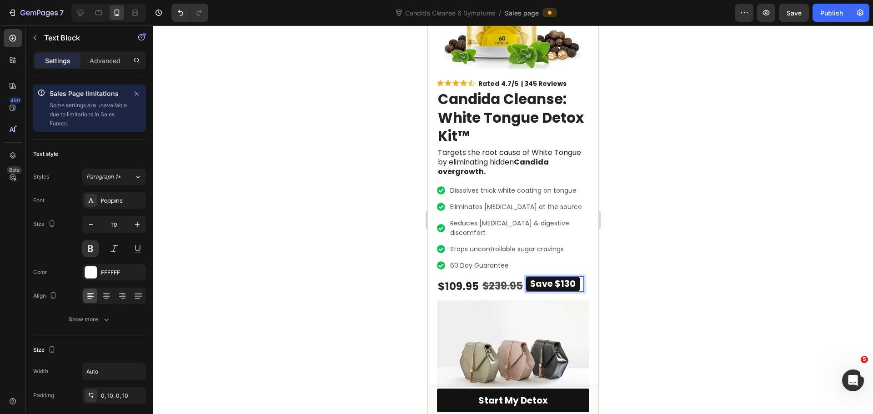
click at [659, 262] on div at bounding box center [513, 219] width 720 height 389
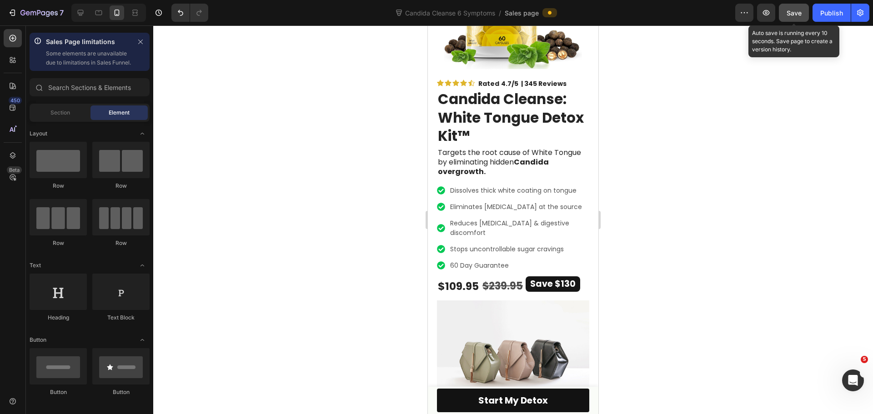
click at [795, 18] on button "Save" at bounding box center [794, 13] width 30 height 18
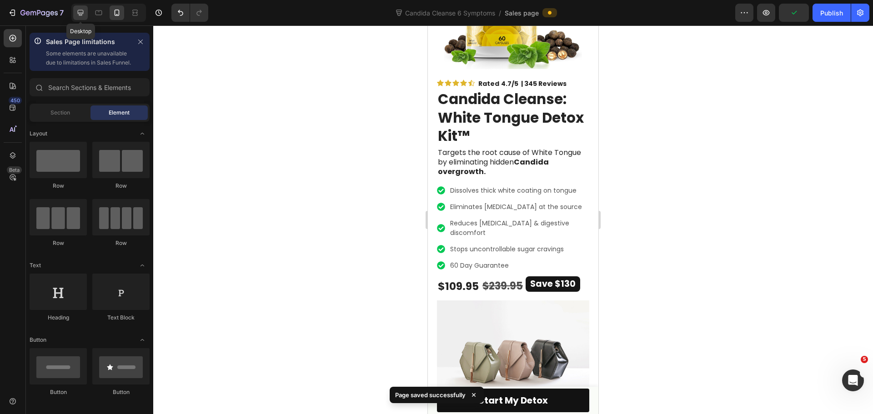
click at [81, 9] on icon at bounding box center [80, 12] width 9 height 9
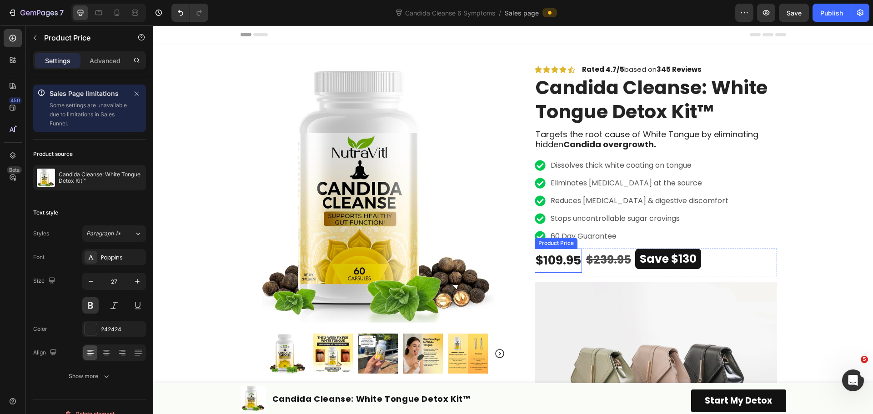
click at [556, 257] on div "$109.95" at bounding box center [558, 261] width 47 height 24
click at [603, 258] on div "$239.95" at bounding box center [608, 260] width 47 height 22
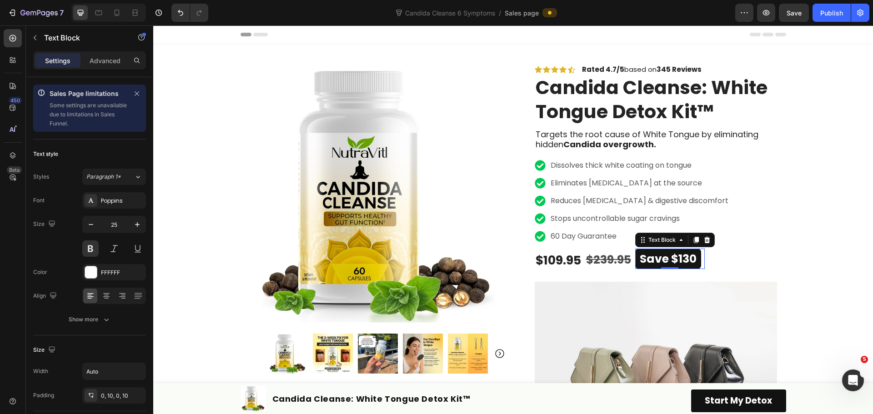
click at [653, 256] on p "Save $130" at bounding box center [668, 259] width 57 height 20
click at [112, 13] on icon at bounding box center [116, 12] width 9 height 9
type input "19"
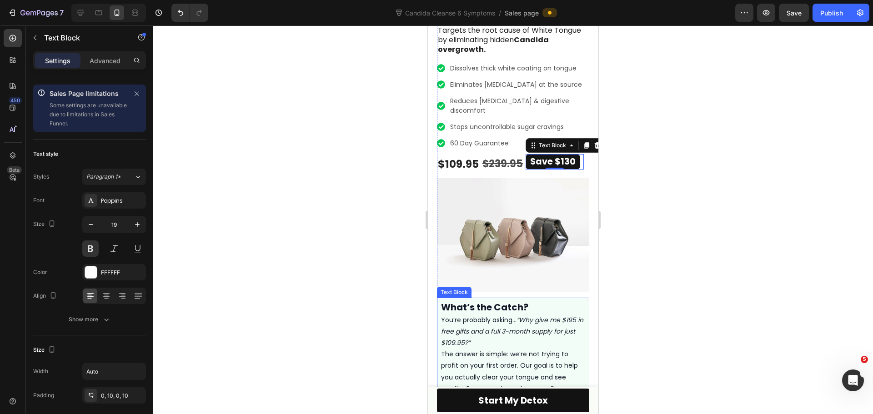
scroll to position [225, 0]
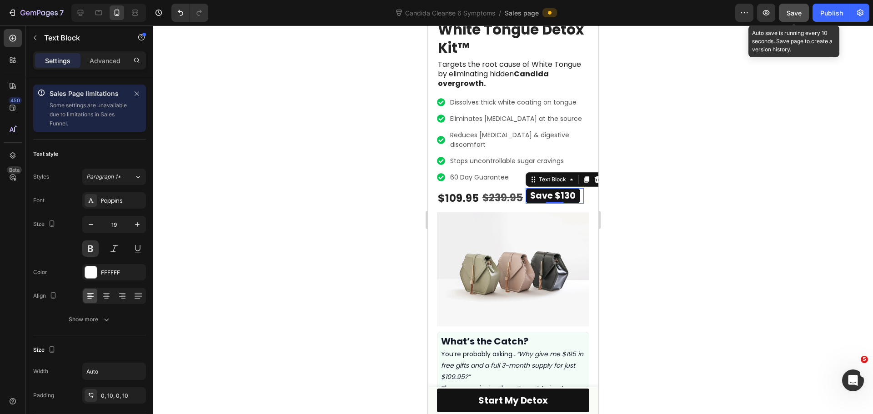
click at [799, 16] on span "Save" at bounding box center [794, 13] width 15 height 8
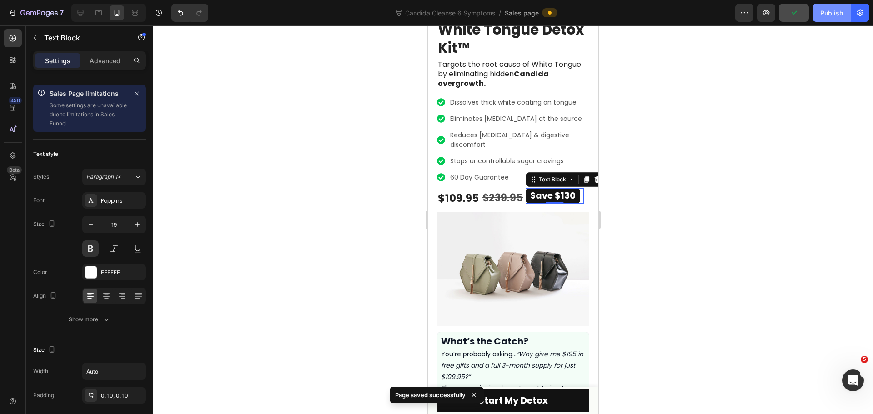
click at [823, 12] on div "Publish" at bounding box center [832, 13] width 23 height 10
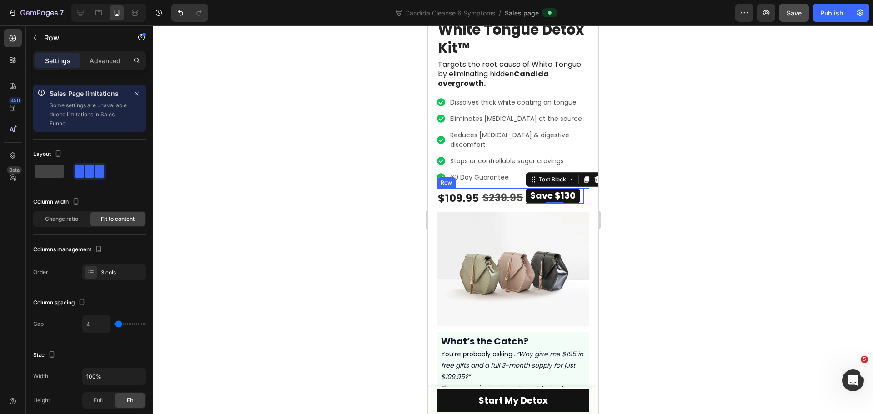
click at [487, 192] on div "$239.95 Compare Price Compare Price" at bounding box center [503, 200] width 42 height 24
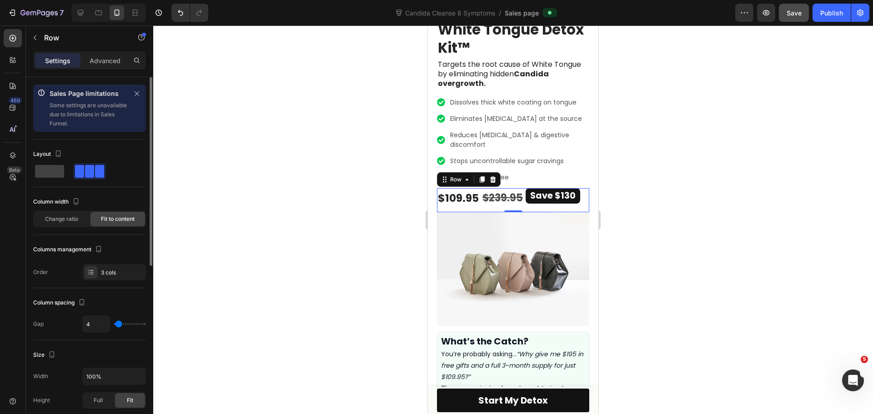
type input "0"
type input "2"
type input "4"
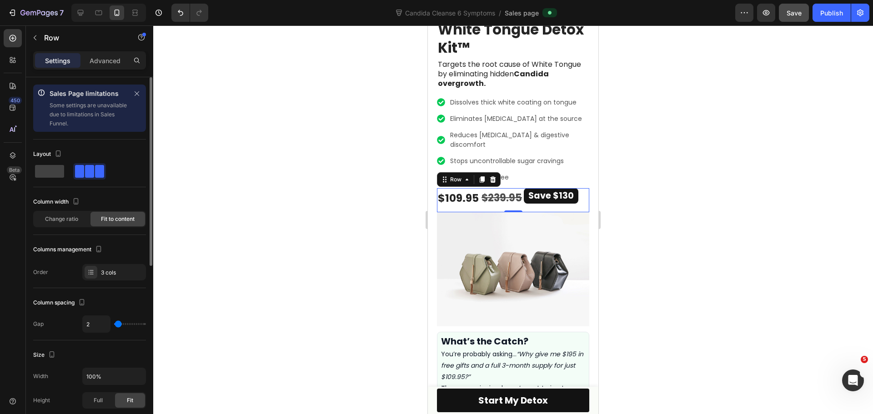
type input "4"
type input "7"
type input "13"
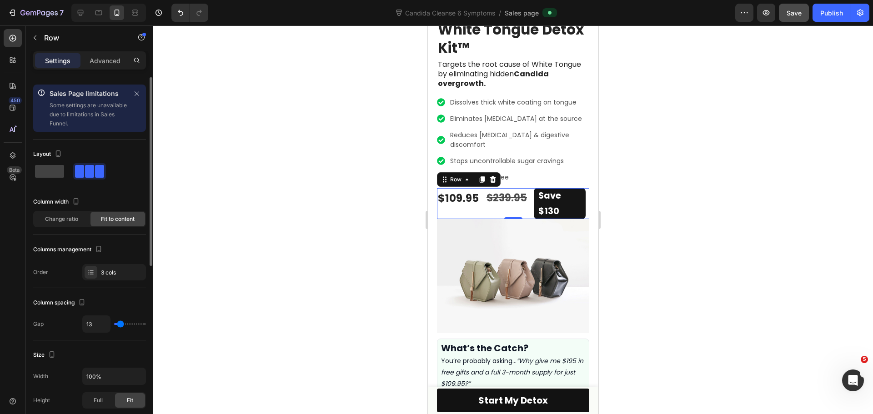
type input "16"
type input "13"
type input "11"
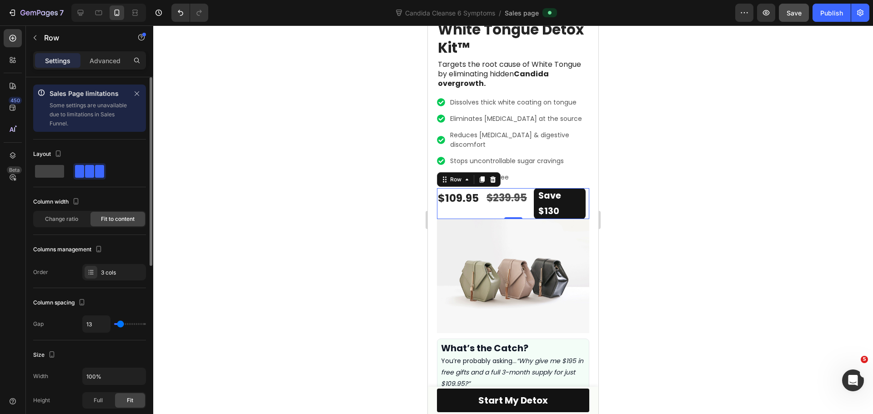
type input "11"
type input "9"
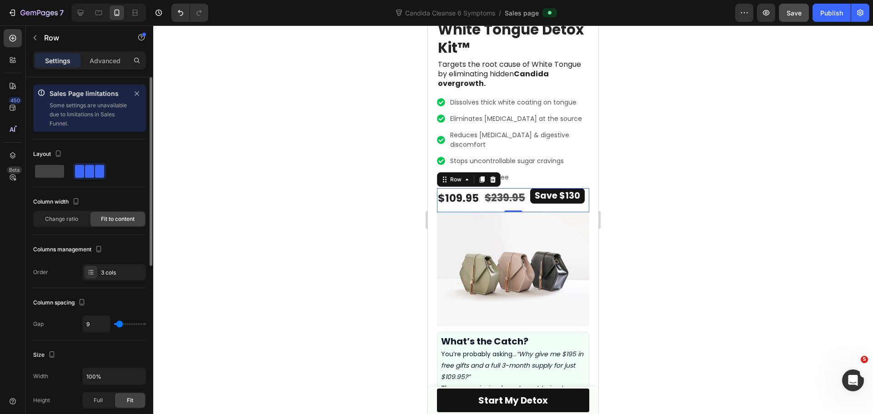
type input "7"
type input "4"
click at [119, 325] on input "range" at bounding box center [130, 324] width 32 height 2
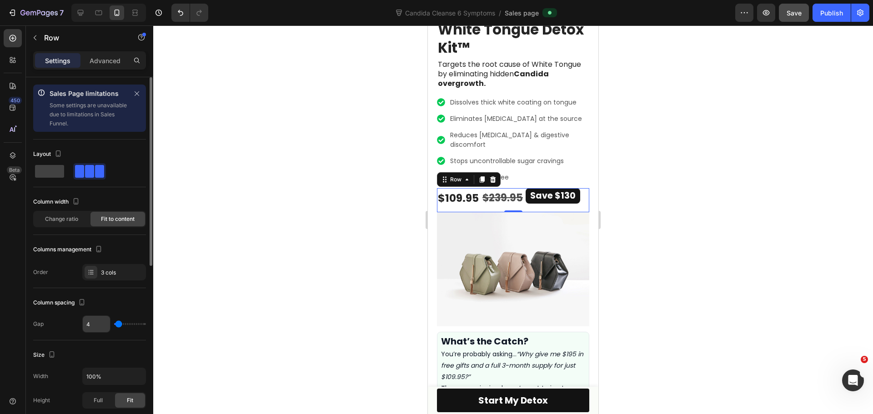
click at [92, 321] on input "4" at bounding box center [96, 324] width 27 height 16
type input "5"
click at [119, 307] on div "Column spacing" at bounding box center [89, 303] width 113 height 15
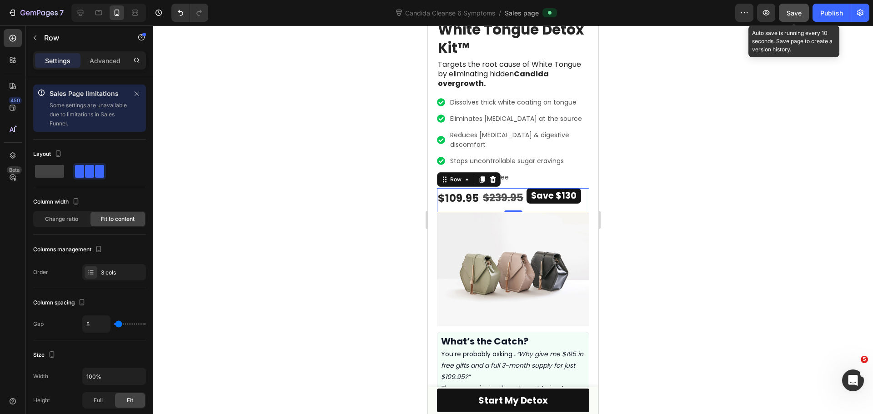
click at [799, 12] on span "Save" at bounding box center [794, 13] width 15 height 8
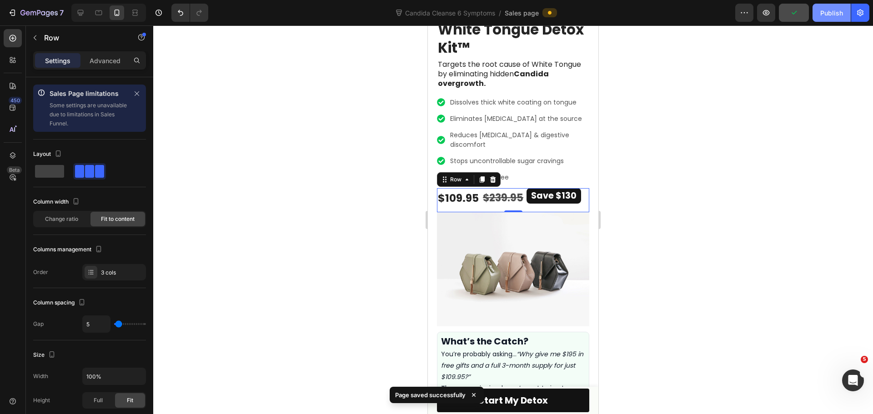
click at [833, 15] on div "Publish" at bounding box center [832, 13] width 23 height 10
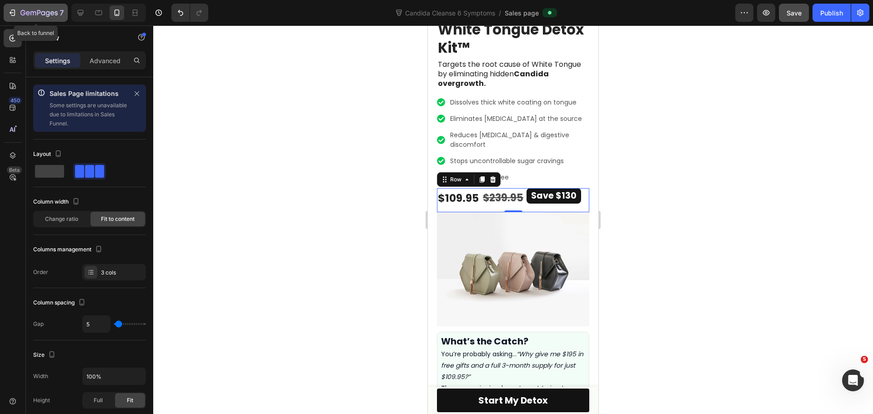
click at [13, 15] on icon "button" at bounding box center [12, 12] width 9 height 9
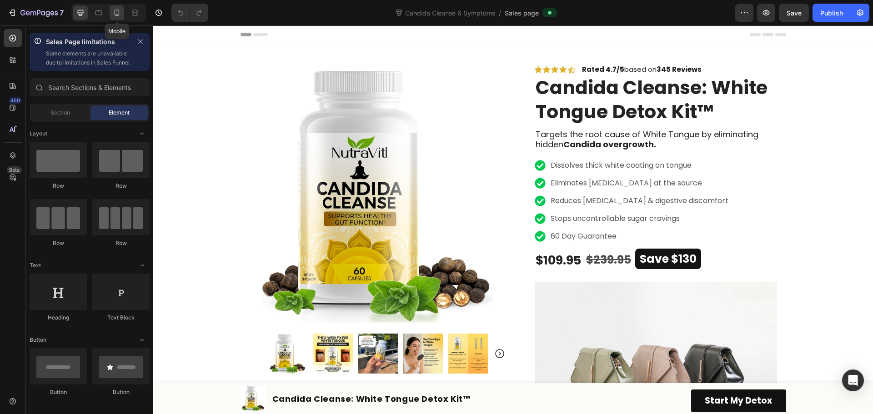
click at [116, 14] on icon at bounding box center [117, 14] width 2 height 1
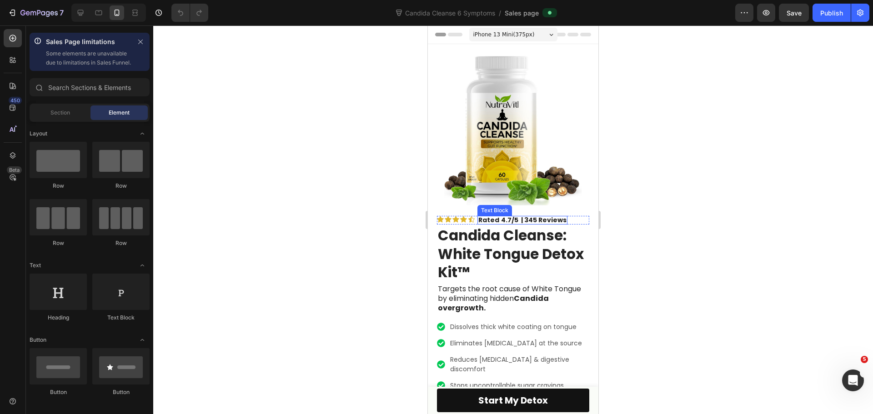
click at [539, 216] on strong "4.7/5 | 345 Reviews" at bounding box center [534, 220] width 66 height 9
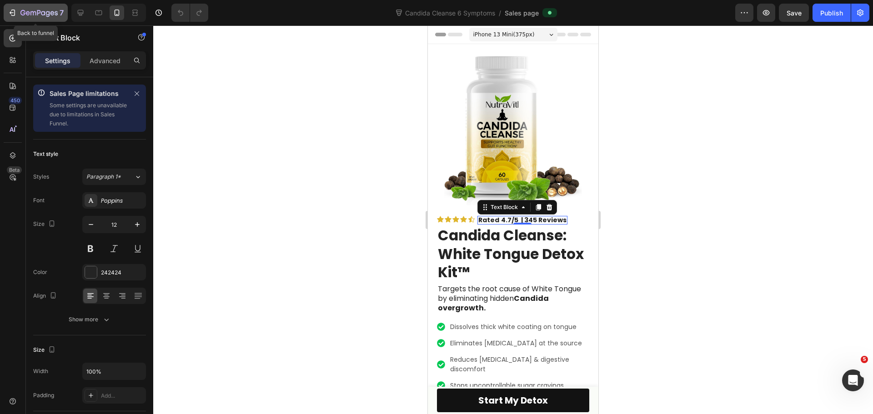
click at [34, 10] on icon "button" at bounding box center [38, 14] width 37 height 8
